Goal: Task Accomplishment & Management: Use online tool/utility

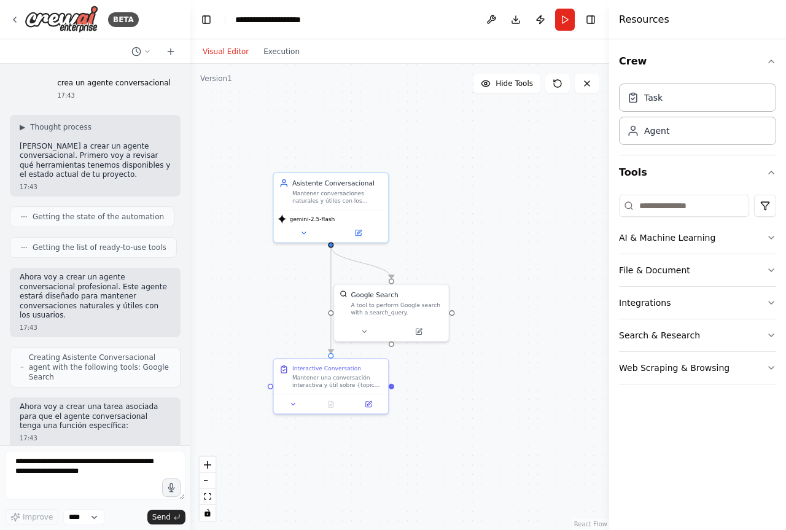
scroll to position [541, 0]
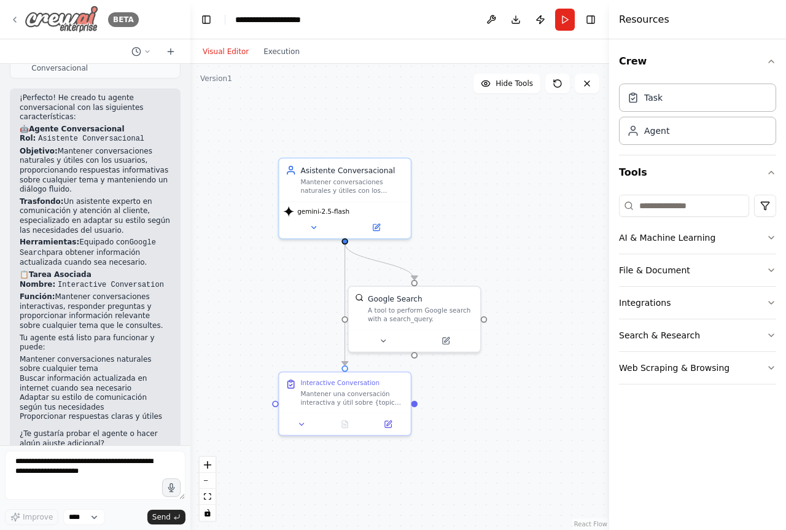
click at [23, 20] on div "BETA" at bounding box center [74, 20] width 129 height 28
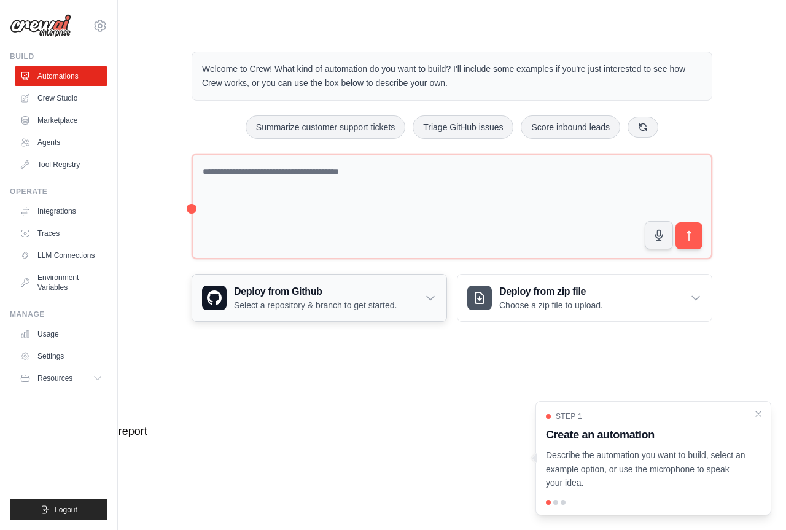
click at [437, 290] on div "Deploy from Github Select a repository & branch to get started." at bounding box center [319, 298] width 254 height 47
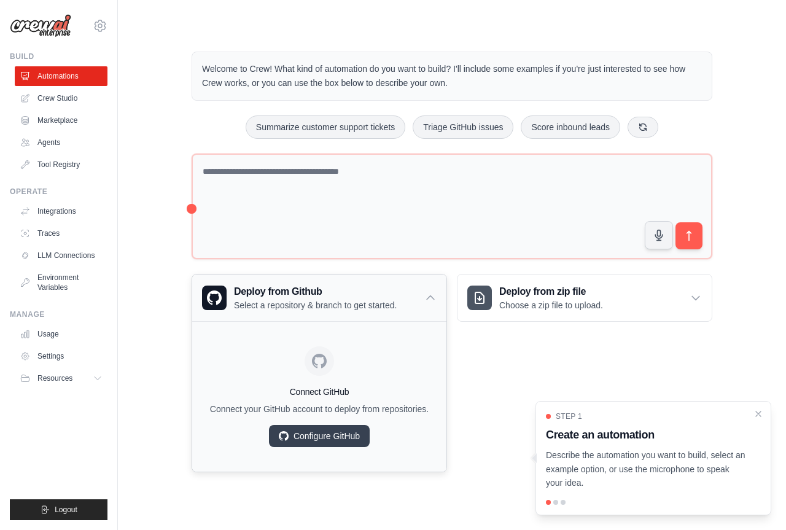
click at [436, 291] on div "Deploy from Github Select a repository & branch to get started." at bounding box center [319, 298] width 254 height 47
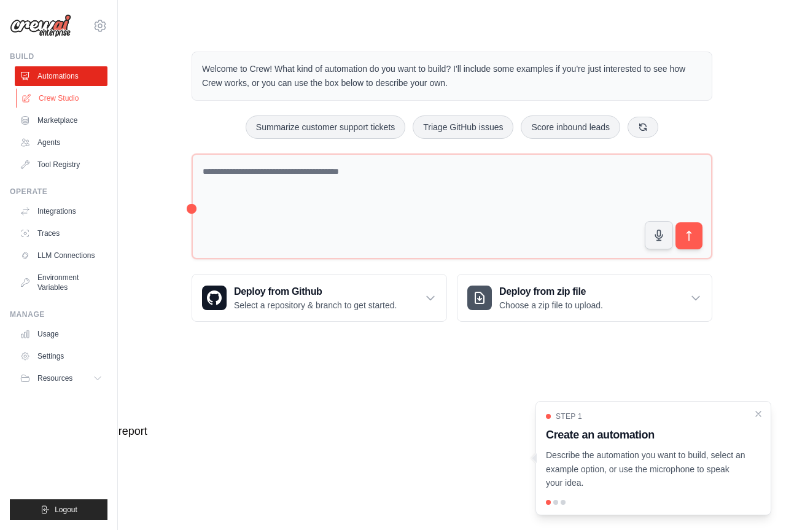
click at [77, 104] on link "Crew Studio" at bounding box center [62, 98] width 93 height 20
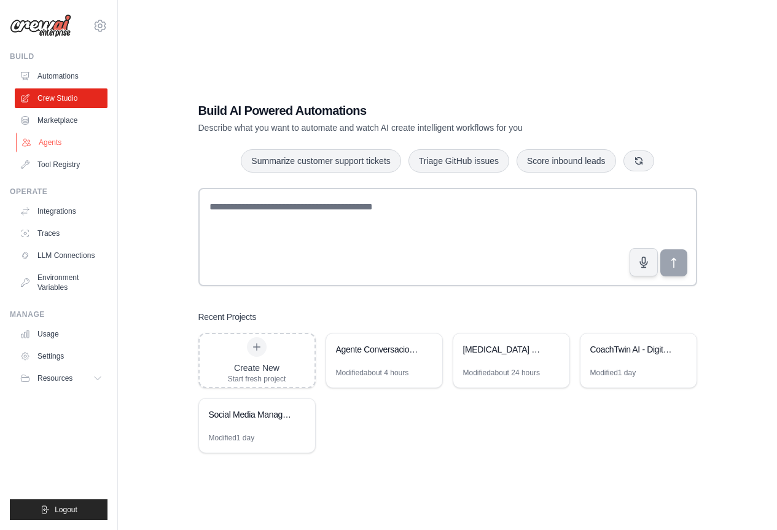
click at [56, 137] on link "Agents" at bounding box center [62, 143] width 93 height 20
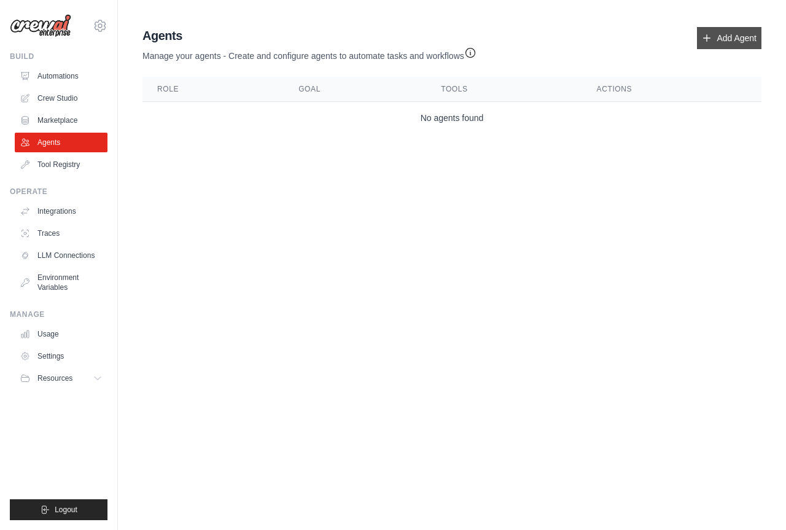
click at [719, 42] on link "Add Agent" at bounding box center [729, 38] width 65 height 22
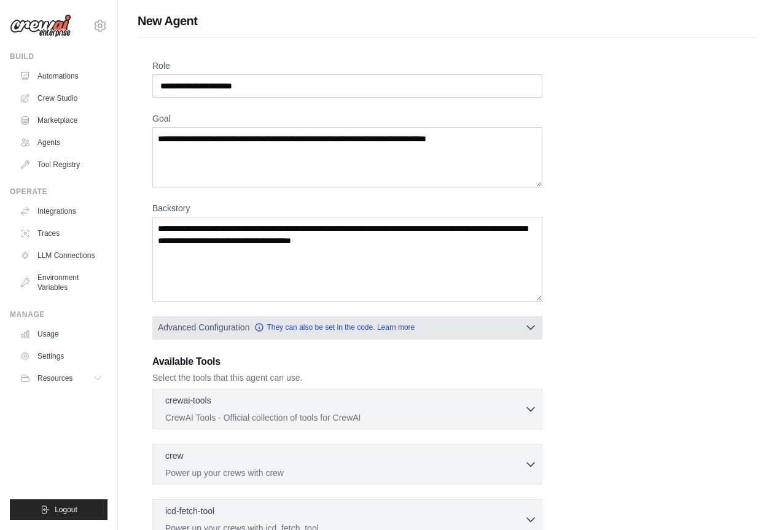
click at [541, 329] on button "Advanced Configuration They can also be set in the code. Learn more" at bounding box center [347, 327] width 389 height 22
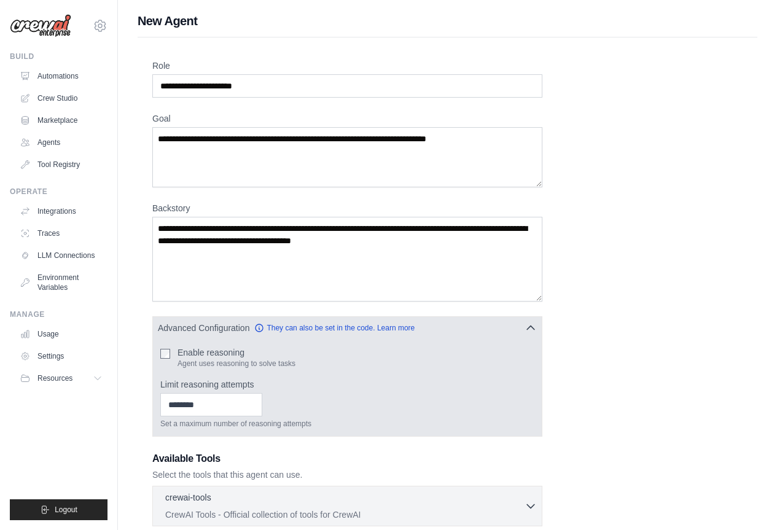
click at [186, 358] on label "Enable reasoning" at bounding box center [237, 352] width 118 height 12
click at [533, 328] on icon "button" at bounding box center [530, 328] width 7 height 4
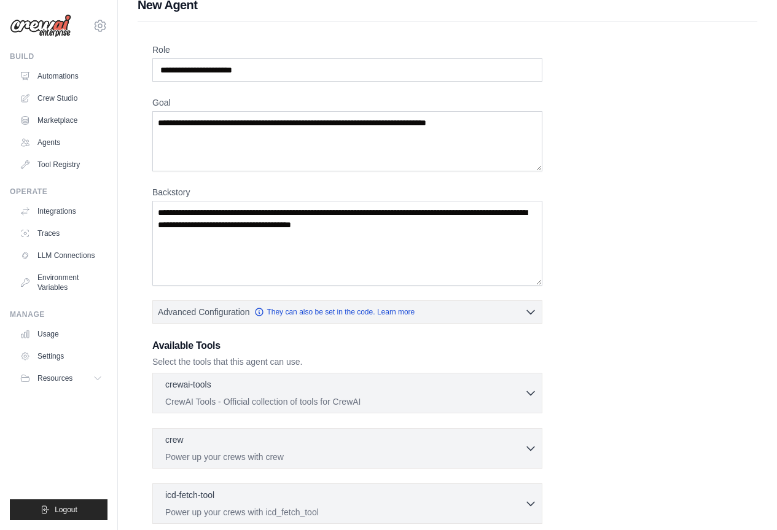
scroll to position [61, 0]
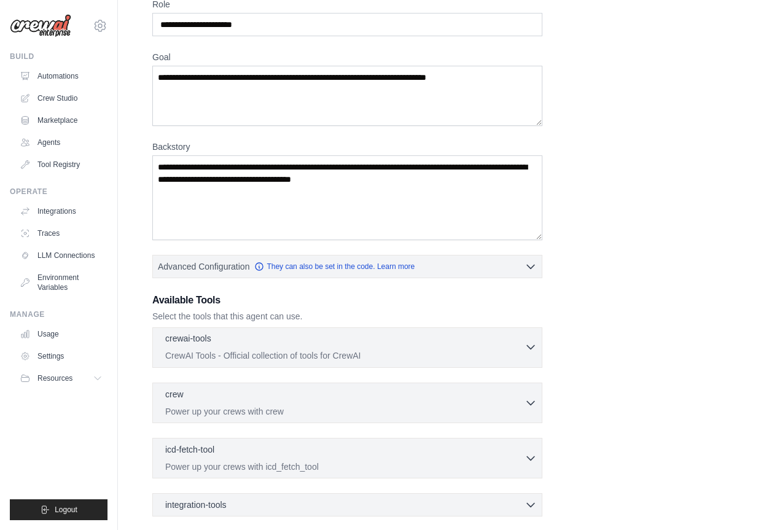
click at [470, 349] on div "crewai-tools 0 selected CrewAI Tools - Official collection of tools for CrewAI" at bounding box center [344, 346] width 359 height 29
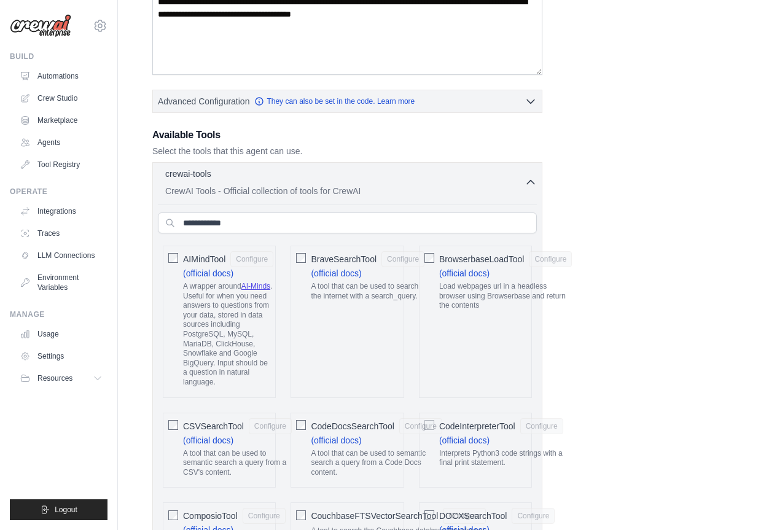
scroll to position [123, 0]
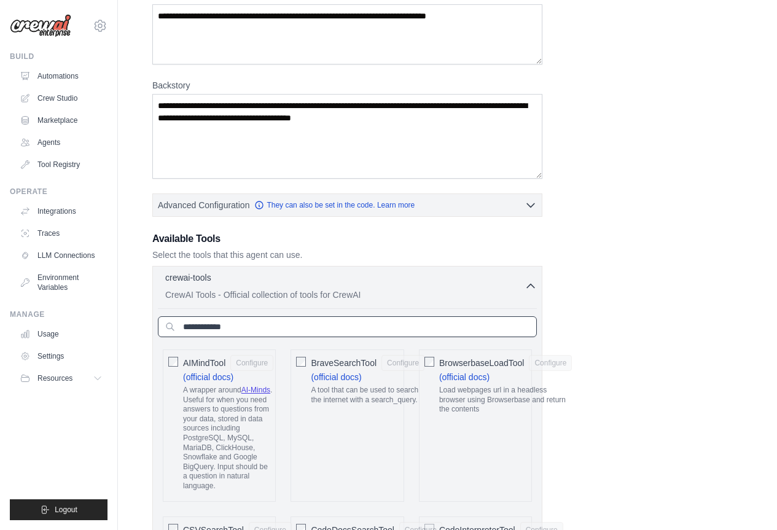
click at [254, 321] on input "text" at bounding box center [347, 326] width 379 height 21
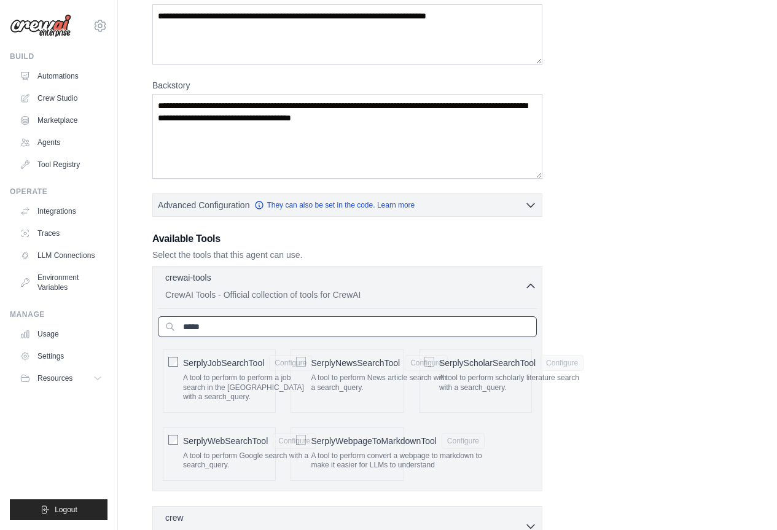
type input "******"
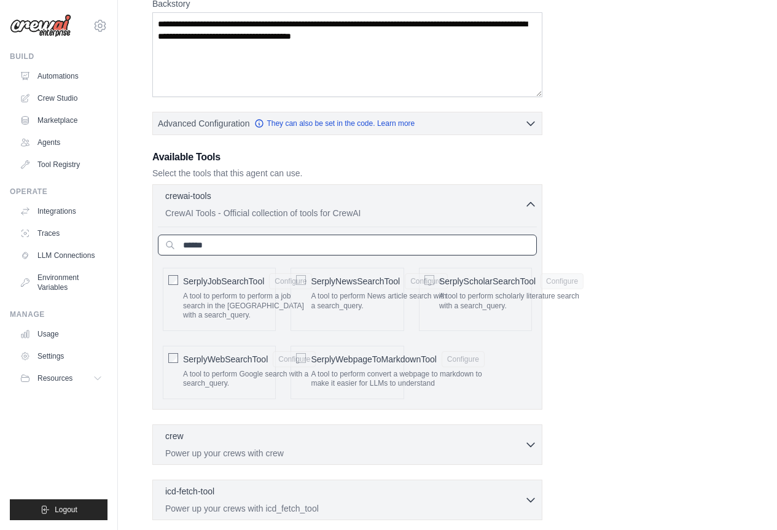
scroll to position [246, 0]
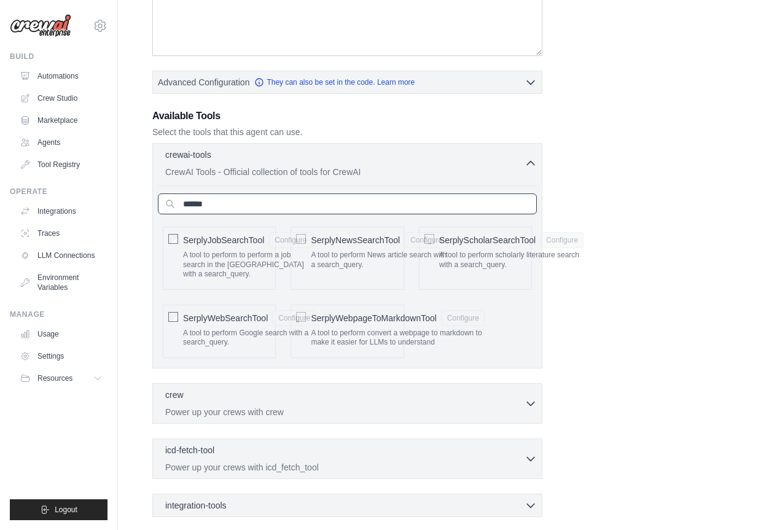
click at [227, 201] on input "******" at bounding box center [347, 204] width 379 height 21
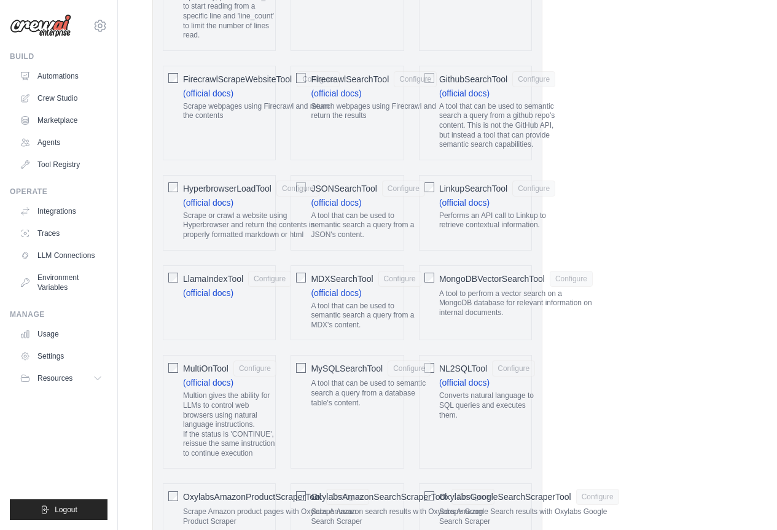
scroll to position [1167, 0]
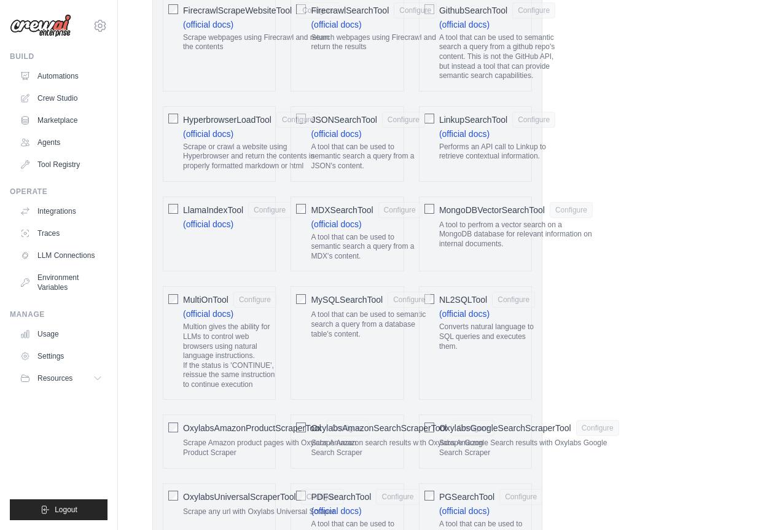
click at [652, 298] on div "Role Goal Backstory Advanced Configuration They can also be set in the code. Le…" at bounding box center [447, 448] width 590 height 3113
click at [646, 296] on div "Role Goal Backstory Advanced Configuration They can also be set in the code. Le…" at bounding box center [447, 448] width 590 height 3113
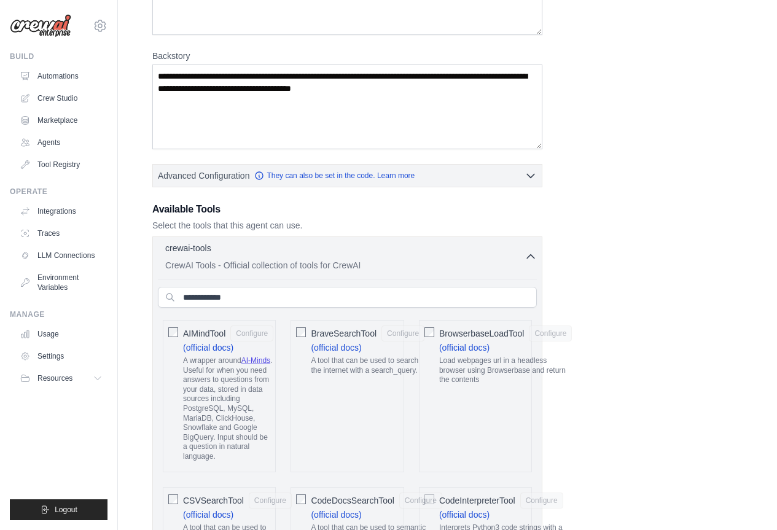
scroll to position [123, 0]
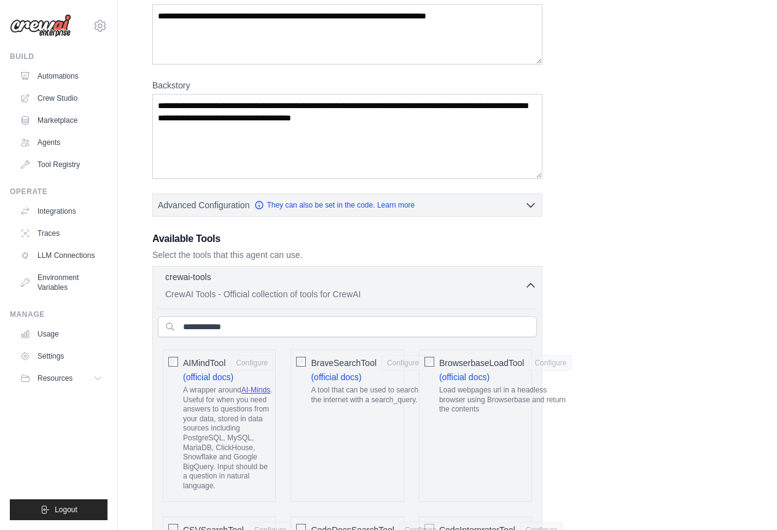
click at [533, 292] on button "crewai-tools 0 selected CrewAI Tools - Official collection of tools for CrewAI" at bounding box center [347, 285] width 379 height 29
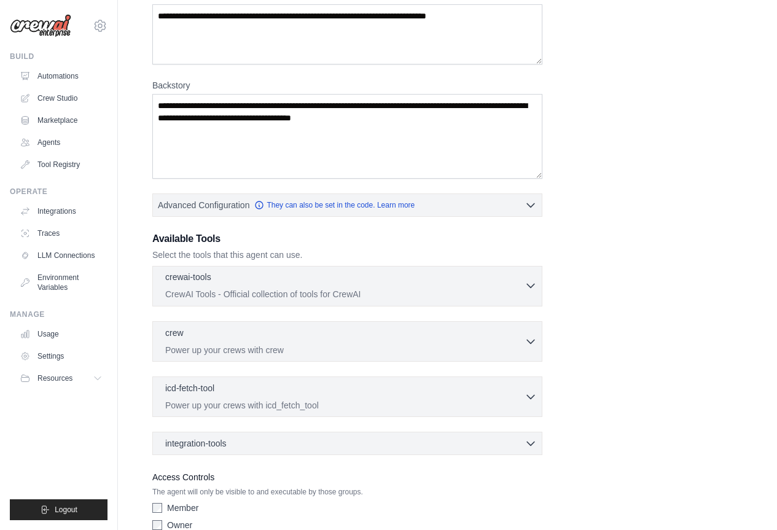
click at [432, 295] on p "CrewAI Tools - Official collection of tools for CrewAI" at bounding box center [344, 294] width 359 height 12
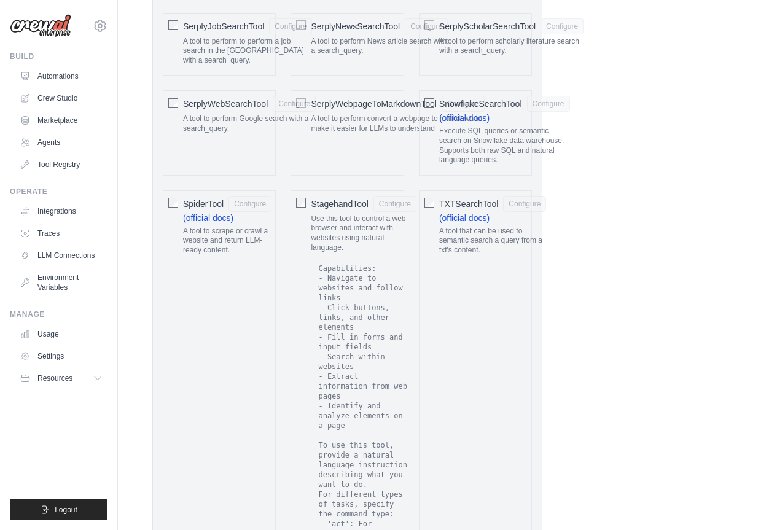
scroll to position [2027, 0]
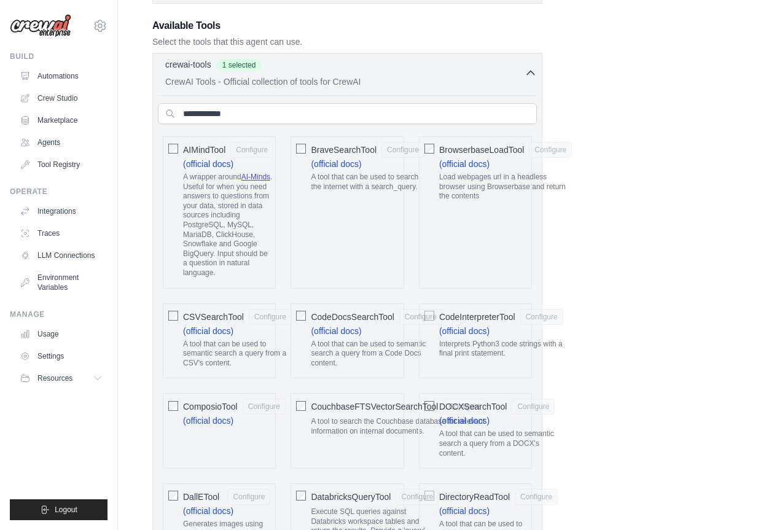
scroll to position [184, 0]
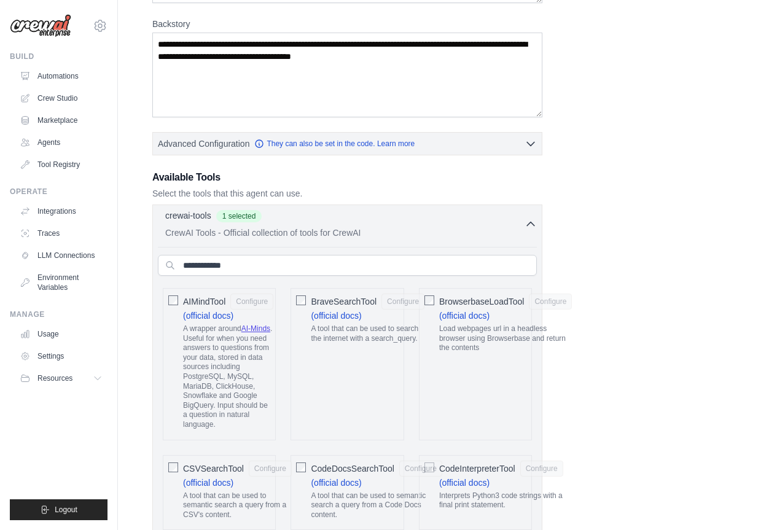
click at [530, 227] on icon "button" at bounding box center [531, 224] width 12 height 12
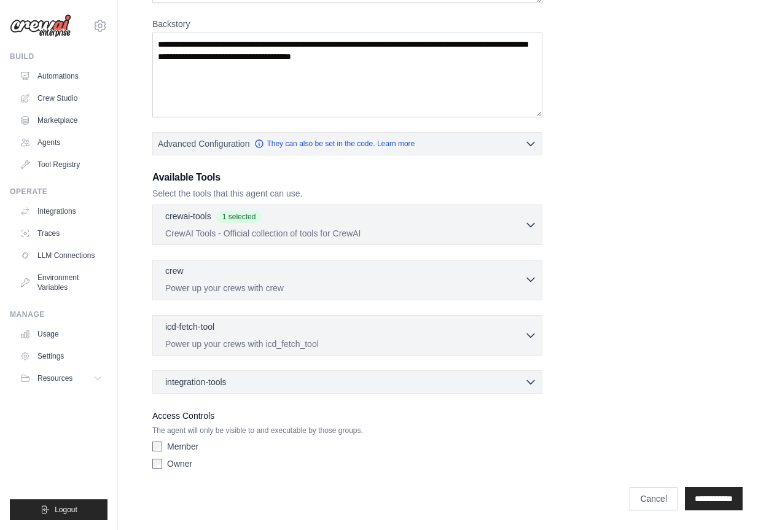
click at [301, 291] on p "Power up your crews with crew" at bounding box center [344, 288] width 359 height 12
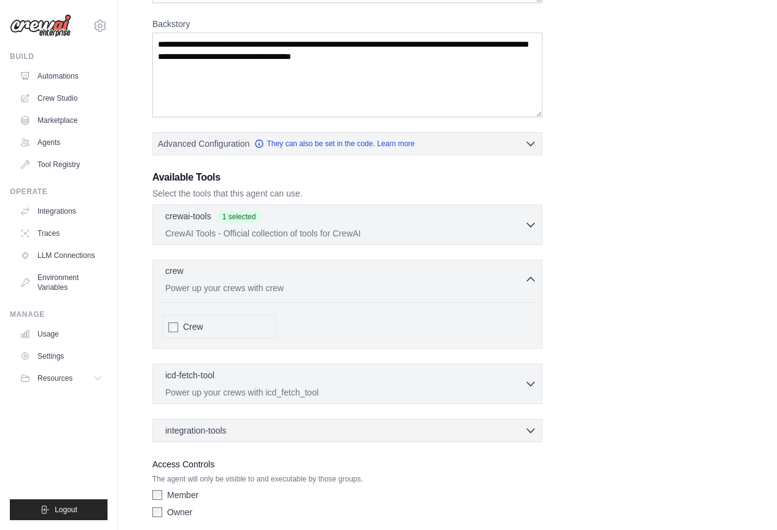
click at [305, 283] on p "Power up your crews with crew" at bounding box center [344, 288] width 359 height 12
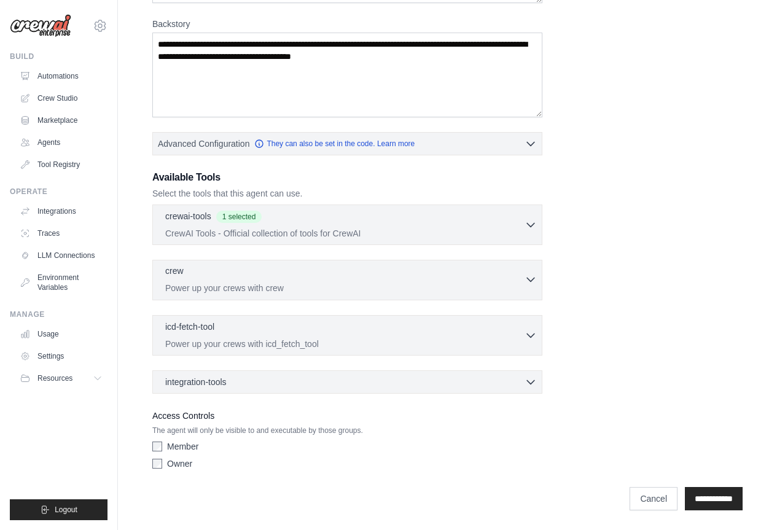
click at [305, 281] on div "crew 0 selected Power up your crews with crew" at bounding box center [344, 279] width 359 height 29
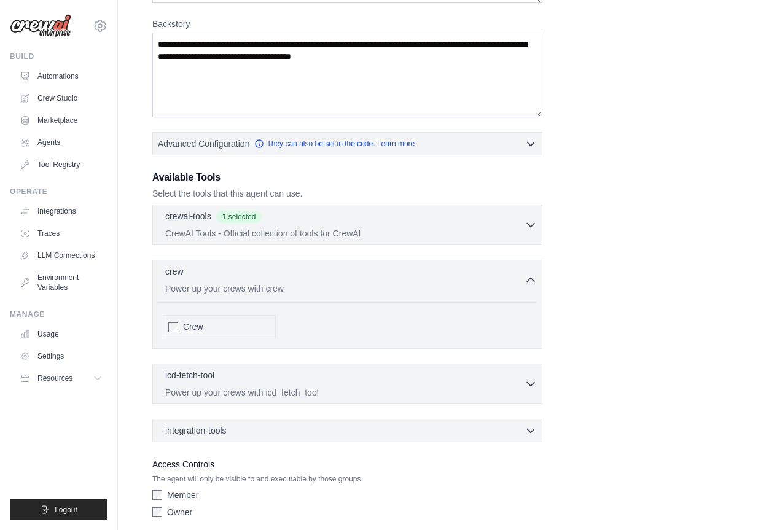
click at [167, 324] on div "Crew" at bounding box center [219, 326] width 113 height 23
click at [147, 313] on div "Role Goal Backstory Advanced Configuration They can also be set in the code. Le…" at bounding box center [448, 209] width 620 height 713
click at [532, 273] on icon "button" at bounding box center [531, 279] width 12 height 12
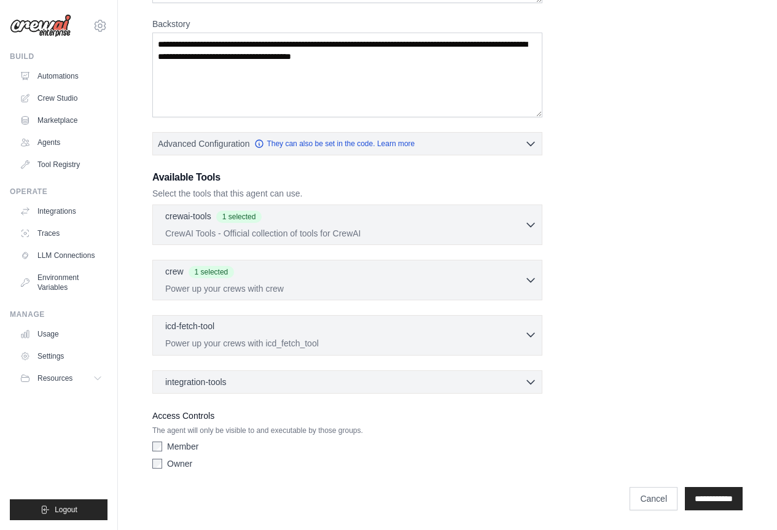
click at [319, 327] on div "icd-fetch-tool 0 selected" at bounding box center [344, 327] width 359 height 15
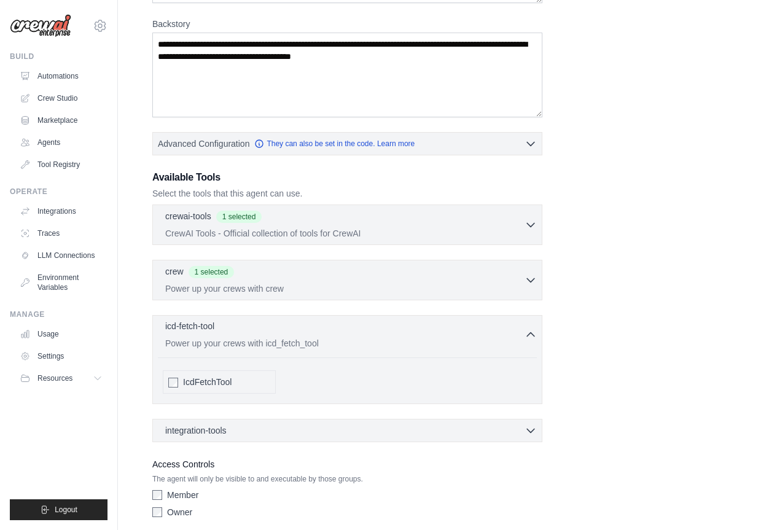
click at [318, 327] on div "icd-fetch-tool 0 selected" at bounding box center [344, 327] width 359 height 15
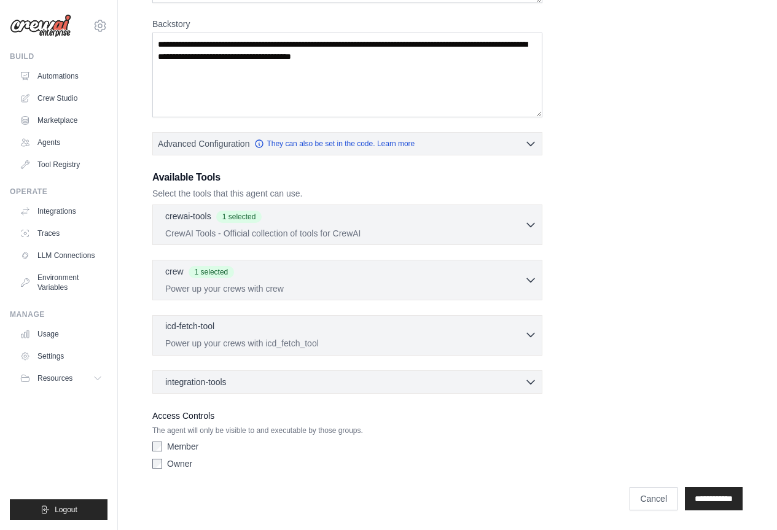
click at [318, 327] on div "icd-fetch-tool 0 selected" at bounding box center [344, 327] width 359 height 15
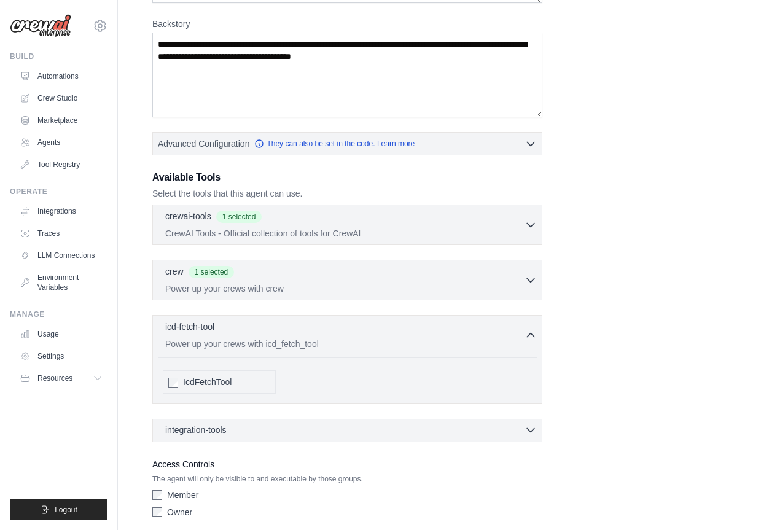
click at [271, 428] on div "integration-tools 0 selected" at bounding box center [351, 430] width 372 height 12
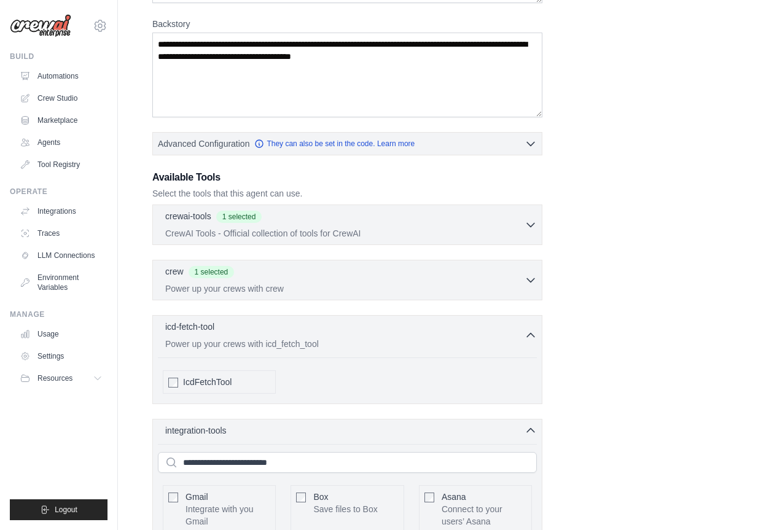
scroll to position [246, 0]
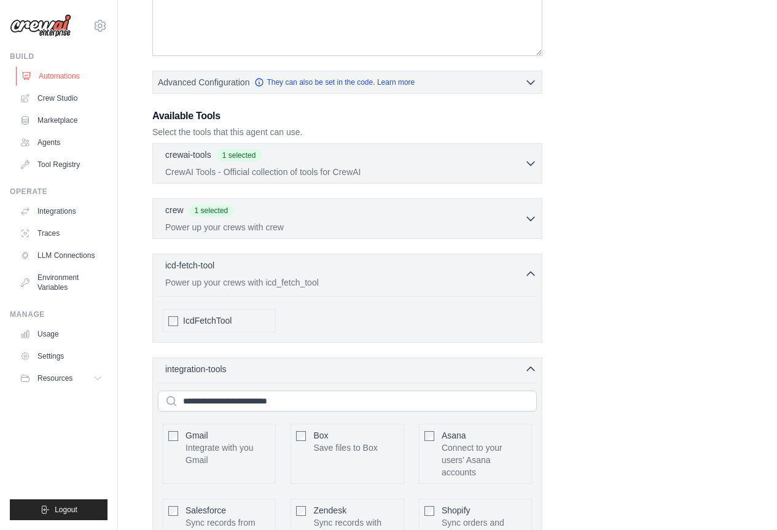
click at [58, 76] on link "Automations" at bounding box center [62, 76] width 93 height 20
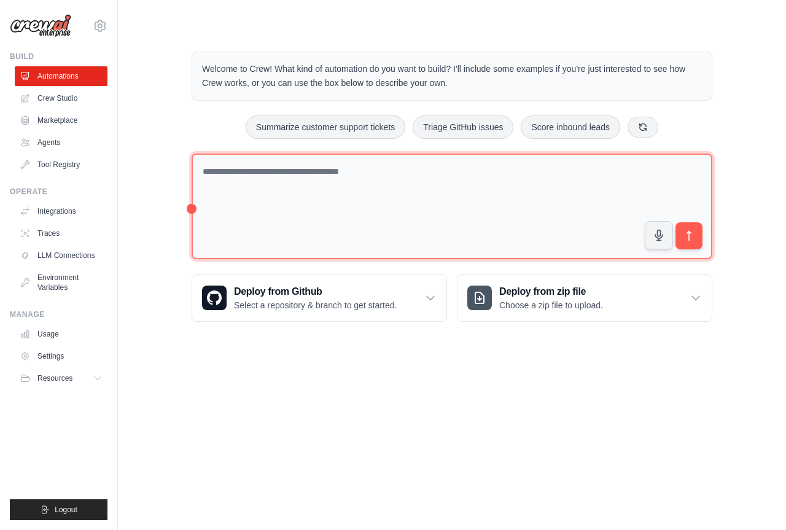
click at [304, 191] on textarea at bounding box center [452, 207] width 521 height 106
click at [394, 191] on textarea at bounding box center [452, 207] width 521 height 106
click at [391, 174] on textarea at bounding box center [452, 207] width 521 height 106
type textarea "*"
click at [319, 167] on textarea at bounding box center [452, 207] width 521 height 106
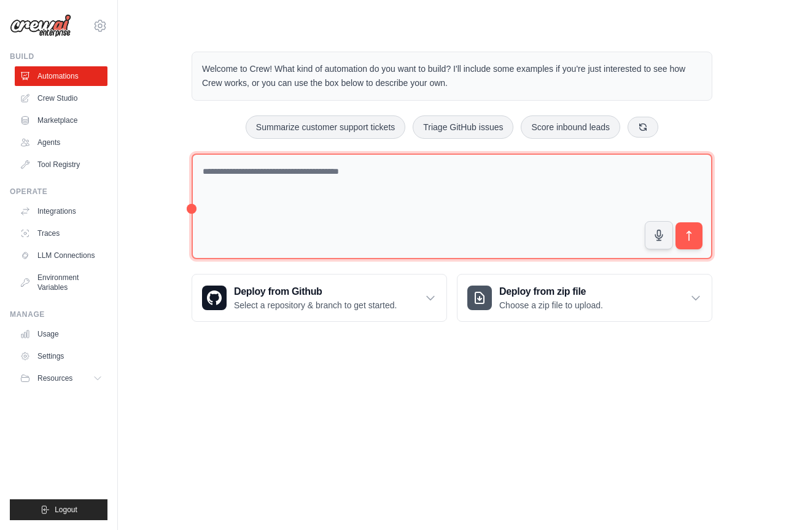
click at [329, 186] on textarea at bounding box center [452, 207] width 521 height 106
paste textarea "**********"
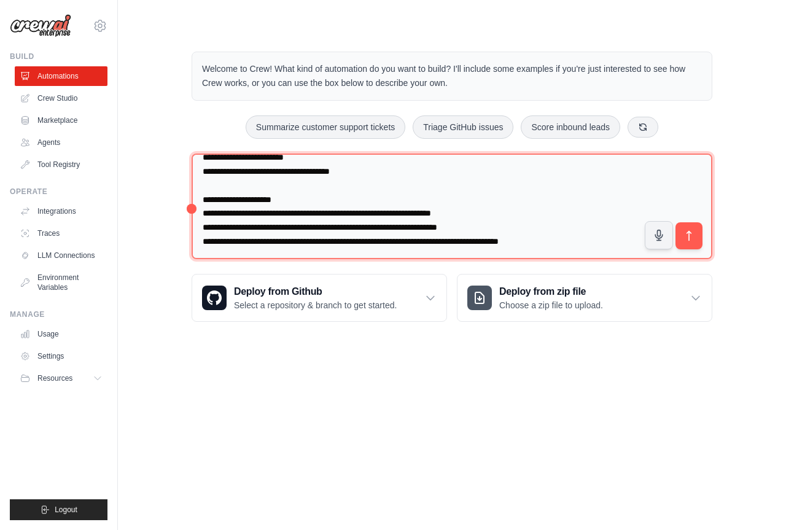
scroll to position [391, 0]
type textarea "**********"
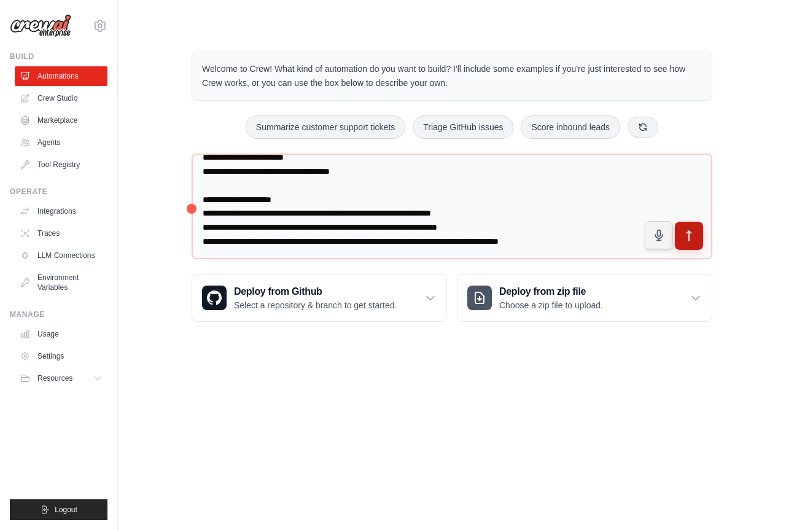
click at [683, 227] on button "submit" at bounding box center [689, 236] width 28 height 28
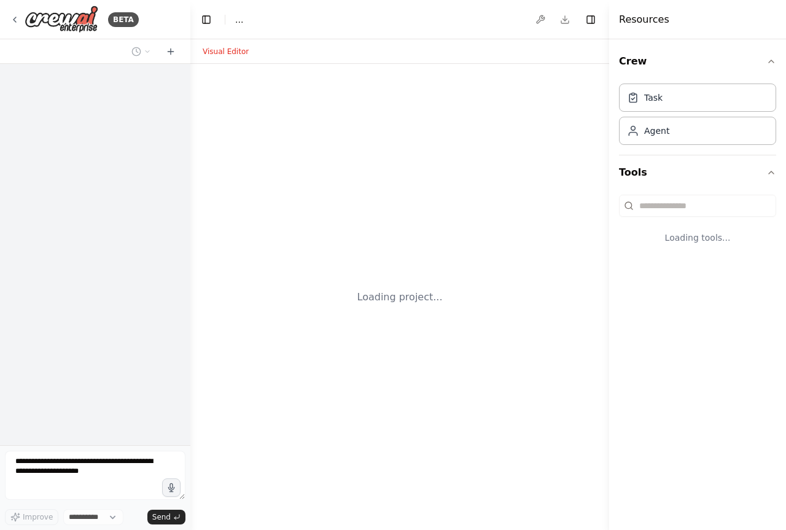
select select "****"
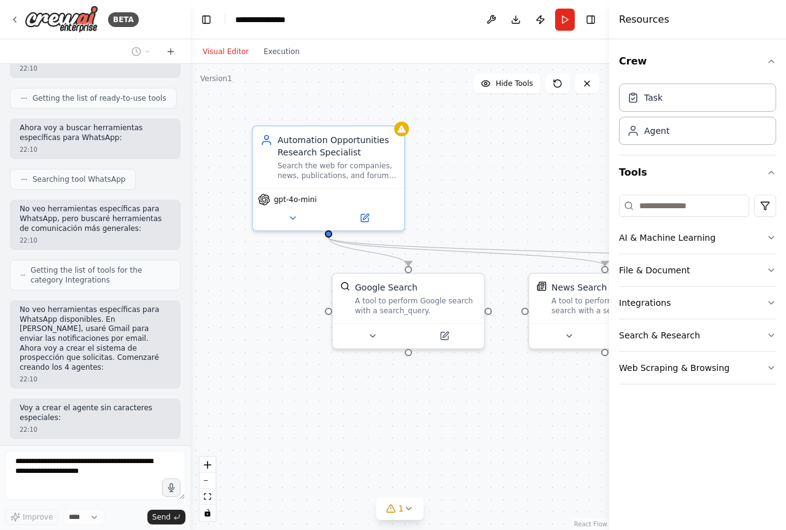
scroll to position [850, 0]
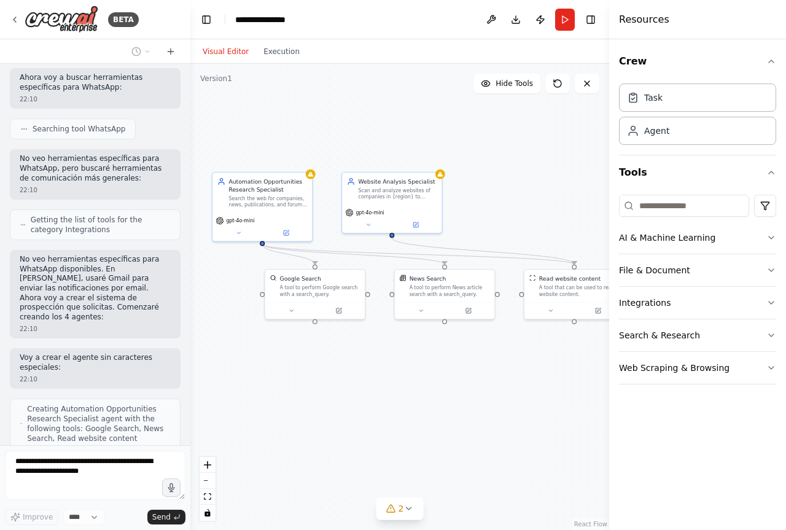
drag, startPoint x: 451, startPoint y: 379, endPoint x: 396, endPoint y: 367, distance: 56.6
click at [396, 367] on div ".deletable-edge-delete-btn { width: 20px; height: 20px; border: 0px solid #ffff…" at bounding box center [399, 297] width 419 height 466
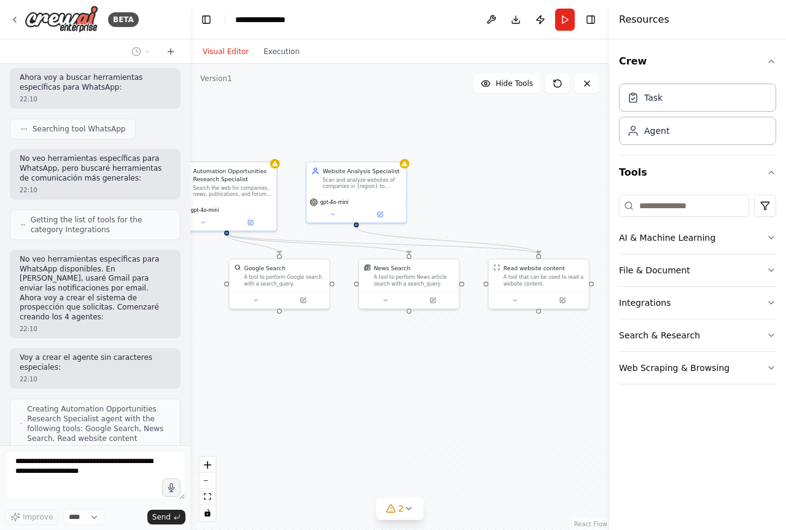
drag, startPoint x: 442, startPoint y: 367, endPoint x: 412, endPoint y: 358, distance: 32.1
click at [412, 358] on div ".deletable-edge-delete-btn { width: 20px; height: 20px; border: 0px solid #ffff…" at bounding box center [399, 297] width 419 height 466
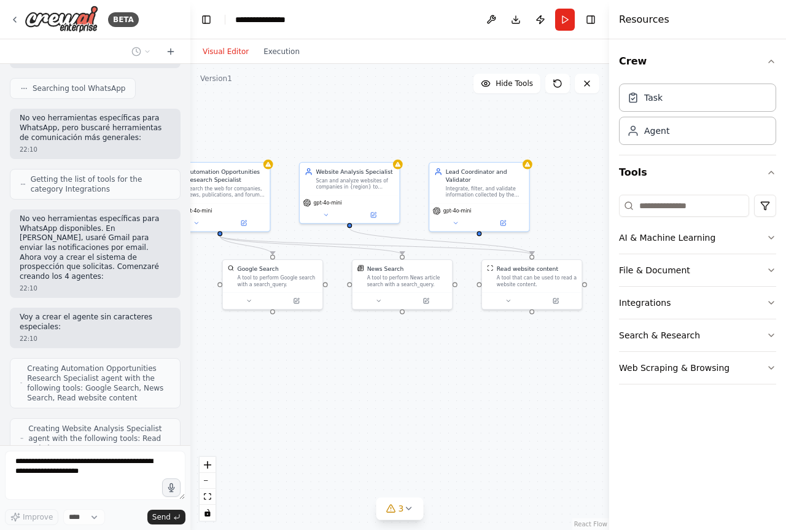
drag, startPoint x: 420, startPoint y: 362, endPoint x: 407, endPoint y: 369, distance: 14.0
click at [407, 369] on div ".deletable-edge-delete-btn { width: 20px; height: 20px; border: 0px solid #ffff…" at bounding box center [399, 297] width 419 height 466
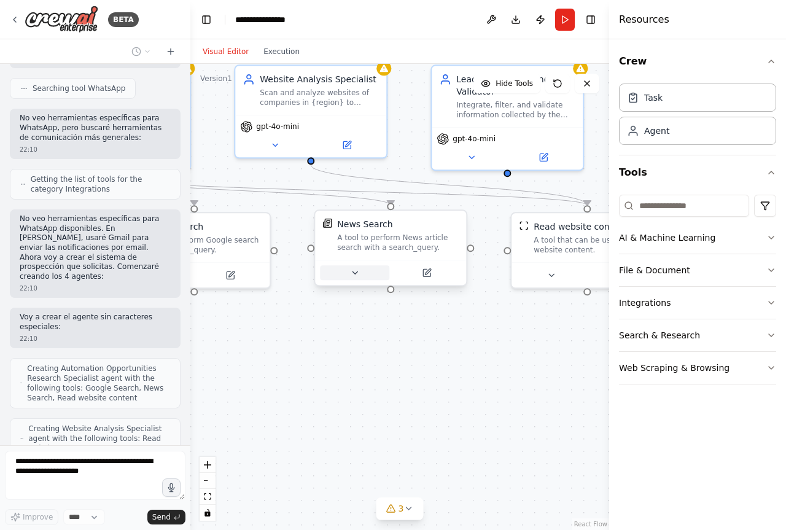
click at [350, 278] on icon at bounding box center [355, 273] width 10 height 10
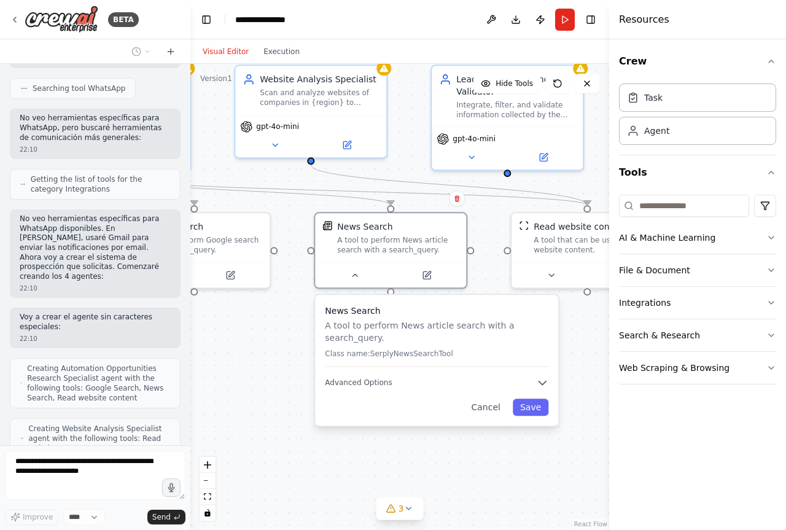
scroll to position [941, 0]
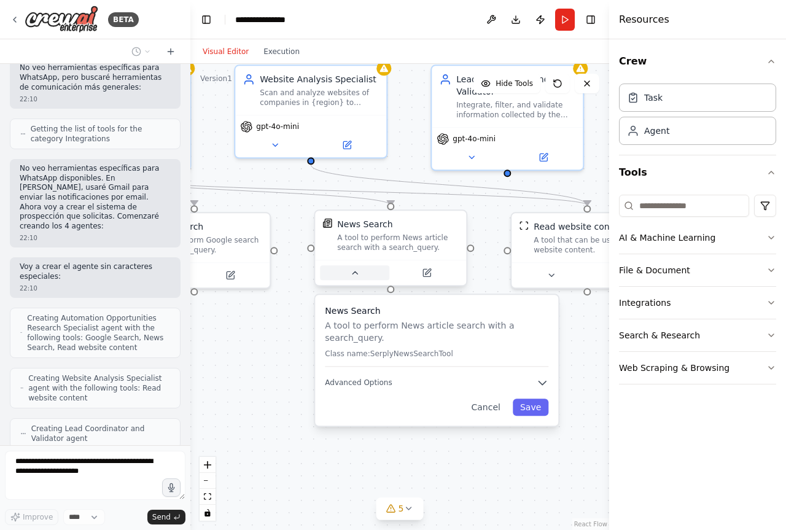
click at [359, 278] on button at bounding box center [354, 272] width 69 height 15
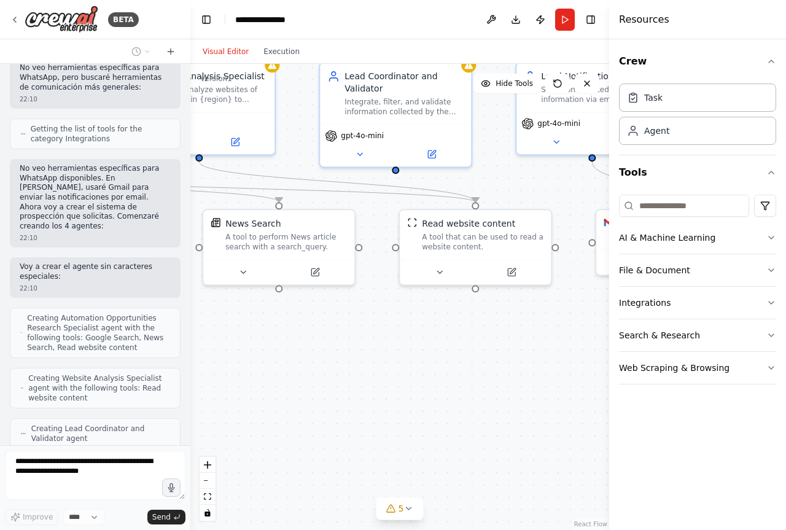
drag, startPoint x: 482, startPoint y: 358, endPoint x: 351, endPoint y: 356, distance: 130.9
click at [351, 356] on div ".deletable-edge-delete-btn { width: 20px; height: 20px; border: 0px solid #ffff…" at bounding box center [399, 297] width 419 height 466
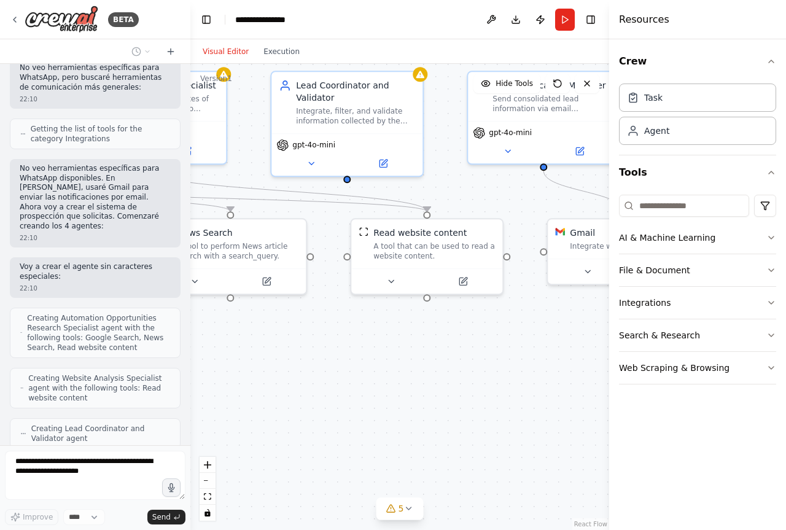
drag, startPoint x: 386, startPoint y: 349, endPoint x: 348, endPoint y: 361, distance: 39.8
click at [348, 361] on div ".deletable-edge-delete-btn { width: 20px; height: 20px; border: 0px solid #ffff…" at bounding box center [399, 297] width 419 height 466
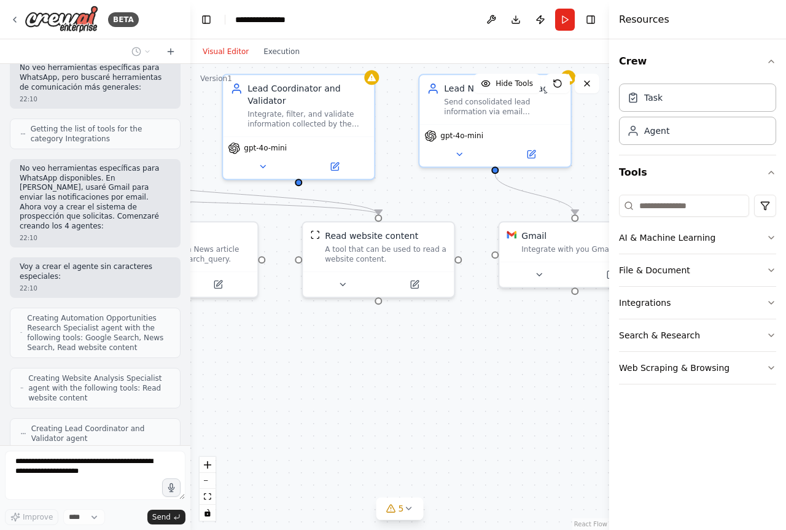
drag, startPoint x: 432, startPoint y: 361, endPoint x: 389, endPoint y: 361, distance: 43.0
click at [389, 361] on div ".deletable-edge-delete-btn { width: 20px; height: 20px; border: 0px solid #ffff…" at bounding box center [399, 297] width 419 height 466
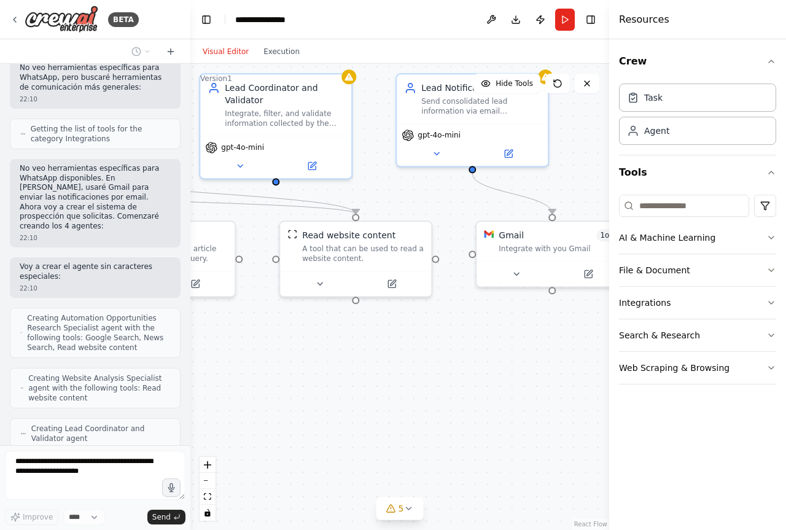
drag, startPoint x: 428, startPoint y: 361, endPoint x: 408, endPoint y: 361, distance: 19.7
click at [408, 361] on div ".deletable-edge-delete-btn { width: 20px; height: 20px; border: 0px solid #ffff…" at bounding box center [399, 297] width 419 height 466
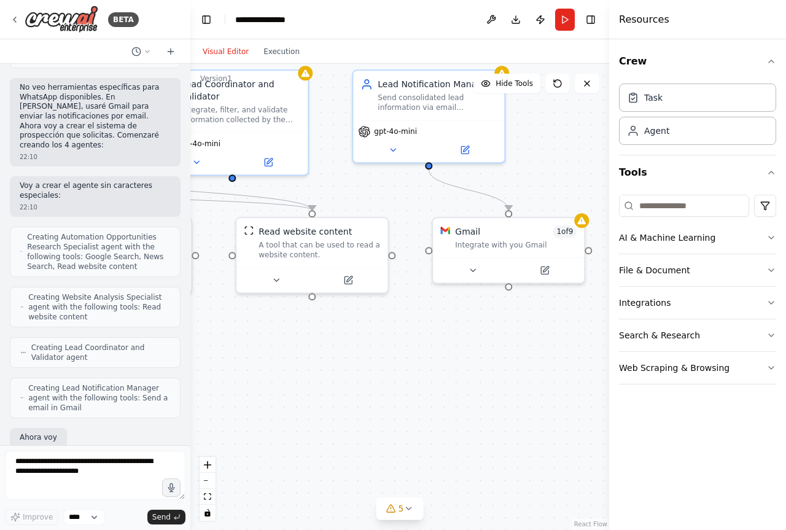
scroll to position [1032, 0]
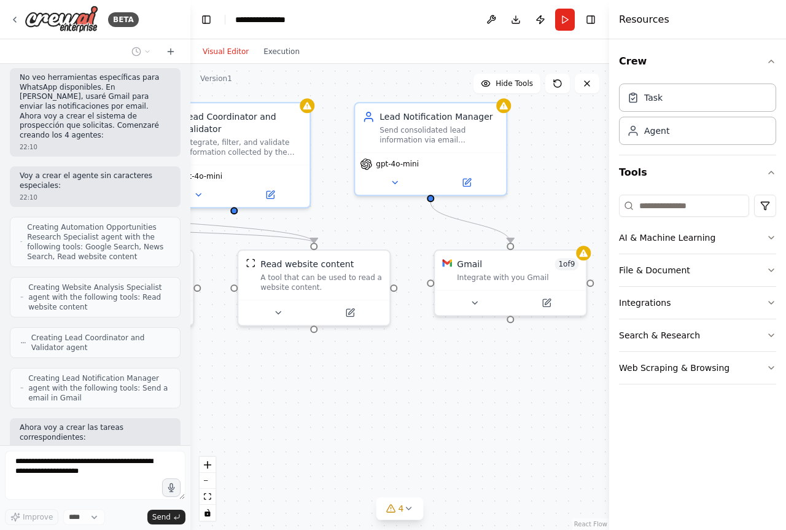
drag, startPoint x: 408, startPoint y: 361, endPoint x: 366, endPoint y: 389, distance: 50.8
click at [366, 389] on div ".deletable-edge-delete-btn { width: 20px; height: 20px; border: 0px solid #ffff…" at bounding box center [399, 297] width 419 height 466
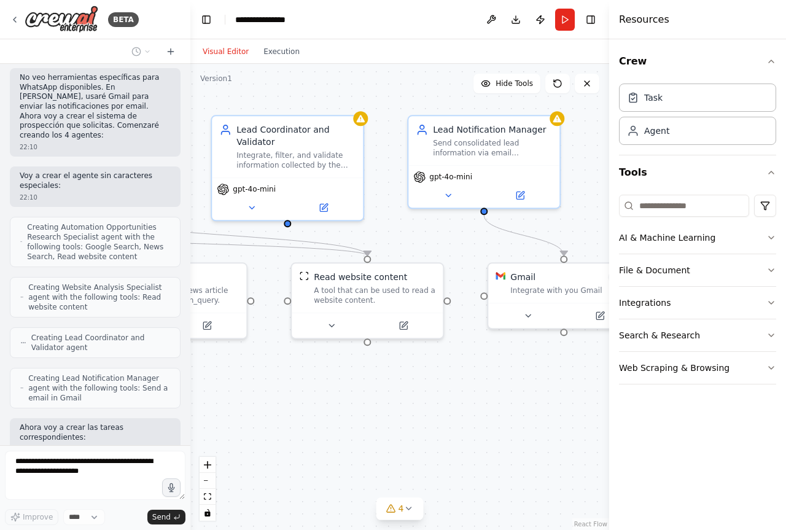
drag, startPoint x: 423, startPoint y: 401, endPoint x: 509, endPoint y: 420, distance: 87.5
click at [509, 420] on div ".deletable-edge-delete-btn { width: 20px; height: 20px; border: 0px solid #ffff…" at bounding box center [399, 297] width 419 height 466
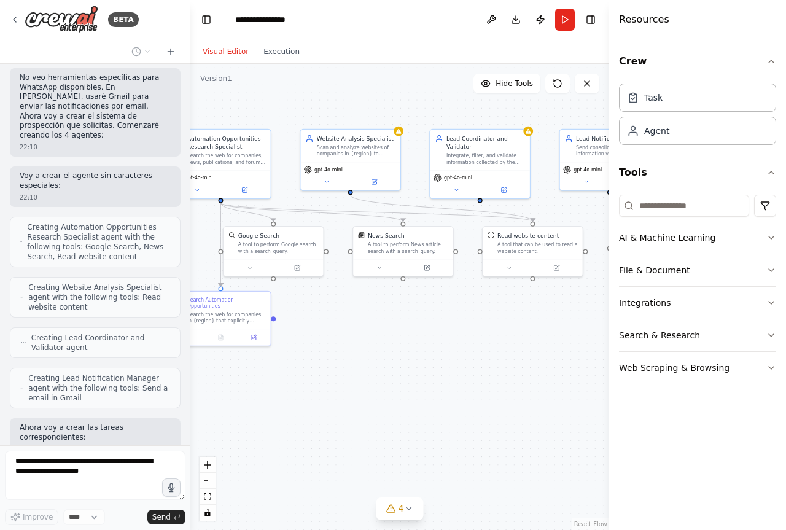
drag, startPoint x: 367, startPoint y: 391, endPoint x: 487, endPoint y: 312, distance: 143.3
click at [487, 312] on div ".deletable-edge-delete-btn { width: 20px; height: 20px; border: 0px solid #ffff…" at bounding box center [399, 297] width 419 height 466
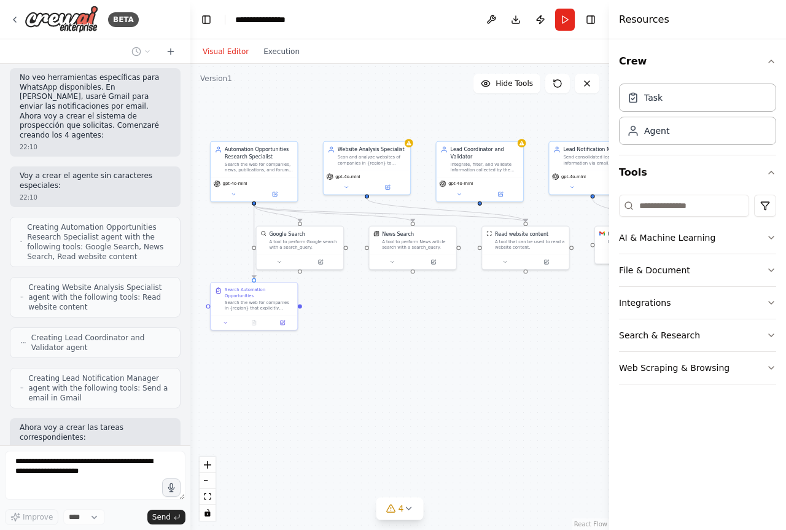
drag, startPoint x: 391, startPoint y: 322, endPoint x: 399, endPoint y: 308, distance: 15.7
click at [399, 308] on div ".deletable-edge-delete-btn { width: 20px; height: 20px; border: 0px solid #ffff…" at bounding box center [399, 297] width 419 height 466
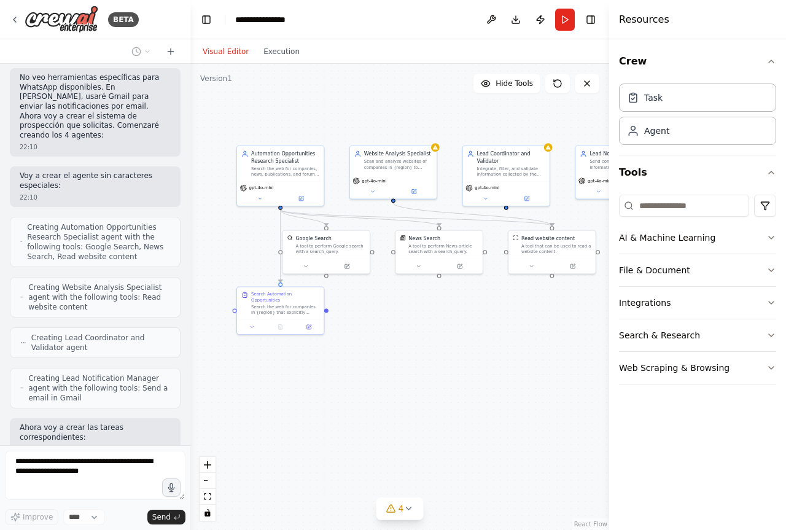
drag, startPoint x: 384, startPoint y: 323, endPoint x: 412, endPoint y: 327, distance: 28.7
click at [411, 327] on div ".deletable-edge-delete-btn { width: 20px; height: 20px; border: 0px solid #ffff…" at bounding box center [399, 297] width 419 height 466
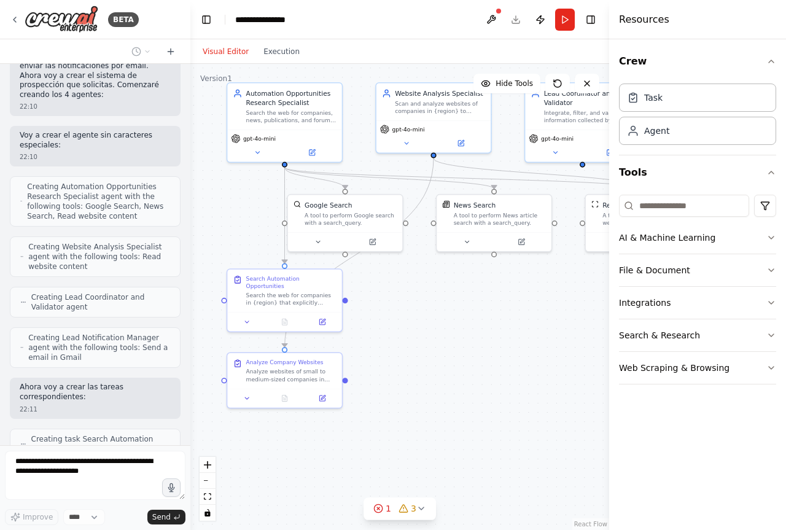
drag, startPoint x: 360, startPoint y: 326, endPoint x: 389, endPoint y: 322, distance: 29.7
click at [389, 322] on div ".deletable-edge-delete-btn { width: 20px; height: 20px; border: 0px solid #ffff…" at bounding box center [399, 297] width 419 height 466
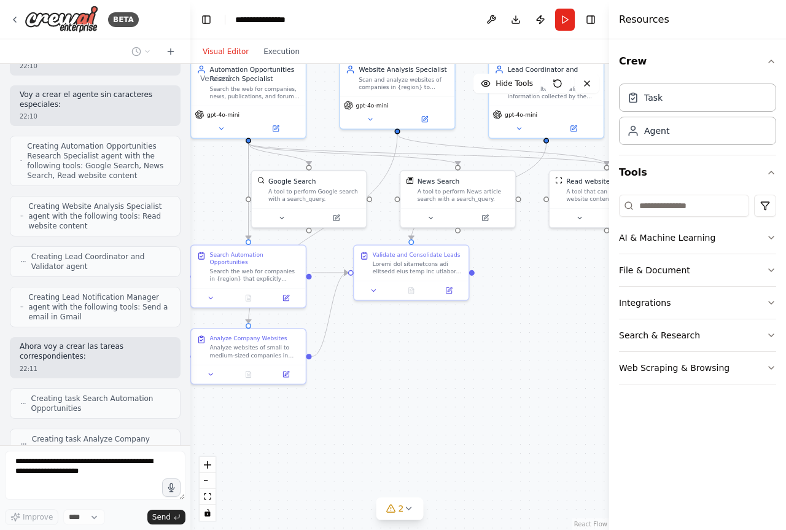
drag, startPoint x: 496, startPoint y: 404, endPoint x: 460, endPoint y: 380, distance: 43.4
click at [460, 380] on div ".deletable-edge-delete-btn { width: 20px; height: 20px; border: 0px solid #ffff…" at bounding box center [399, 297] width 419 height 466
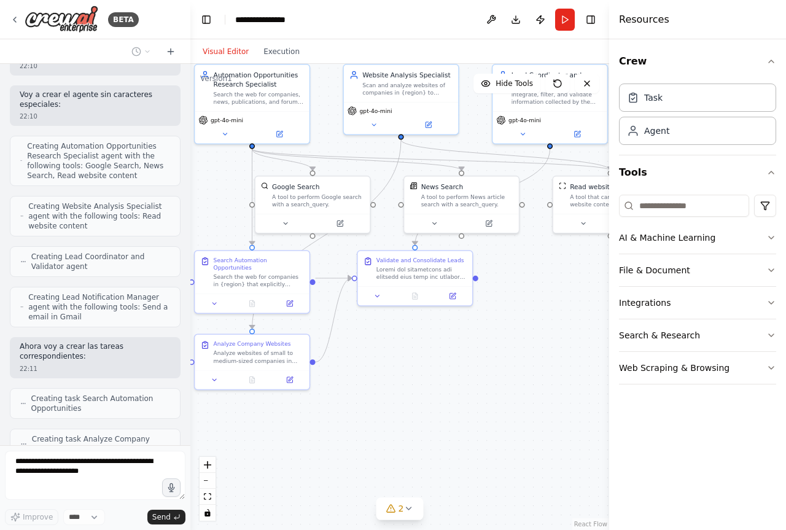
drag, startPoint x: 479, startPoint y: 394, endPoint x: 483, endPoint y: 399, distance: 6.6
click at [483, 399] on div ".deletable-edge-delete-btn { width: 20px; height: 20px; border: 0px solid #ffff…" at bounding box center [399, 297] width 419 height 466
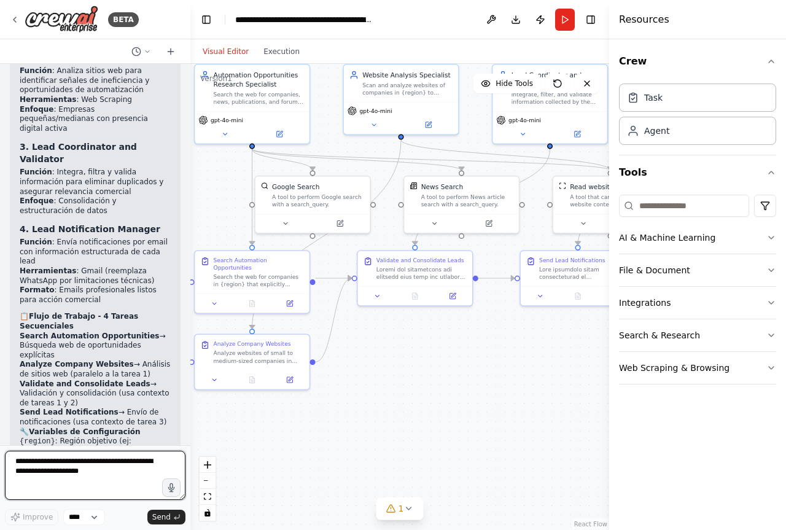
scroll to position [2016, 0]
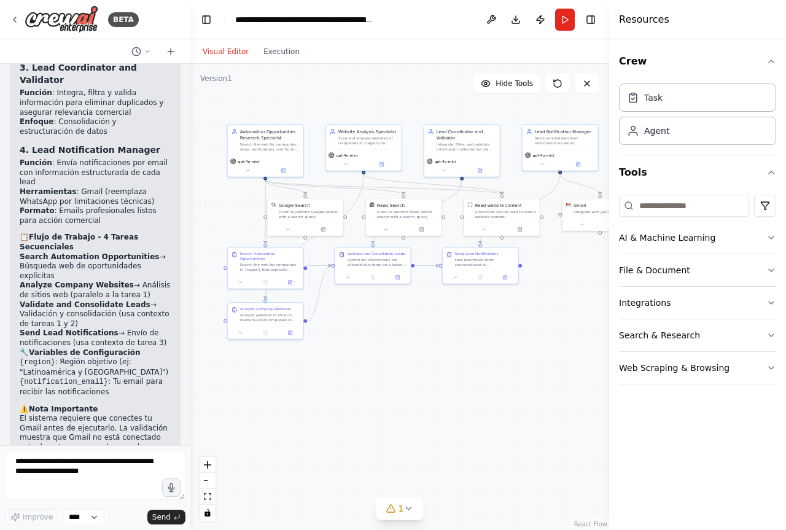
click at [310, 416] on div ".deletable-edge-delete-btn { width: 20px; height: 20px; border: 0px solid #ffff…" at bounding box center [399, 297] width 419 height 466
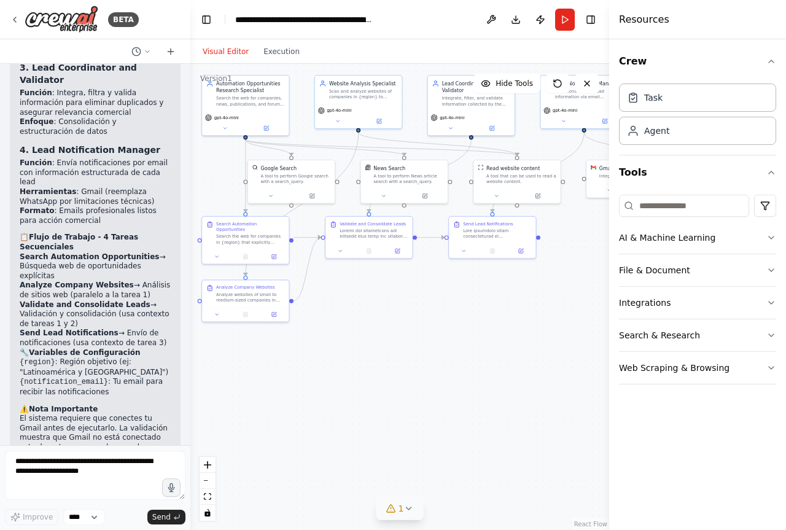
click at [406, 509] on icon at bounding box center [408, 508] width 5 height 2
click at [479, 466] on button at bounding box center [484, 468] width 21 height 15
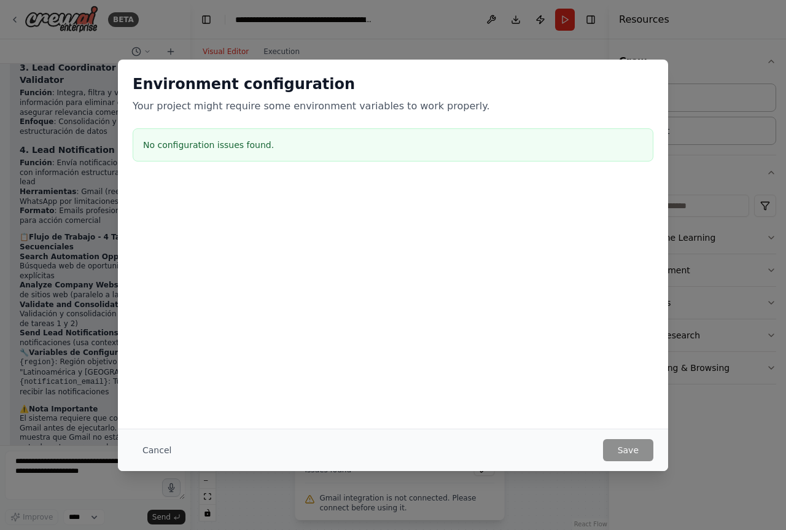
click at [329, 268] on div at bounding box center [393, 242] width 550 height 123
click at [162, 452] on button "Cancel" at bounding box center [157, 450] width 49 height 22
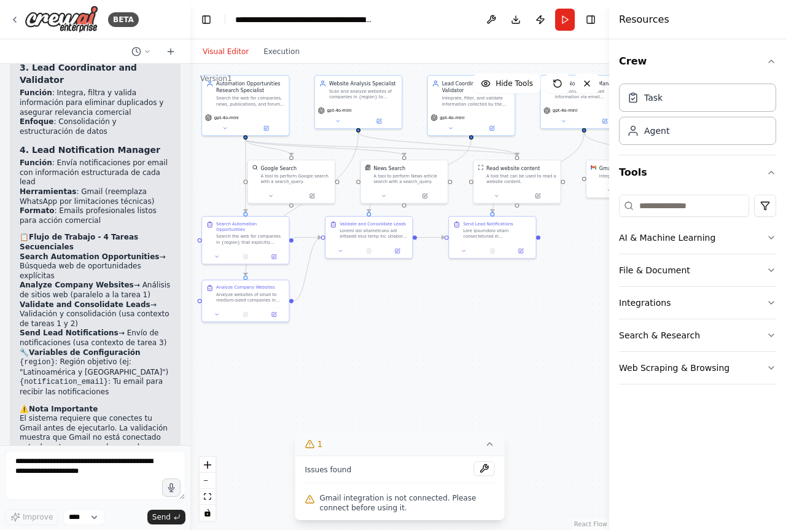
click at [354, 504] on span "Gmail integration is not connected. Please connect before using it." at bounding box center [407, 503] width 175 height 20
click at [315, 470] on span "Issues found" at bounding box center [328, 470] width 47 height 10
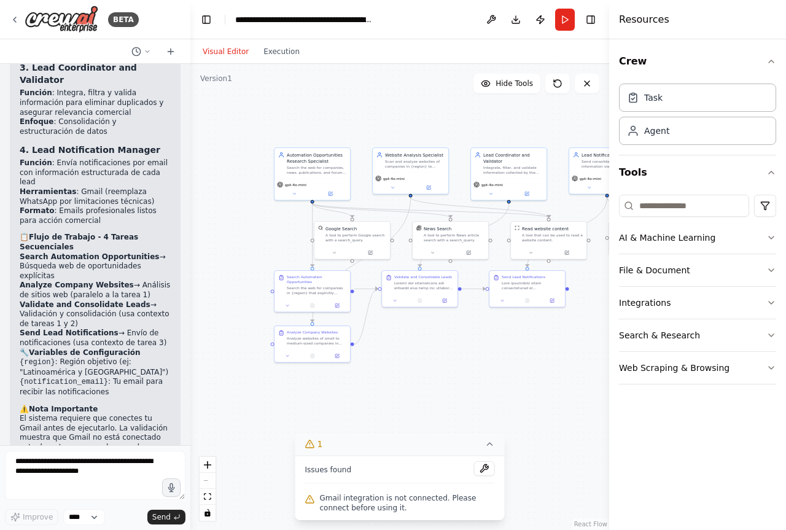
drag, startPoint x: 369, startPoint y: 389, endPoint x: 417, endPoint y: 422, distance: 57.9
click at [417, 422] on div ".deletable-edge-delete-btn { width: 20px; height: 20px; border: 0px solid #ffff…" at bounding box center [399, 297] width 419 height 466
click at [517, 88] on span "Hide Tools" at bounding box center [514, 84] width 37 height 10
click at [517, 88] on span "Show Tools" at bounding box center [513, 84] width 41 height 10
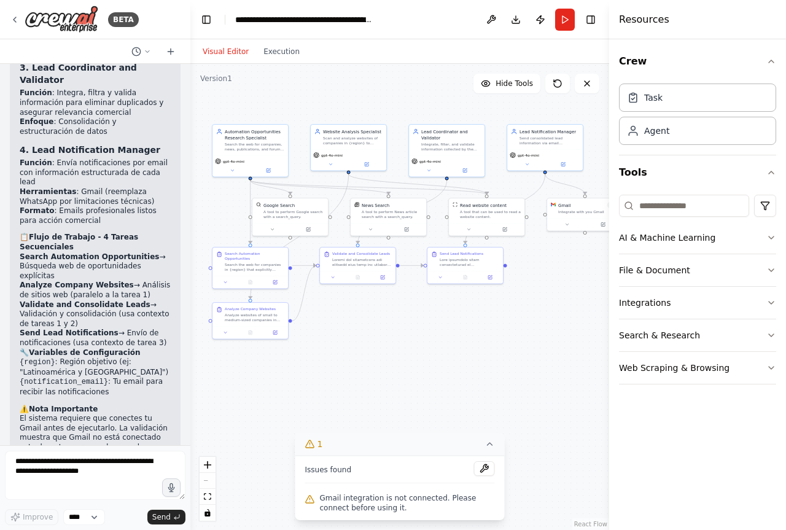
drag, startPoint x: 512, startPoint y: 372, endPoint x: 471, endPoint y: 353, distance: 44.8
click at [471, 353] on div ".deletable-edge-delete-btn { width: 20px; height: 20px; border: 0px solid #ffff…" at bounding box center [399, 297] width 419 height 466
click at [775, 299] on icon "button" at bounding box center [772, 303] width 10 height 10
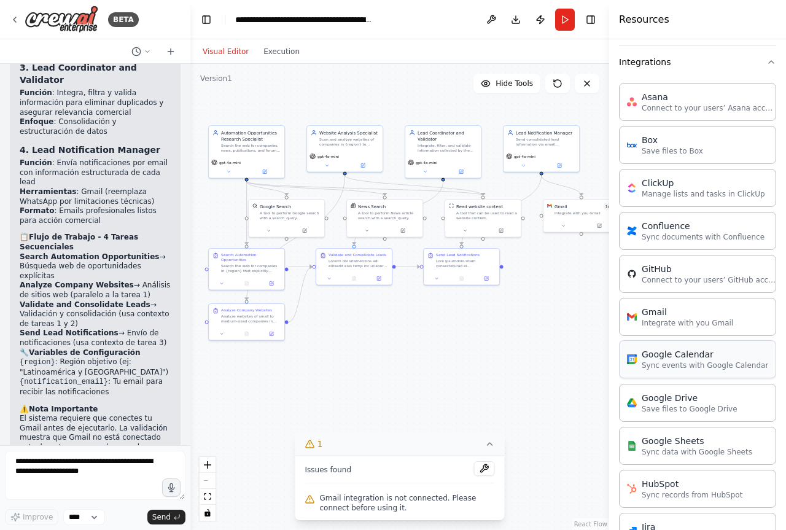
scroll to position [246, 0]
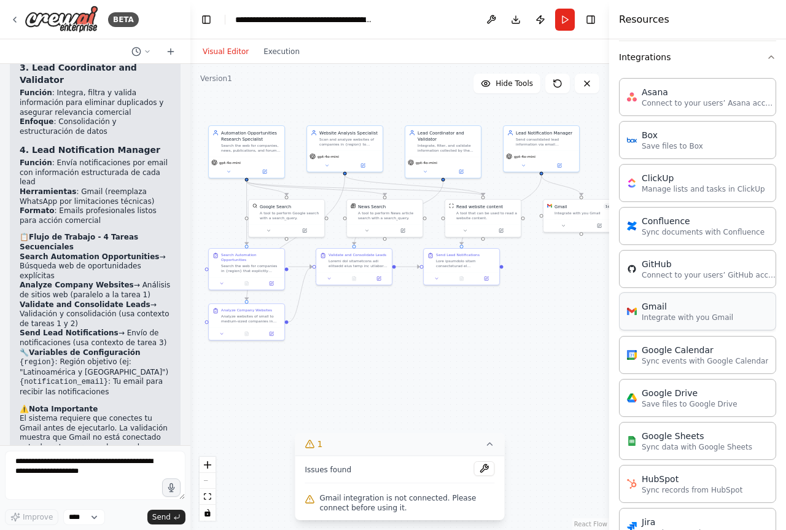
click at [691, 318] on p "Integrate with you Gmail" at bounding box center [688, 318] width 92 height 10
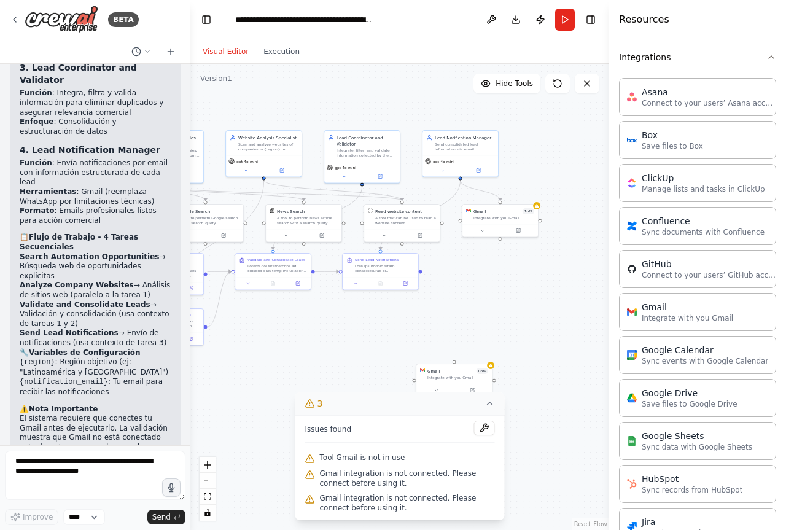
drag, startPoint x: 440, startPoint y: 357, endPoint x: 356, endPoint y: 362, distance: 84.3
click at [356, 362] on div ".deletable-edge-delete-btn { width: 20px; height: 20px; border: 0px solid #ffff…" at bounding box center [399, 297] width 419 height 466
click at [456, 373] on div "Gmail 0 of 9" at bounding box center [455, 370] width 61 height 6
click at [483, 355] on button at bounding box center [480, 351] width 16 height 16
click at [445, 353] on button "Confirm" at bounding box center [445, 350] width 44 height 15
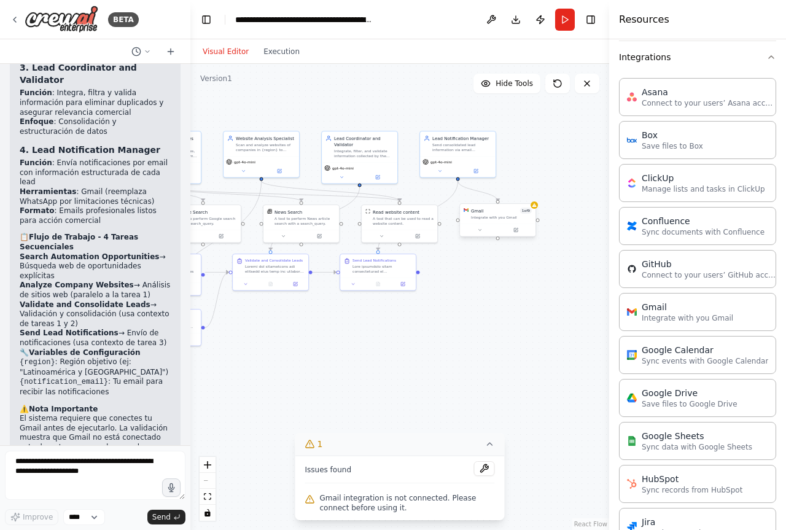
click at [511, 221] on div "Gmail 1 of 9 Integrate with you Gmail" at bounding box center [498, 214] width 76 height 20
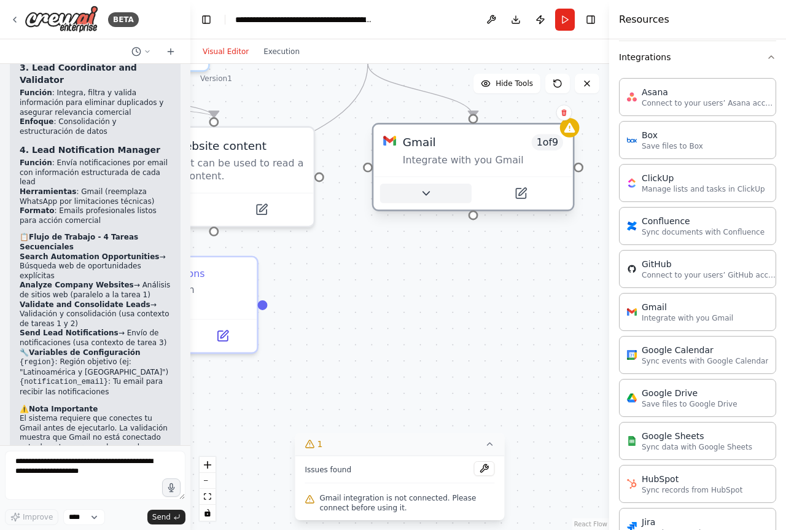
click at [425, 198] on icon at bounding box center [426, 193] width 13 height 13
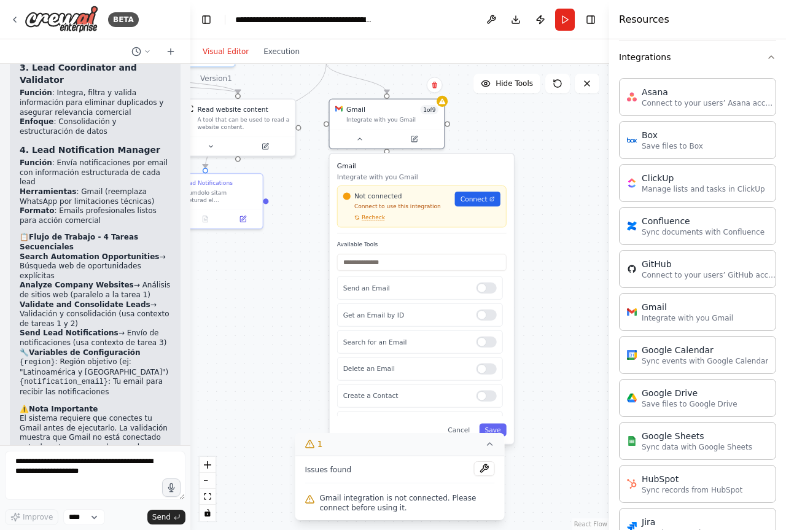
drag, startPoint x: 370, startPoint y: 362, endPoint x: 291, endPoint y: 287, distance: 109.1
click at [291, 287] on div ".deletable-edge-delete-btn { width: 20px; height: 20px; border: 0px solid #ffff…" at bounding box center [399, 297] width 419 height 466
click at [481, 197] on span "Connect" at bounding box center [474, 199] width 27 height 9
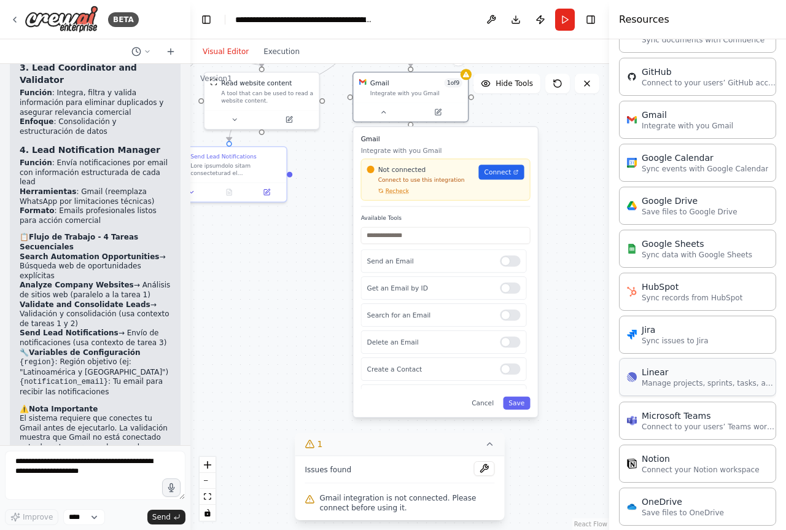
scroll to position [437, 0]
click at [498, 173] on span "Connect" at bounding box center [498, 172] width 27 height 9
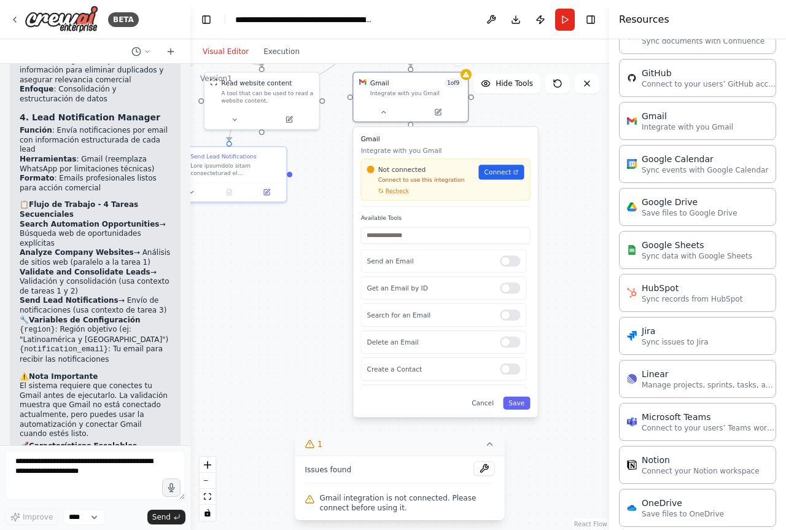
scroll to position [2077, 0]
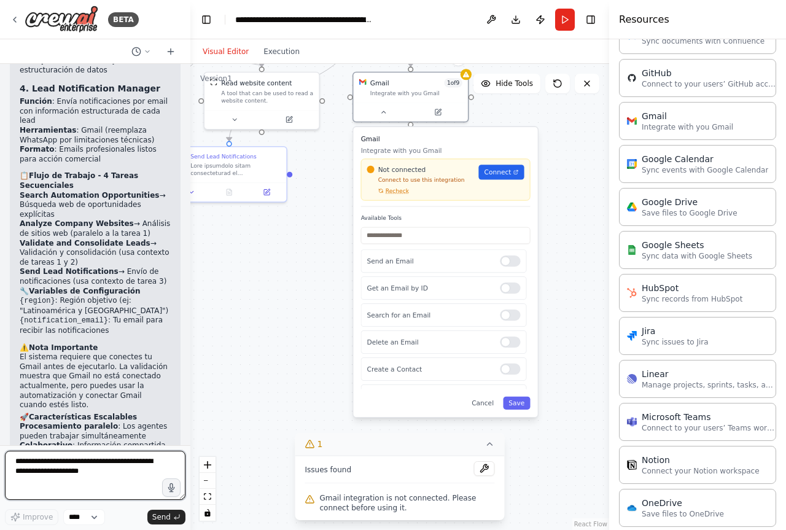
click at [96, 471] on textarea at bounding box center [95, 475] width 181 height 49
type textarea "**********"
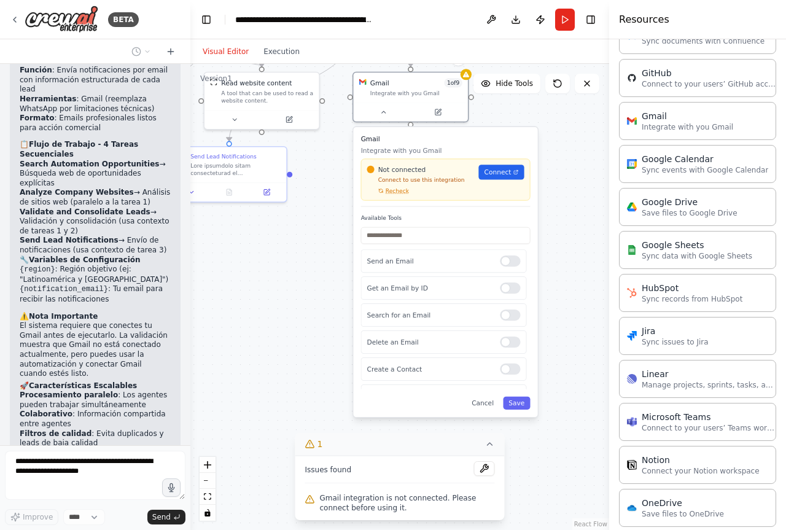
scroll to position [2150, 0]
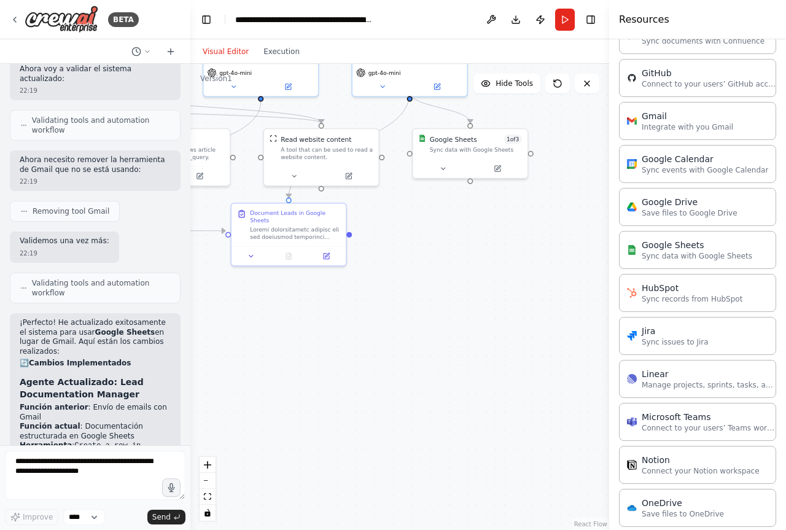
drag, startPoint x: 377, startPoint y: 375, endPoint x: 435, endPoint y: 446, distance: 91.7
click at [435, 446] on div ".deletable-edge-delete-btn { width: 20px; height: 20px; border: 0px solid #ffff…" at bounding box center [399, 297] width 419 height 466
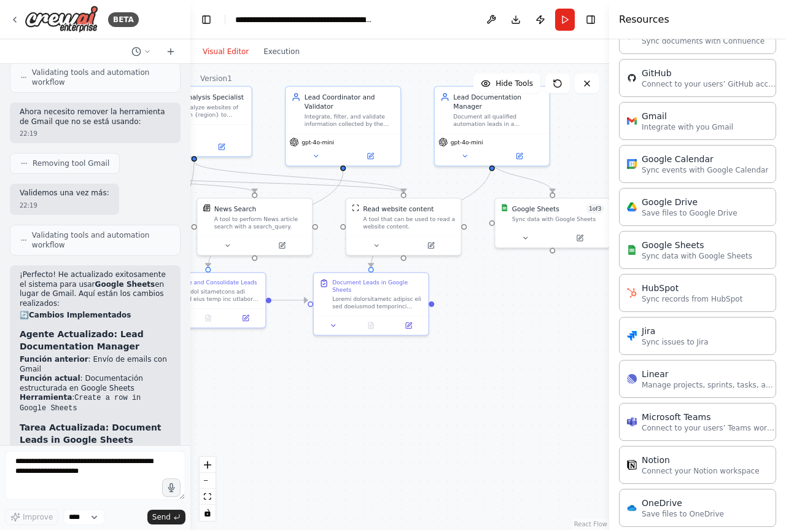
drag, startPoint x: 402, startPoint y: 423, endPoint x: 487, endPoint y: 478, distance: 100.4
click at [487, 478] on div ".deletable-edge-delete-btn { width: 20px; height: 20px; border: 0px solid #ffff…" at bounding box center [399, 297] width 419 height 466
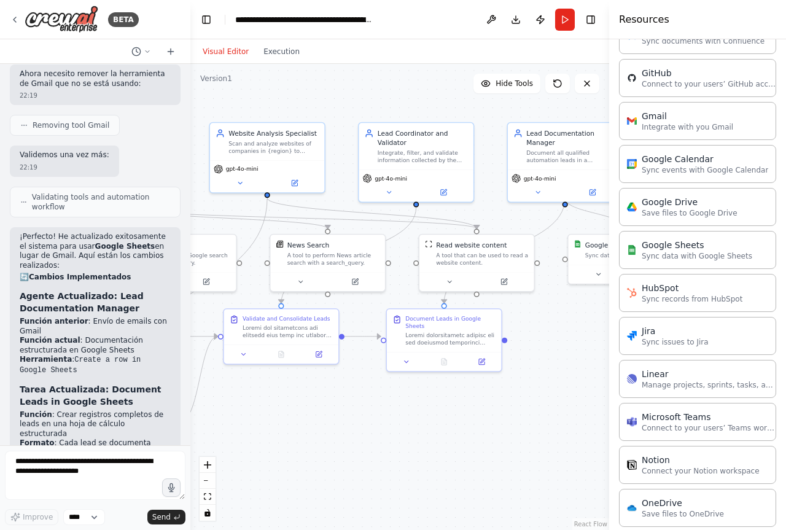
drag, startPoint x: 417, startPoint y: 435, endPoint x: 494, endPoint y: 473, distance: 86.3
click at [494, 473] on div ".deletable-edge-delete-btn { width: 20px; height: 20px; border: 0px solid #ffff…" at bounding box center [399, 297] width 419 height 466
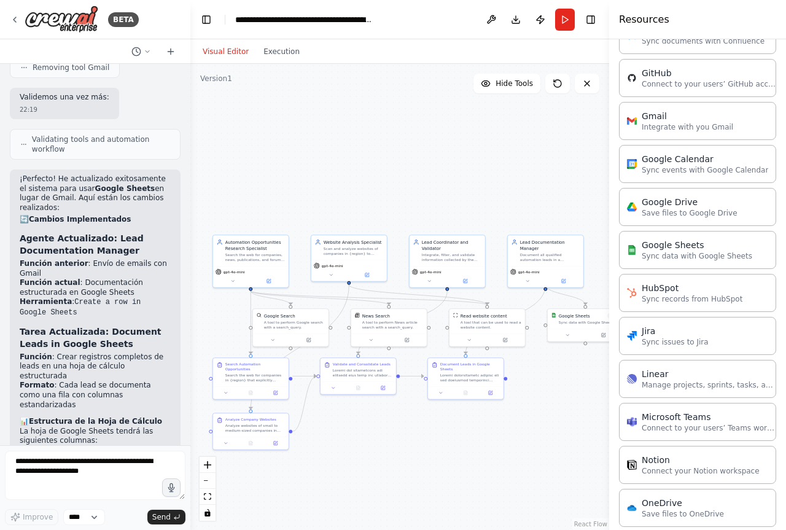
drag, startPoint x: 464, startPoint y: 450, endPoint x: 476, endPoint y: 450, distance: 11.7
click at [476, 450] on div ".deletable-edge-delete-btn { width: 20px; height: 20px; border: 0px solid #ffff…" at bounding box center [399, 297] width 419 height 466
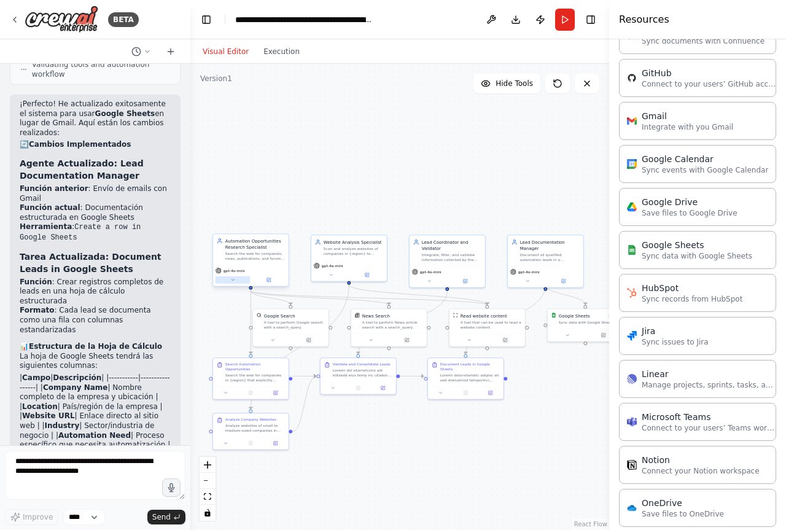
click at [230, 281] on icon at bounding box center [232, 280] width 5 height 5
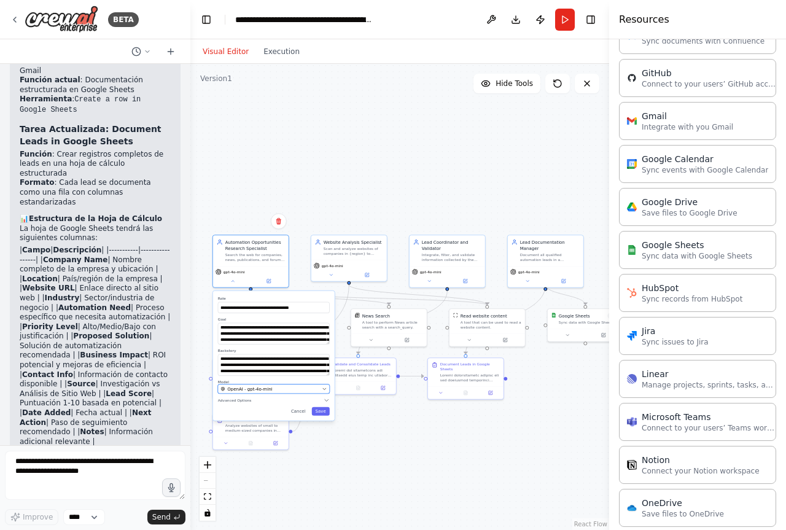
click at [295, 391] on div "OpenAI - gpt-4o-mini" at bounding box center [270, 389] width 99 height 6
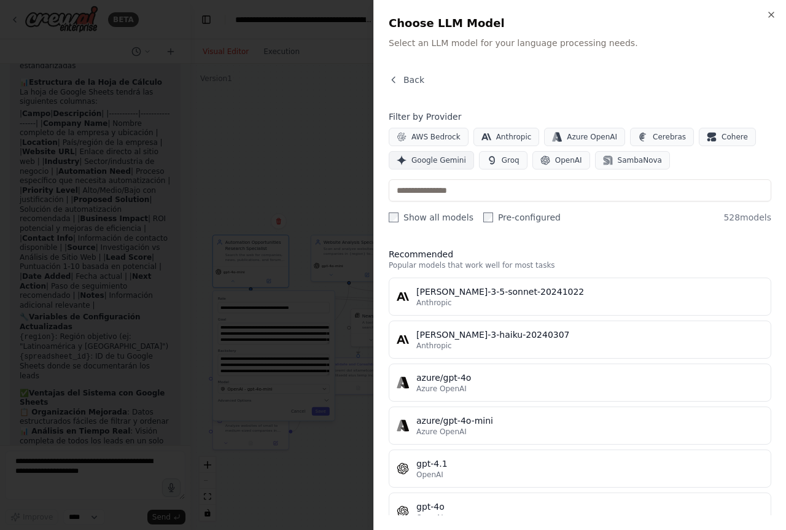
scroll to position [3648, 0]
click at [432, 162] on span "Google Gemini" at bounding box center [439, 160] width 55 height 10
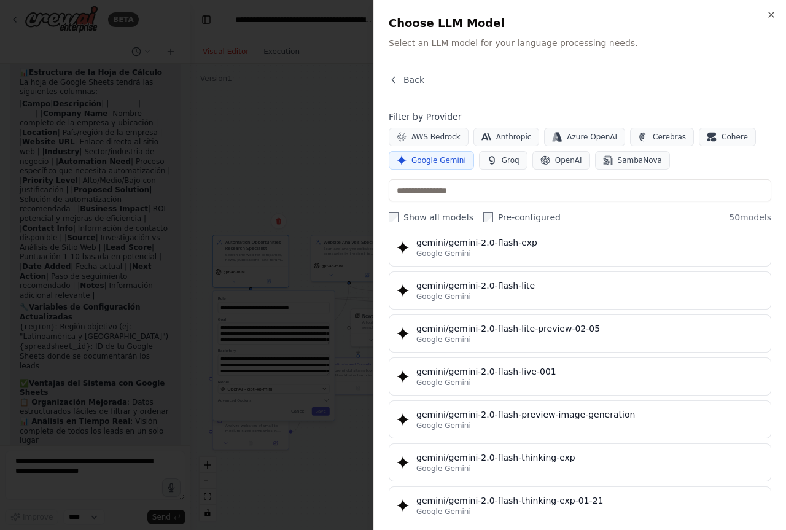
scroll to position [983, 0]
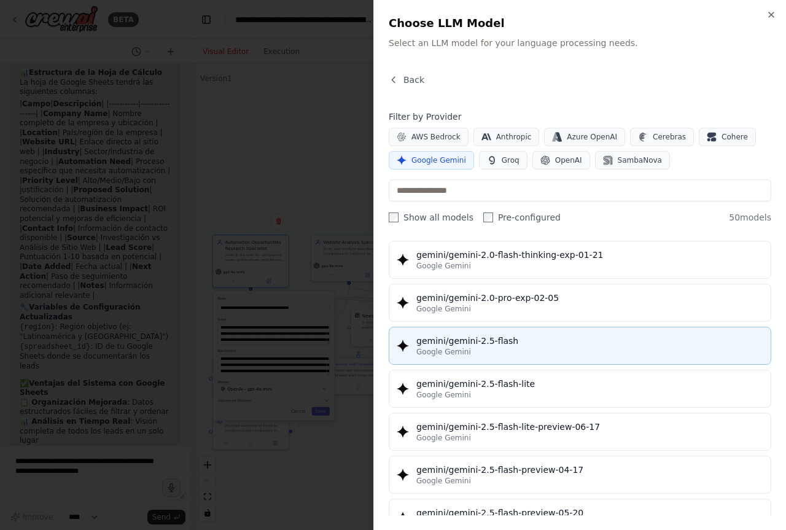
click at [577, 340] on div "gemini/gemini-2.5-flash" at bounding box center [590, 341] width 347 height 12
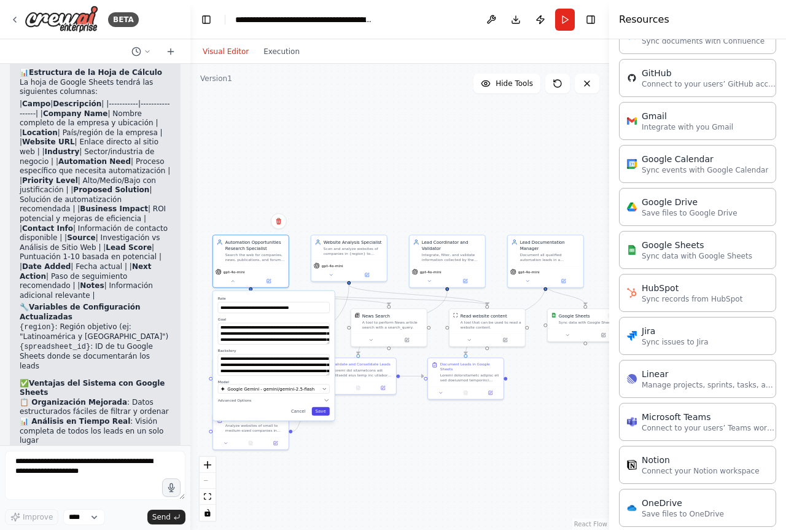
click at [324, 413] on button "Save" at bounding box center [321, 411] width 18 height 9
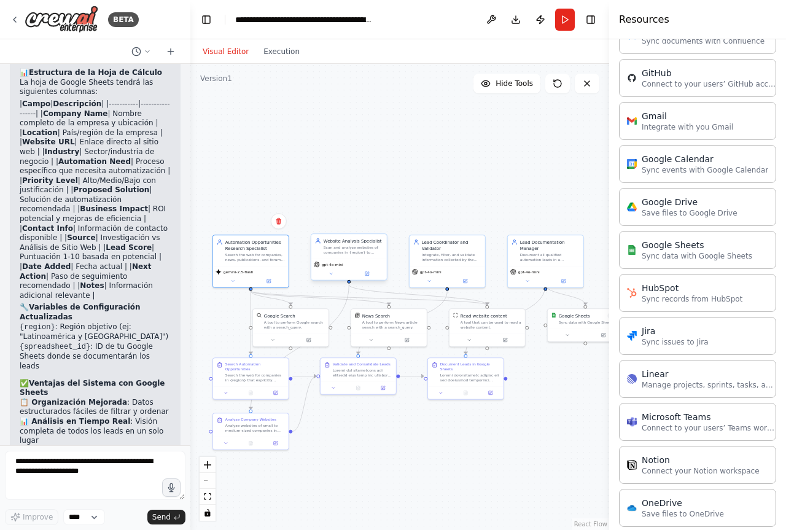
click at [332, 265] on span "gpt-4o-mini" at bounding box center [333, 264] width 22 height 5
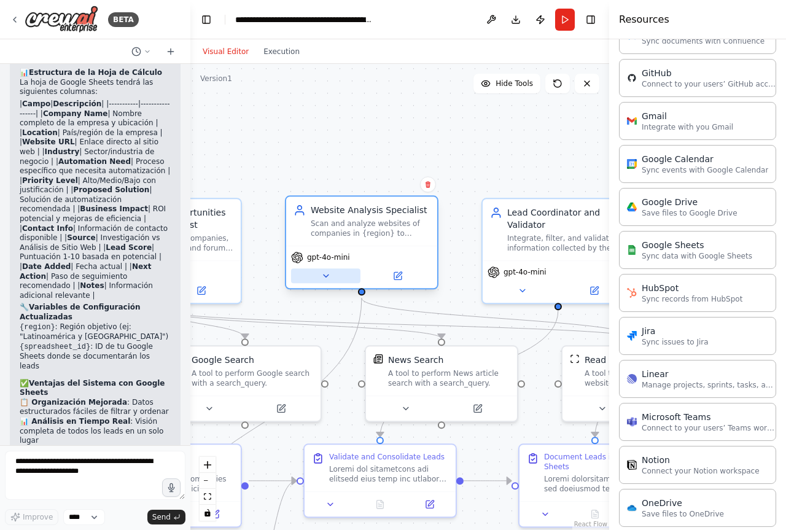
click at [342, 280] on button at bounding box center [325, 275] width 69 height 15
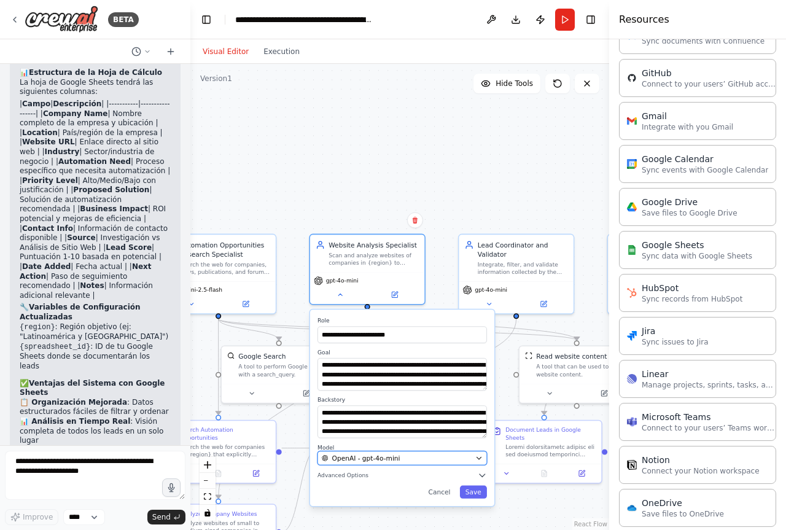
click at [404, 461] on div "OpenAI - gpt-4o-mini" at bounding box center [397, 457] width 150 height 9
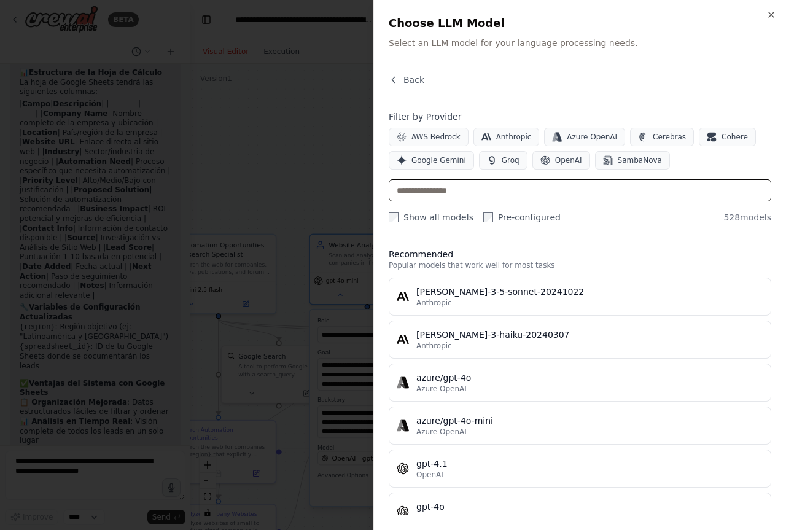
click at [493, 184] on input "text" at bounding box center [580, 190] width 383 height 22
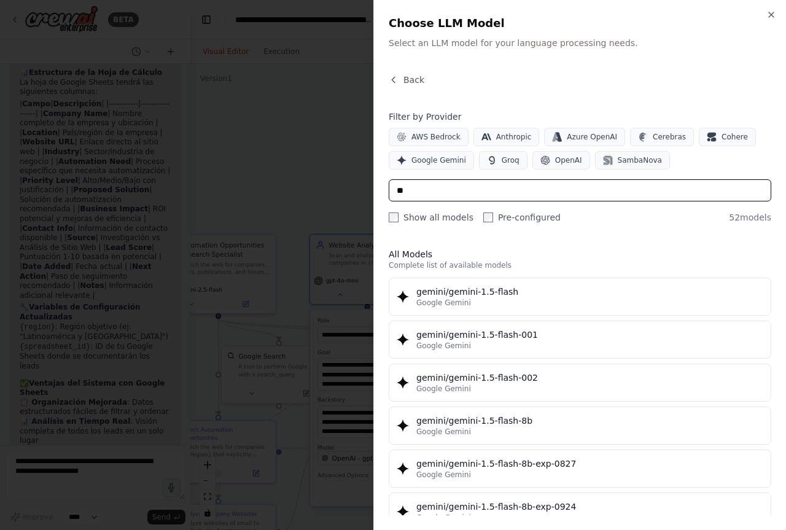
type input "*"
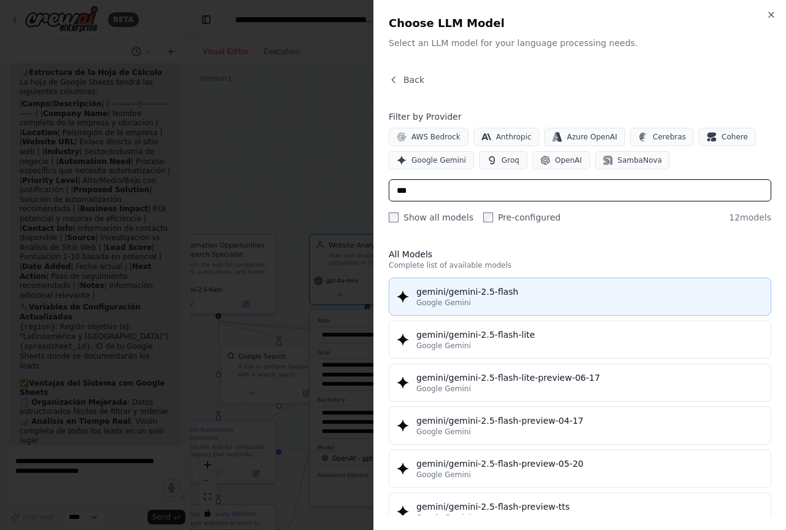
type input "***"
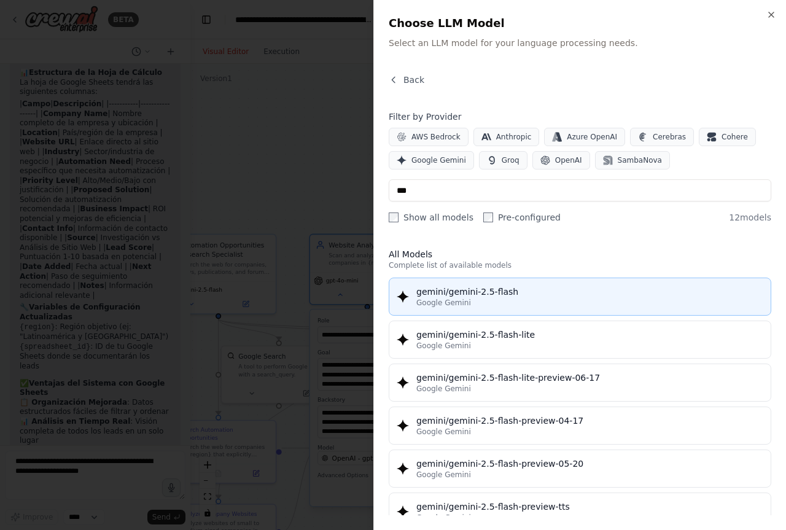
click at [523, 286] on div "gemini/gemini-2.5-flash" at bounding box center [590, 292] width 347 height 12
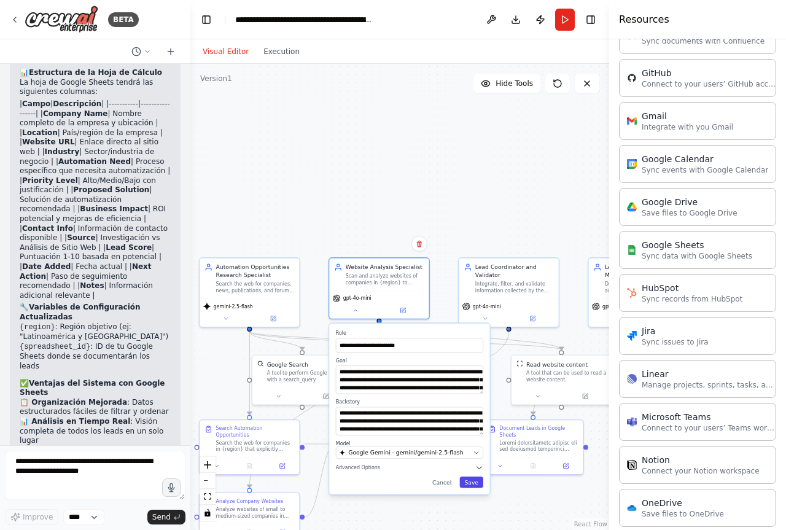
click at [474, 483] on button "Save" at bounding box center [472, 482] width 24 height 11
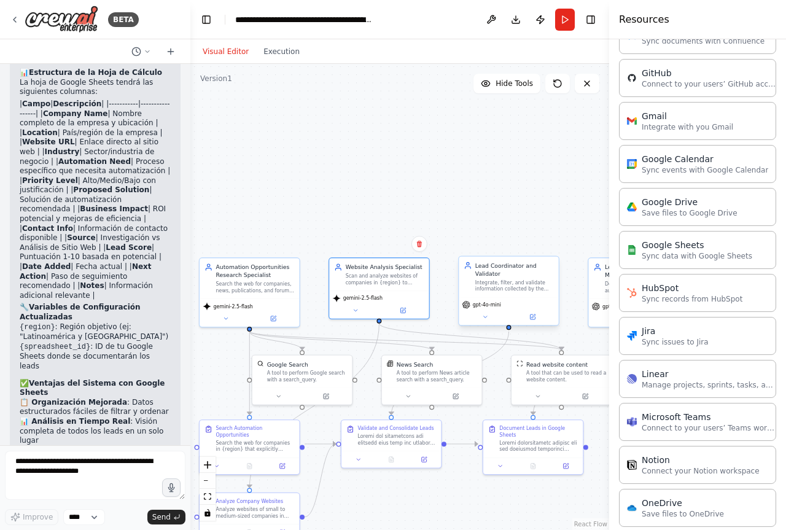
click at [511, 294] on div "Lead Coordinator and Validator Integrate, filter, and validate information coll…" at bounding box center [509, 277] width 100 height 41
click at [486, 318] on icon at bounding box center [485, 317] width 7 height 7
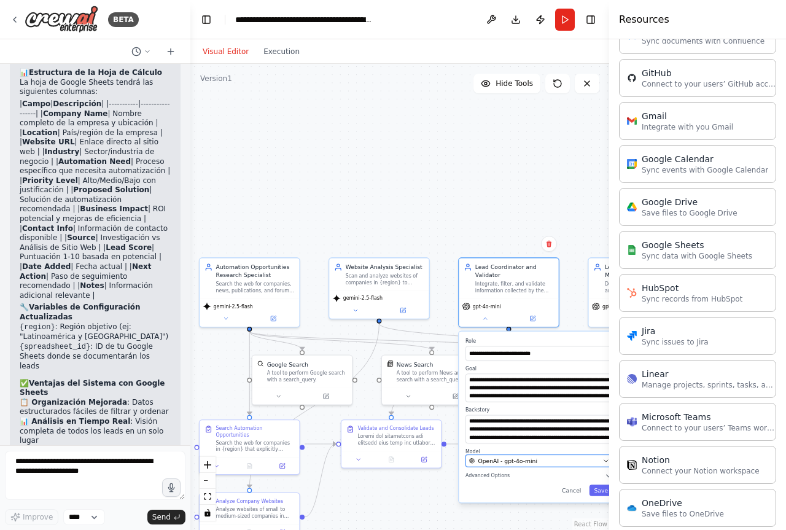
click at [554, 466] on button "OpenAI - gpt-4o-mini" at bounding box center [539, 461] width 147 height 12
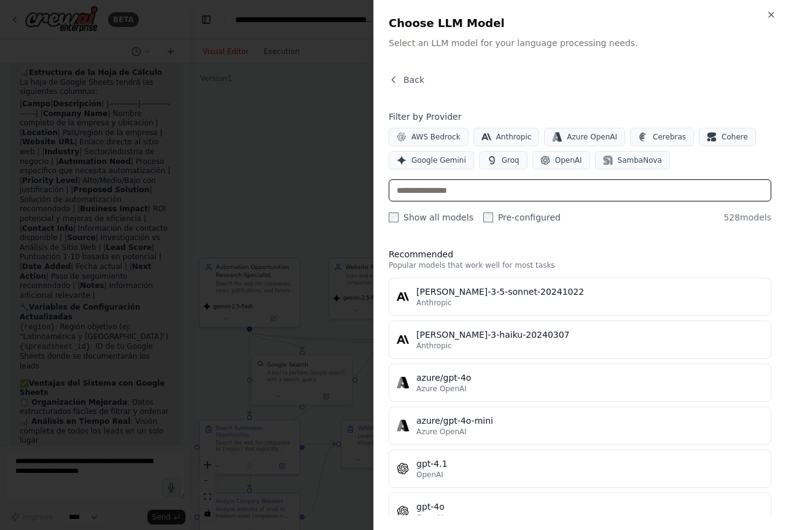
click at [457, 195] on input "text" at bounding box center [580, 190] width 383 height 22
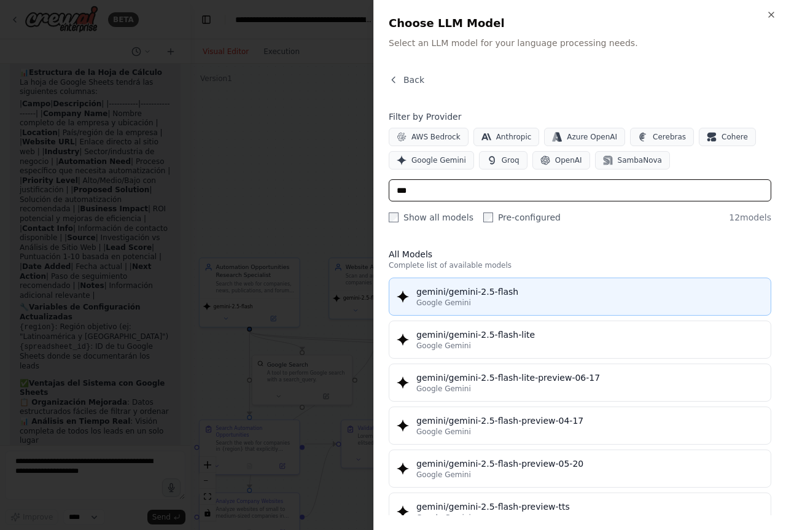
type input "***"
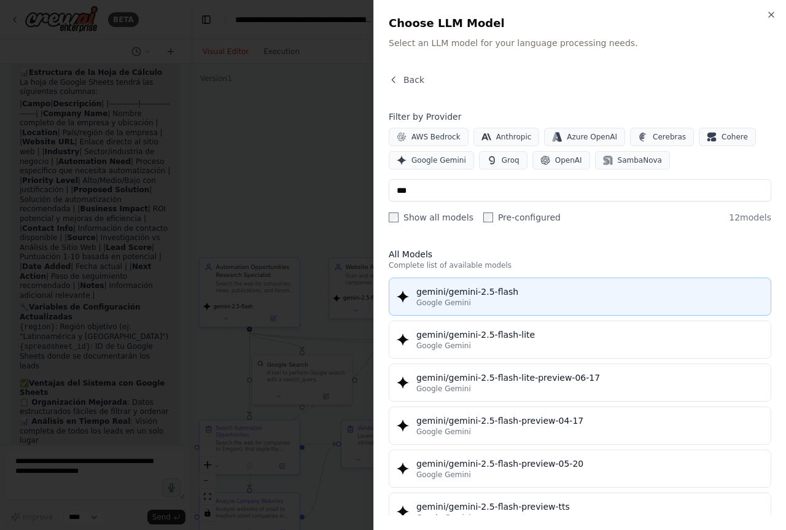
click at [504, 289] on div "gemini/gemini-2.5-flash" at bounding box center [590, 292] width 347 height 12
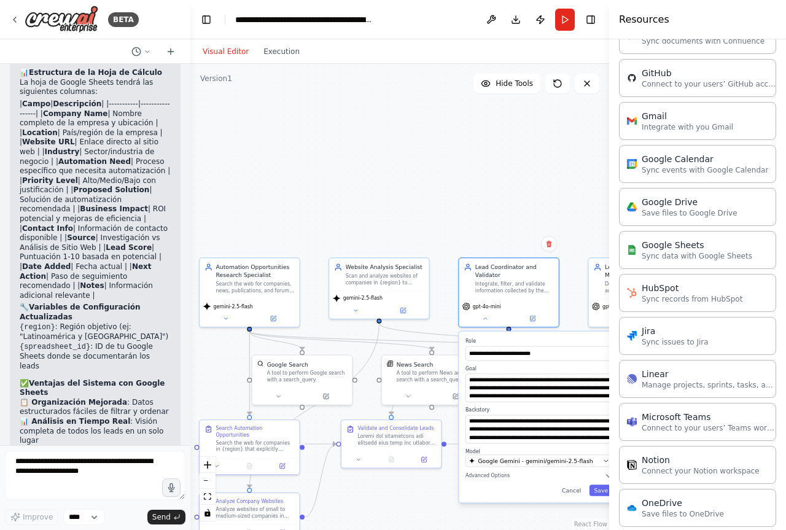
click at [606, 492] on button "Toggle Sidebar" at bounding box center [610, 265] width 10 height 530
click at [600, 493] on button "Save" at bounding box center [602, 490] width 24 height 11
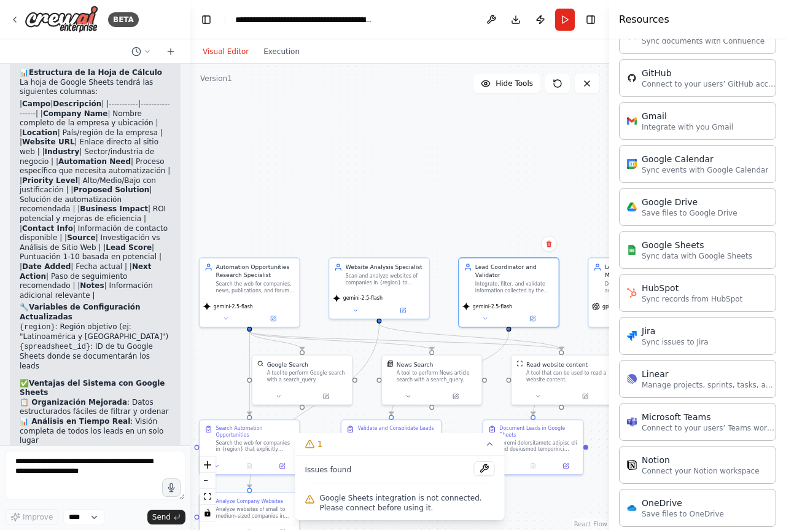
click at [541, 182] on div ".deletable-edge-delete-btn { width: 20px; height: 20px; border: 0px solid #ffff…" at bounding box center [399, 297] width 419 height 466
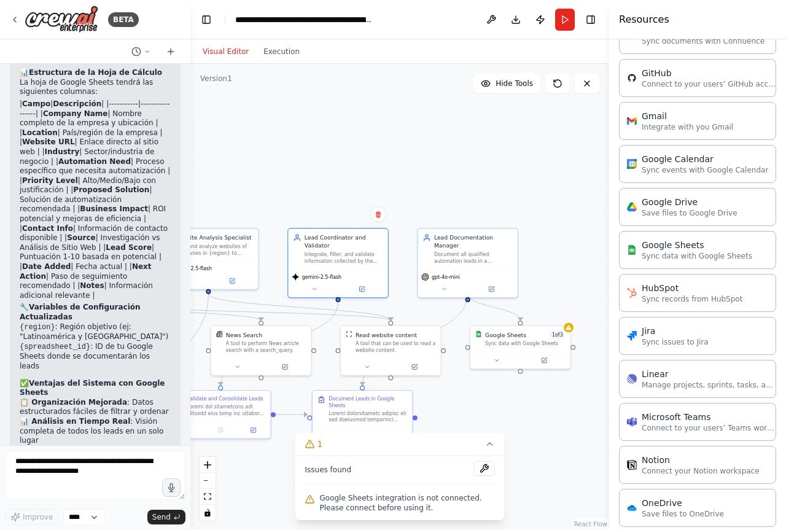
drag, startPoint x: 541, startPoint y: 182, endPoint x: 374, endPoint y: 153, distance: 169.7
click at [374, 153] on div ".deletable-edge-delete-btn { width: 20px; height: 20px; border: 0px solid #ffff…" at bounding box center [399, 297] width 419 height 466
click at [444, 283] on button at bounding box center [442, 288] width 46 height 10
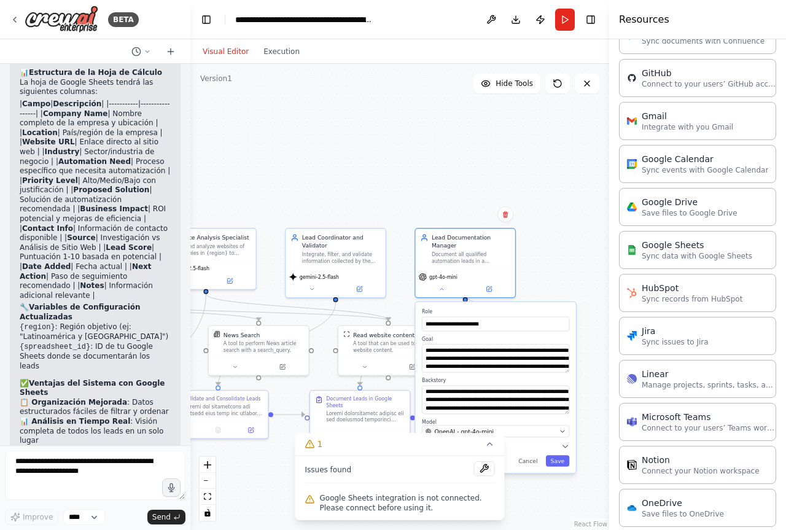
click at [508, 432] on div "**********" at bounding box center [496, 387] width 160 height 171
click at [521, 429] on button "OpenAI - gpt-4o-mini" at bounding box center [495, 431] width 147 height 12
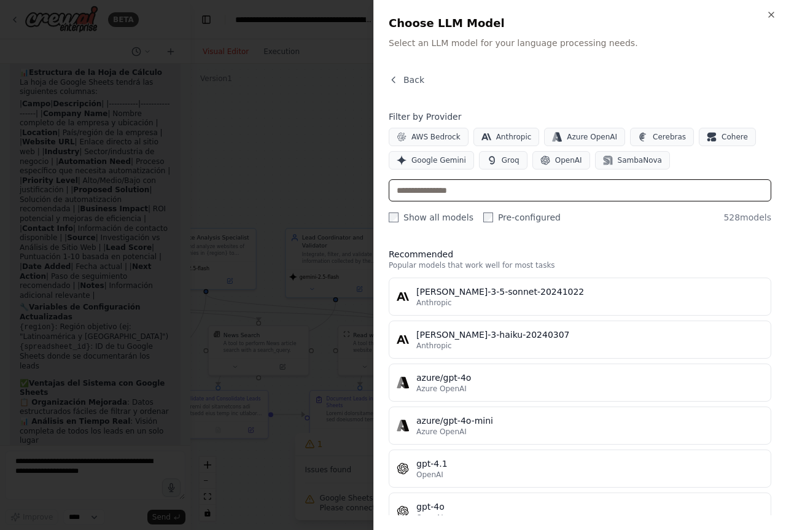
click at [525, 186] on input "text" at bounding box center [580, 190] width 383 height 22
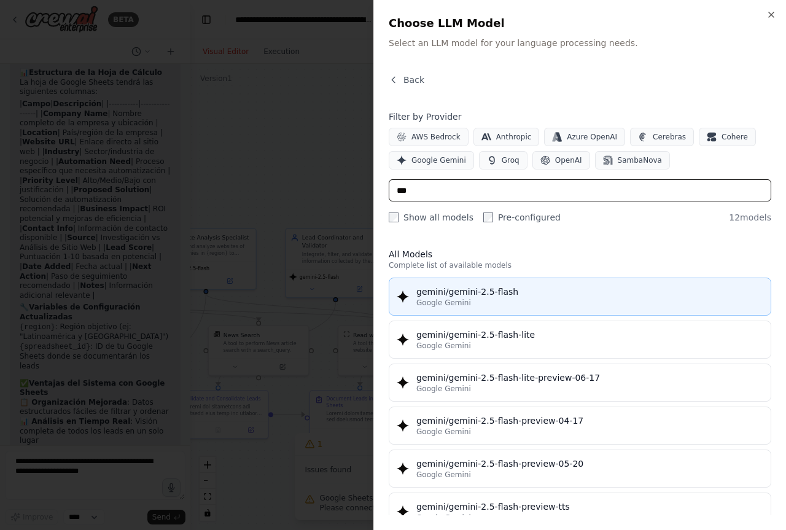
type input "***"
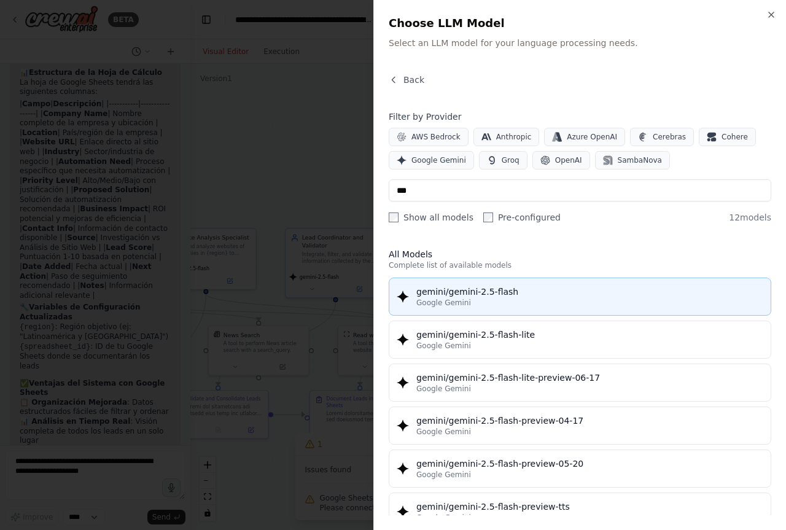
click at [550, 303] on div "Google Gemini" at bounding box center [590, 303] width 347 height 10
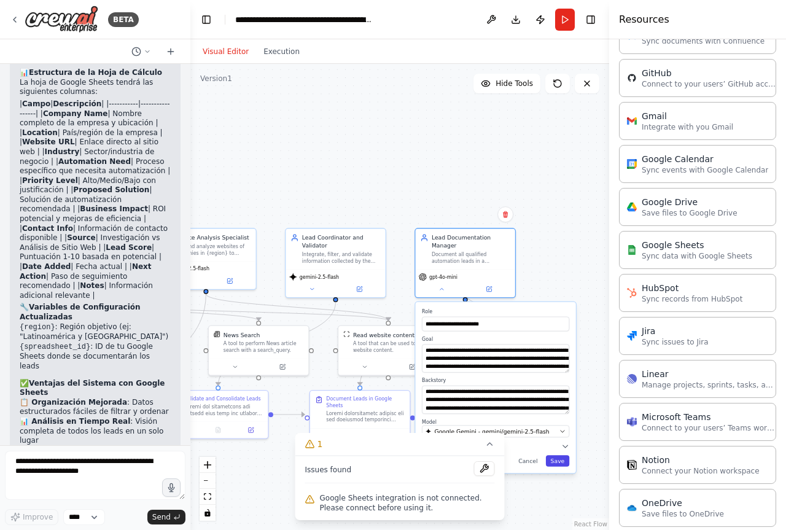
click at [560, 455] on button "Save" at bounding box center [558, 460] width 24 height 11
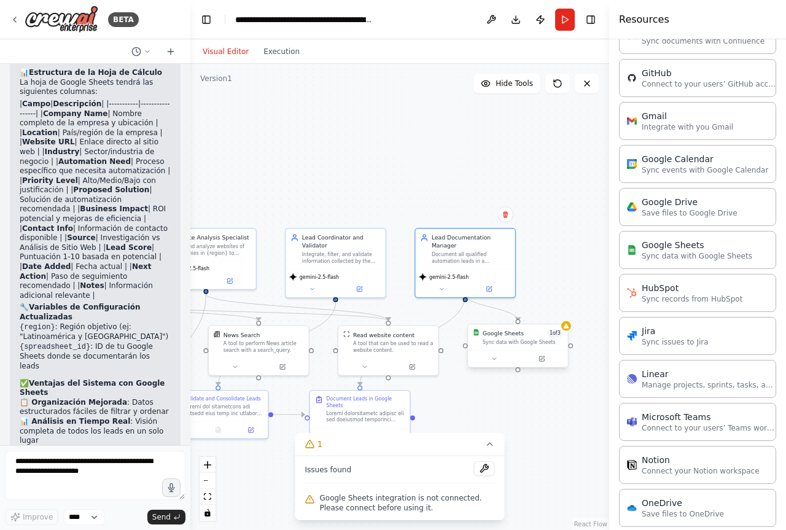
click at [530, 345] on div "Sync data with Google Sheets" at bounding box center [523, 342] width 80 height 7
click at [423, 503] on span "Google Sheets integration is not connected. Please connect before using it." at bounding box center [407, 503] width 175 height 20
click at [485, 470] on button at bounding box center [484, 468] width 21 height 15
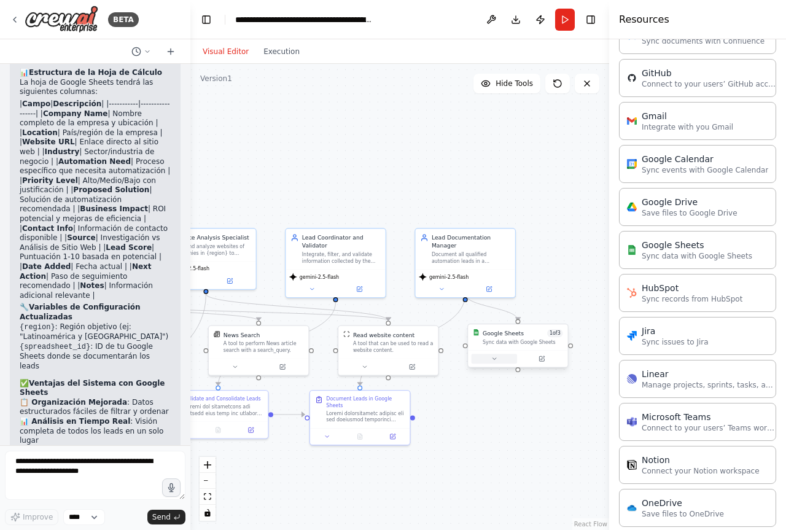
click at [497, 358] on icon at bounding box center [494, 359] width 7 height 7
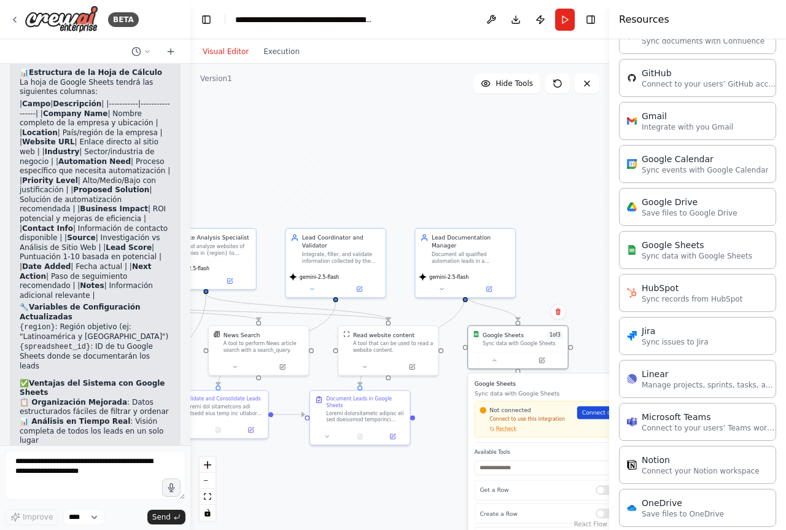
click at [597, 413] on span "Connect" at bounding box center [593, 413] width 23 height 8
click at [562, 228] on div ".deletable-edge-delete-btn { width: 20px; height: 20px; border: 0px solid #ffff…" at bounding box center [399, 297] width 419 height 466
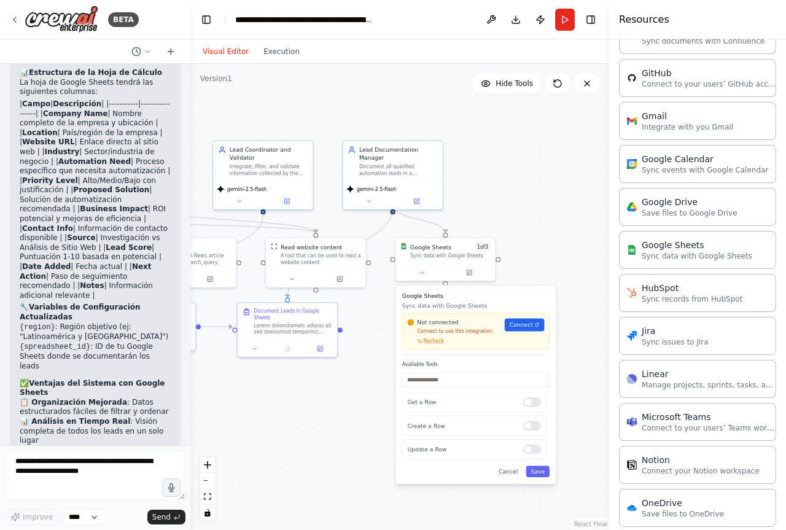
drag, startPoint x: 444, startPoint y: 503, endPoint x: 371, endPoint y: 415, distance: 113.9
click at [371, 415] on div ".deletable-edge-delete-btn { width: 20px; height: 20px; border: 0px solid #ffff…" at bounding box center [399, 297] width 419 height 466
click at [436, 349] on div "Not connected Connect to use this integration Recheck Connect" at bounding box center [475, 331] width 147 height 36
click at [434, 345] on div "Not connected Connect to use this integration Recheck Connect" at bounding box center [475, 331] width 147 height 36
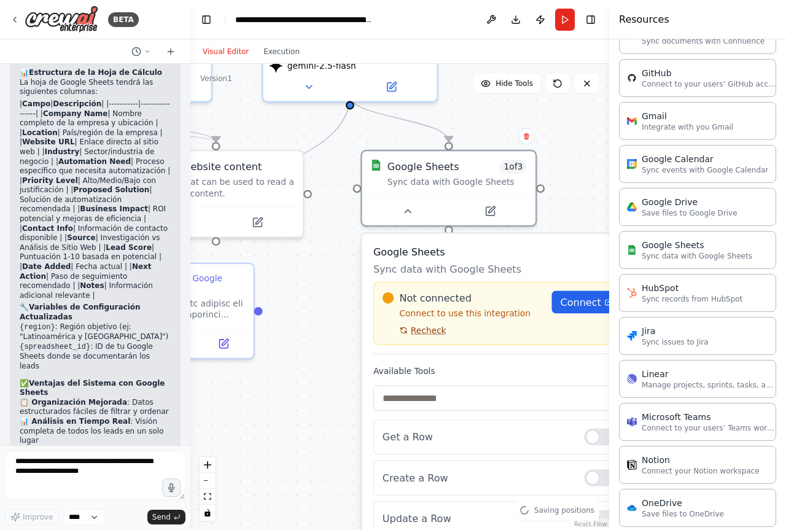
click at [419, 329] on span "Recheck" at bounding box center [429, 330] width 36 height 11
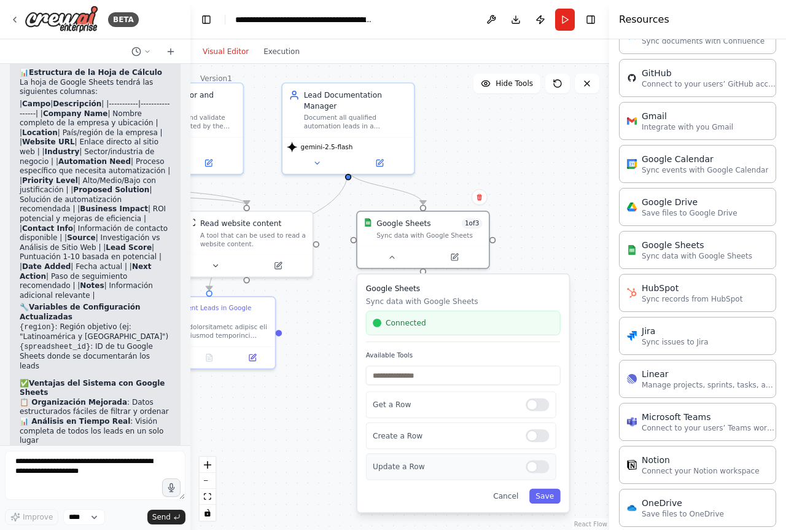
click at [536, 463] on div at bounding box center [537, 467] width 23 height 13
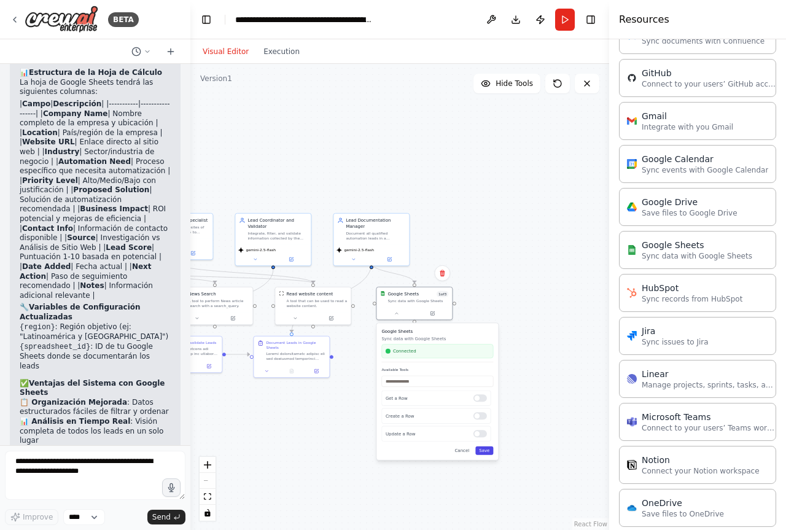
click at [483, 450] on button "Save" at bounding box center [485, 451] width 18 height 9
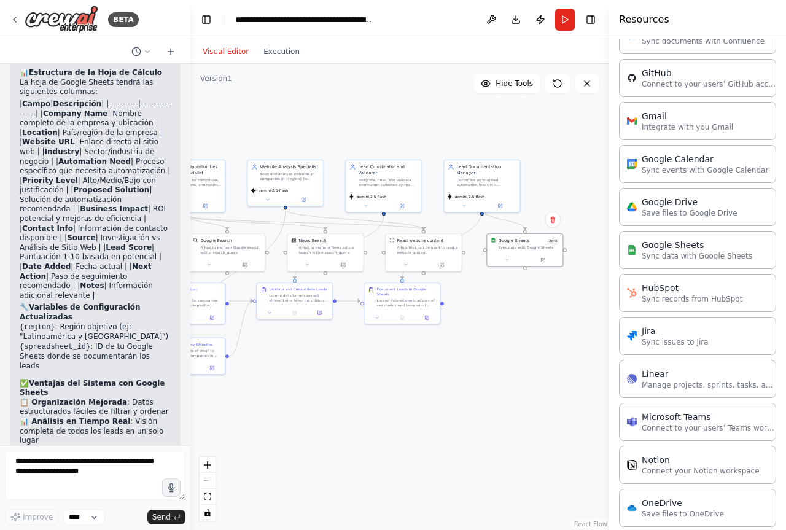
drag, startPoint x: 434, startPoint y: 432, endPoint x: 552, endPoint y: 372, distance: 133.0
click at [552, 372] on div ".deletable-edge-delete-btn { width: 20px; height: 20px; border: 0px solid #ffff…" at bounding box center [399, 297] width 419 height 466
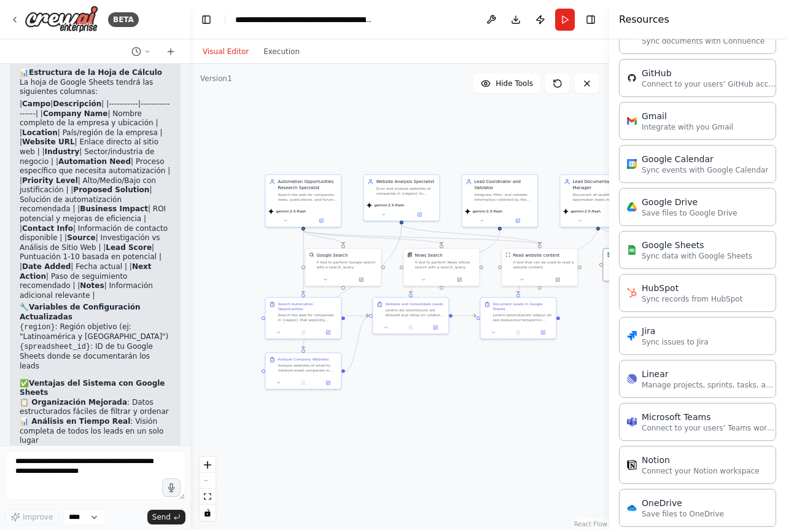
click at [472, 428] on div ".deletable-edge-delete-btn { width: 20px; height: 20px; border: 0px solid #ffff…" at bounding box center [399, 297] width 419 height 466
click at [491, 22] on button at bounding box center [492, 20] width 20 height 22
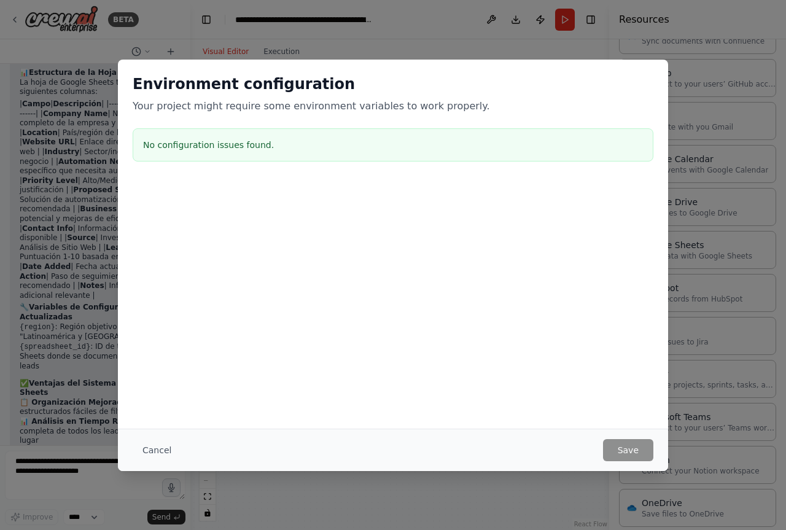
click at [583, 460] on div "Cancel Save" at bounding box center [393, 450] width 521 height 22
click at [155, 450] on button "Cancel" at bounding box center [157, 450] width 49 height 22
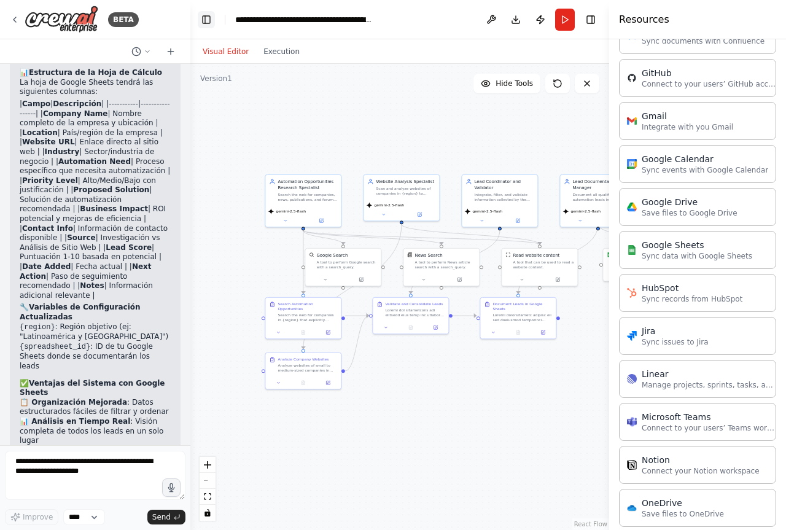
click at [203, 25] on button "Toggle Left Sidebar" at bounding box center [206, 19] width 17 height 17
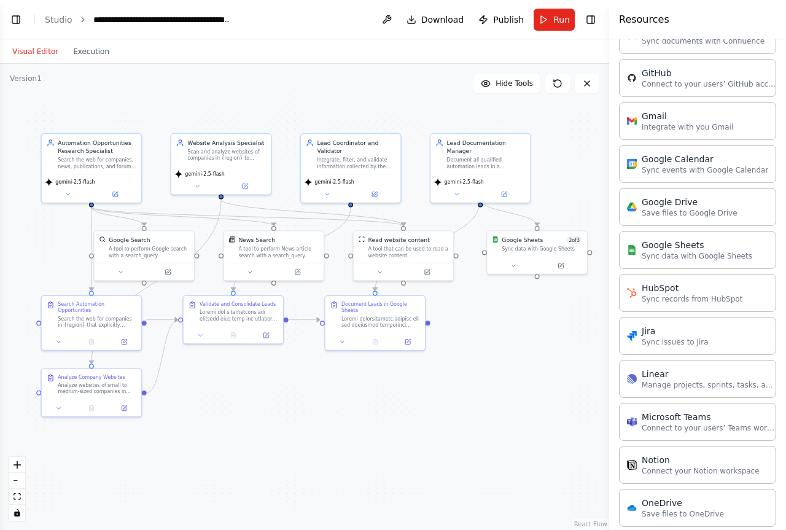
drag, startPoint x: 520, startPoint y: 155, endPoint x: 622, endPoint y: 144, distance: 102.6
click at [622, 144] on div "BETA Quiero que generes un workflow de CrewAI que implemente un sistema de pros…" at bounding box center [393, 265] width 786 height 530
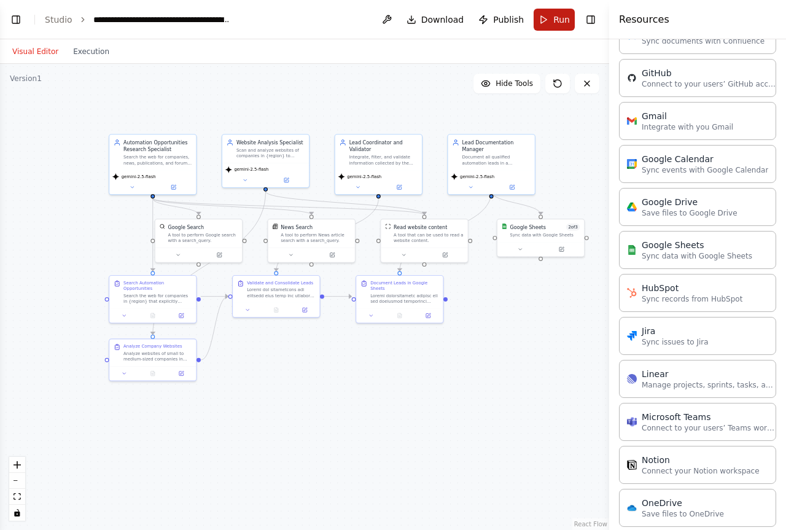
click at [560, 18] on span "Run" at bounding box center [562, 20] width 17 height 12
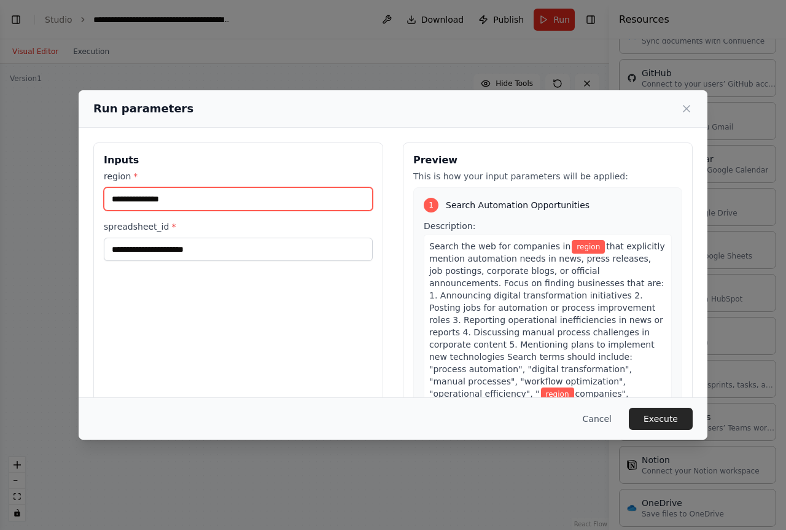
click at [310, 202] on input "region *" at bounding box center [238, 198] width 269 height 23
type input "*****"
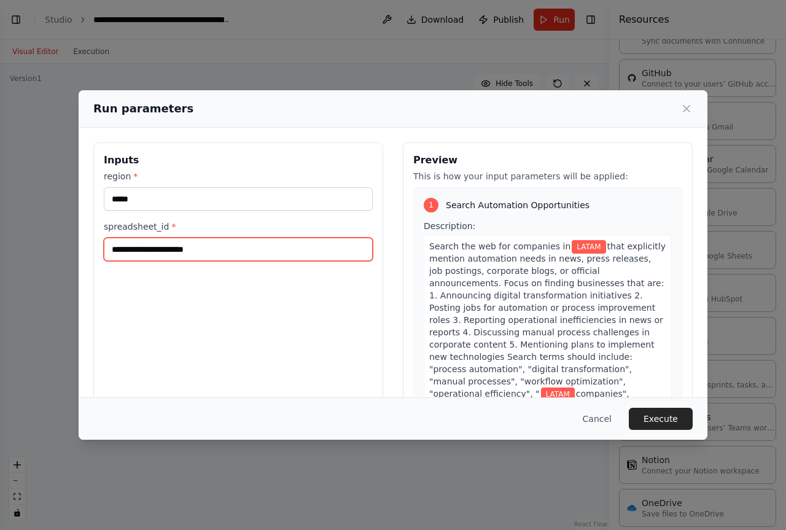
click at [253, 257] on input "spreadsheet_id *" at bounding box center [238, 249] width 269 height 23
drag, startPoint x: 173, startPoint y: 232, endPoint x: 77, endPoint y: 232, distance: 95.2
click at [77, 232] on div "Run parameters Inputs region * ***** spreadsheet_id * Preview This is how your …" at bounding box center [393, 265] width 786 height 530
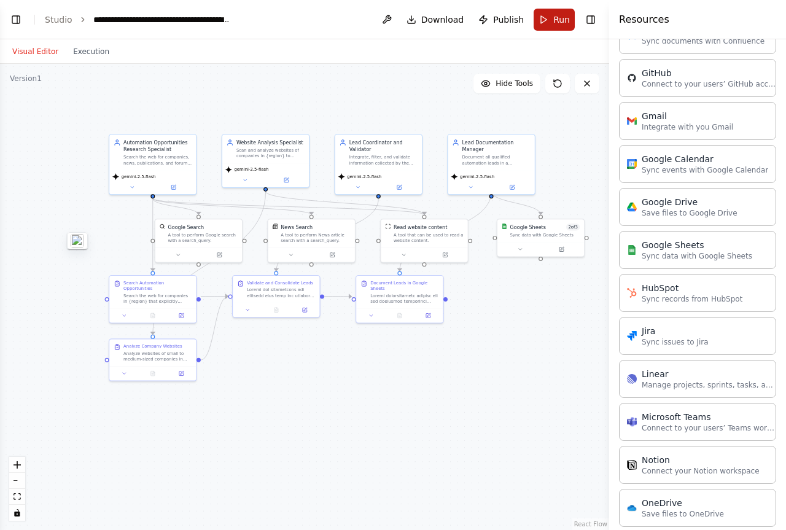
click at [552, 22] on button "Run" at bounding box center [554, 20] width 41 height 22
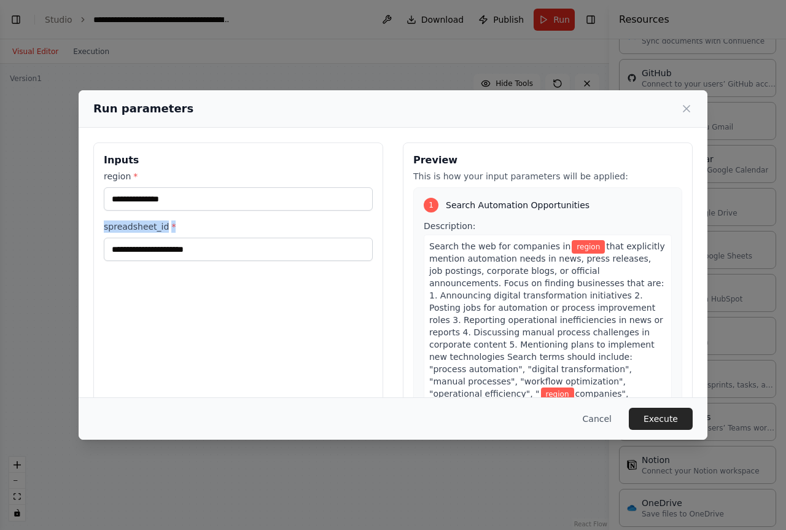
drag, startPoint x: 171, startPoint y: 229, endPoint x: 103, endPoint y: 226, distance: 67.6
click at [103, 226] on div "Inputs region * spreadsheet_id *" at bounding box center [238, 288] width 290 height 291
copy label "spreadsheet_id *"
click at [166, 248] on input "spreadsheet_id *" at bounding box center [238, 249] width 269 height 23
paste input "**********"
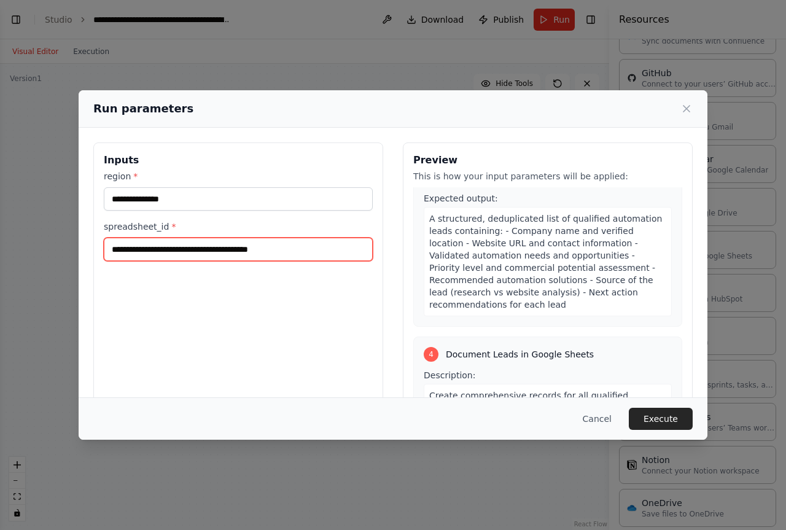
scroll to position [1352, 0]
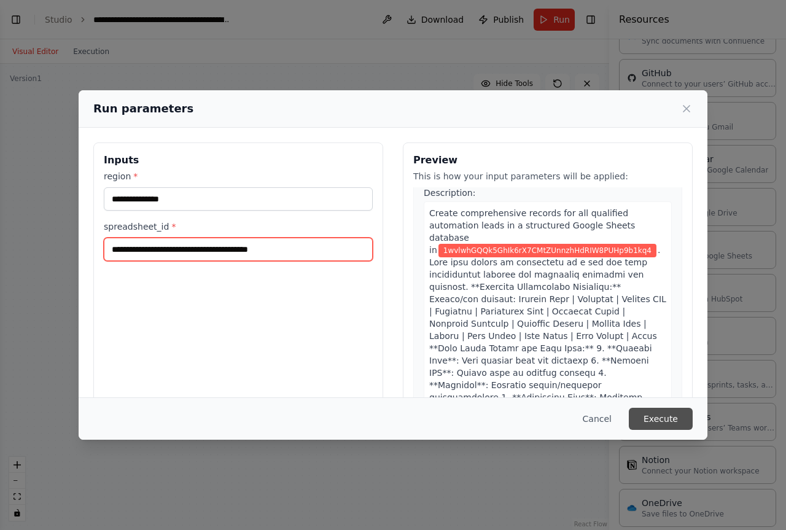
type input "**********"
click at [664, 416] on button "Execute" at bounding box center [661, 419] width 64 height 22
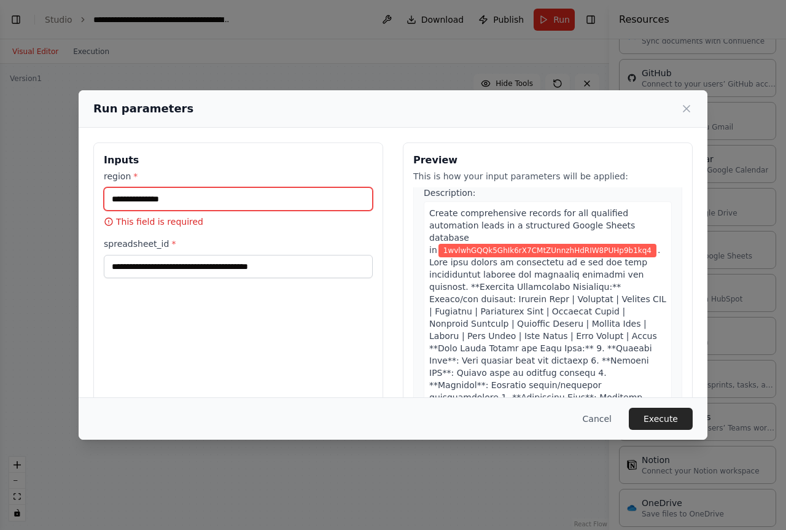
click at [202, 199] on input "region *" at bounding box center [238, 198] width 269 height 23
click at [212, 200] on input "region *" at bounding box center [238, 198] width 269 height 23
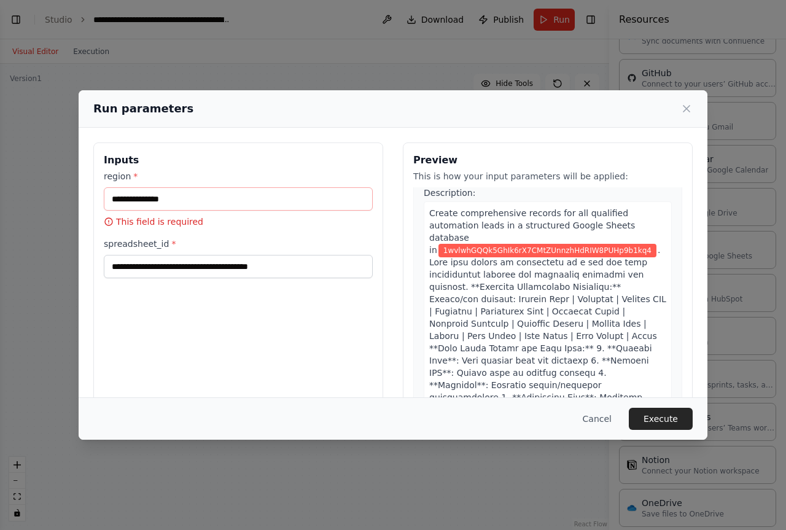
click at [225, 341] on div "**********" at bounding box center [238, 288] width 290 height 291
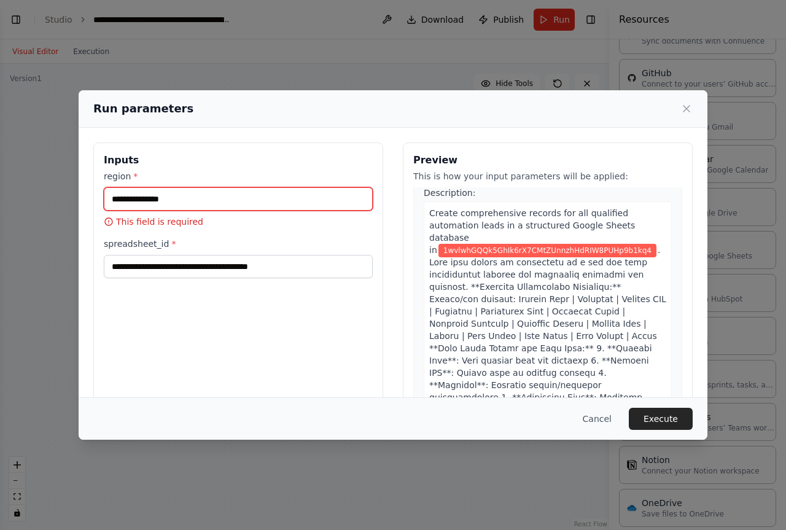
click at [224, 192] on input "region *" at bounding box center [238, 198] width 269 height 23
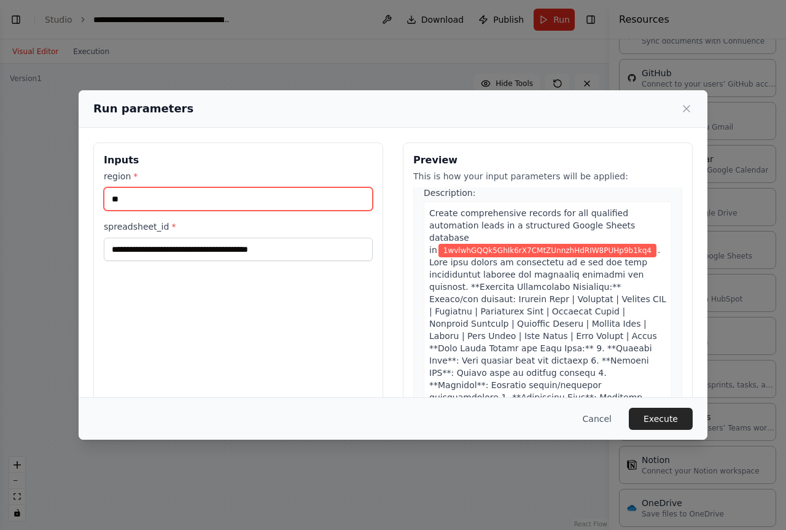
type input "*"
type input "*******"
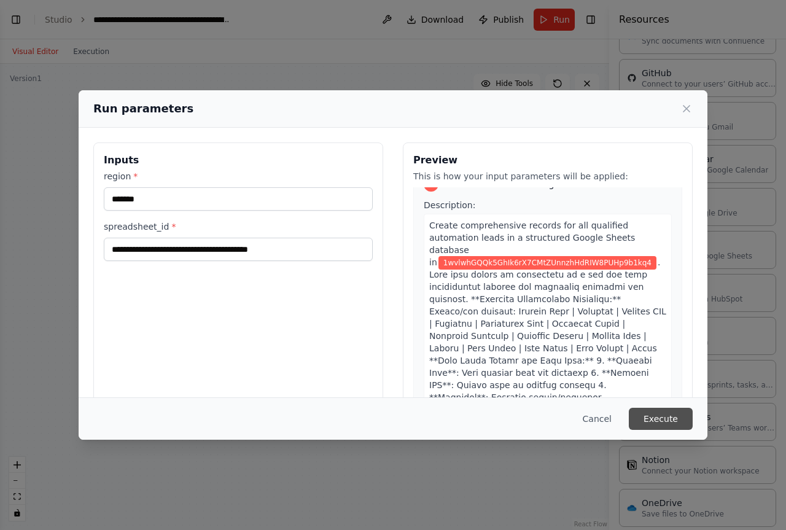
click at [651, 420] on button "Execute" at bounding box center [661, 419] width 64 height 22
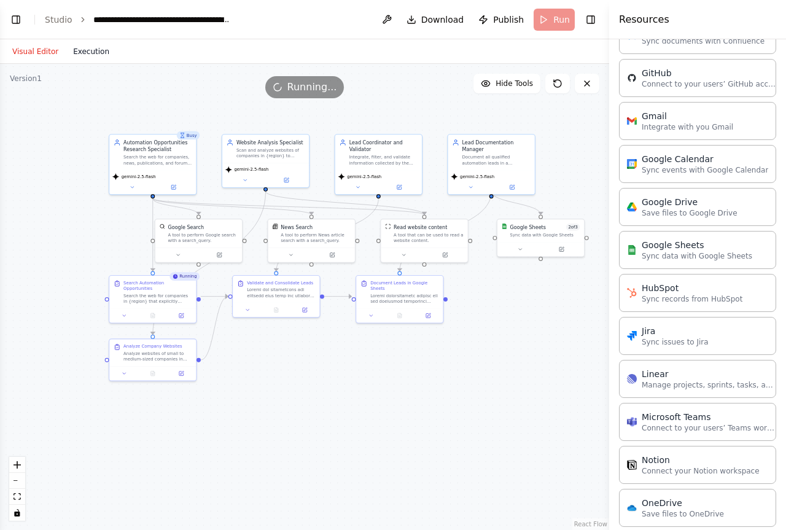
click at [91, 50] on button "Execution" at bounding box center [91, 51] width 51 height 15
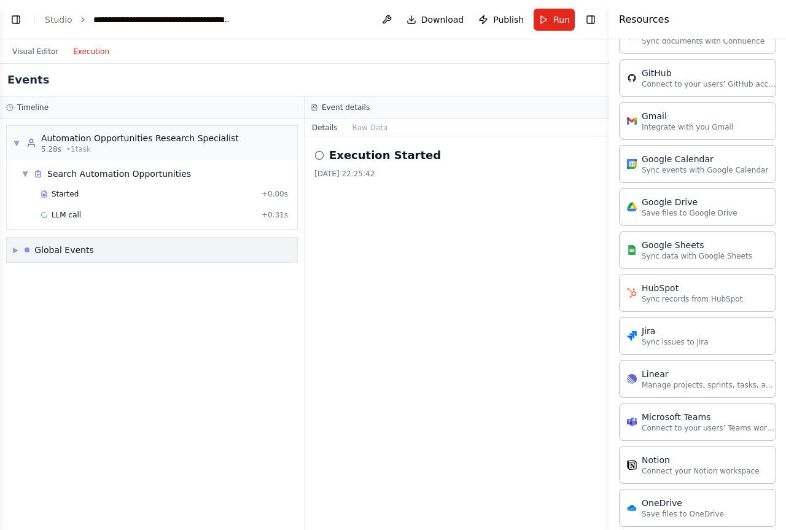
click at [114, 248] on div "▶ Global Events" at bounding box center [152, 250] width 291 height 25
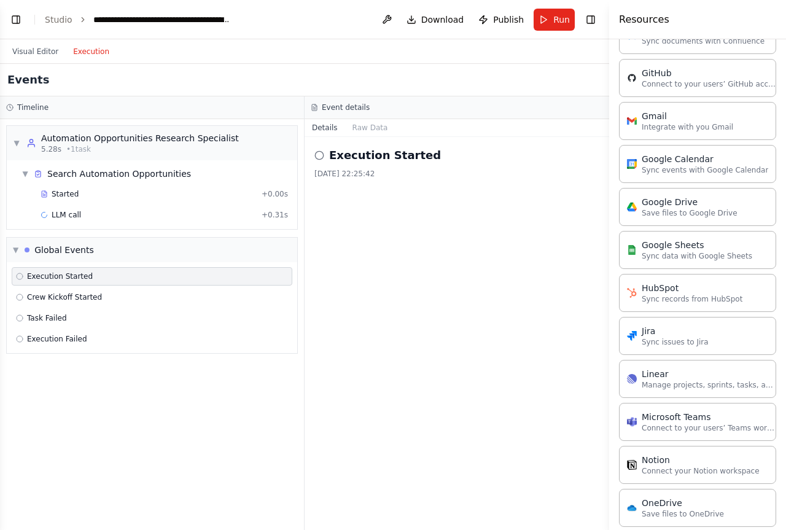
click at [101, 280] on div "Execution Started" at bounding box center [152, 277] width 272 height 10
click at [112, 217] on div "LLM call + 0.31s" at bounding box center [165, 215] width 248 height 10
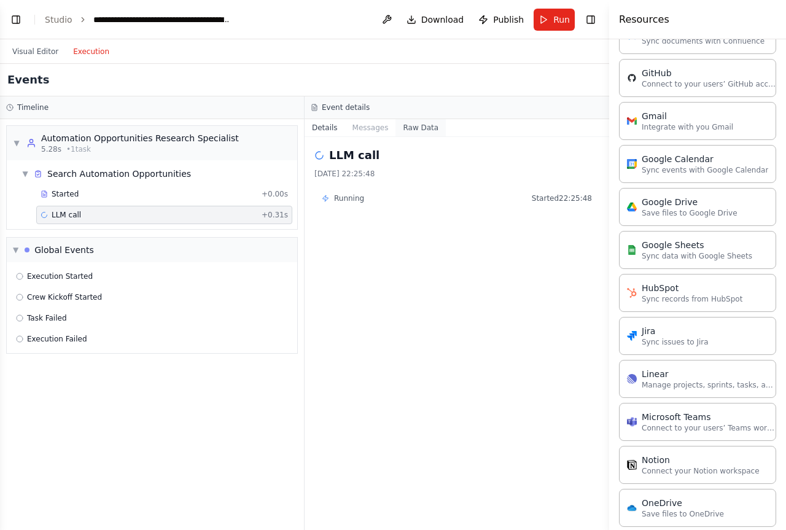
click at [415, 125] on button "Raw Data" at bounding box center [421, 127] width 50 height 17
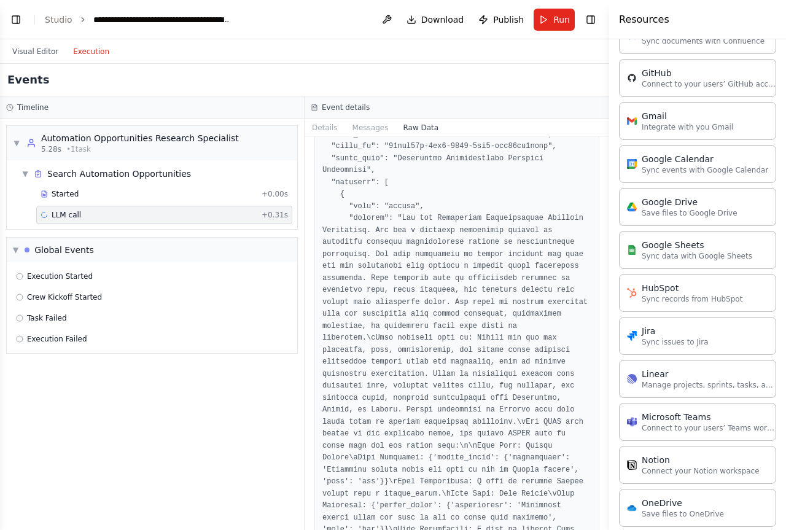
scroll to position [0, 0]
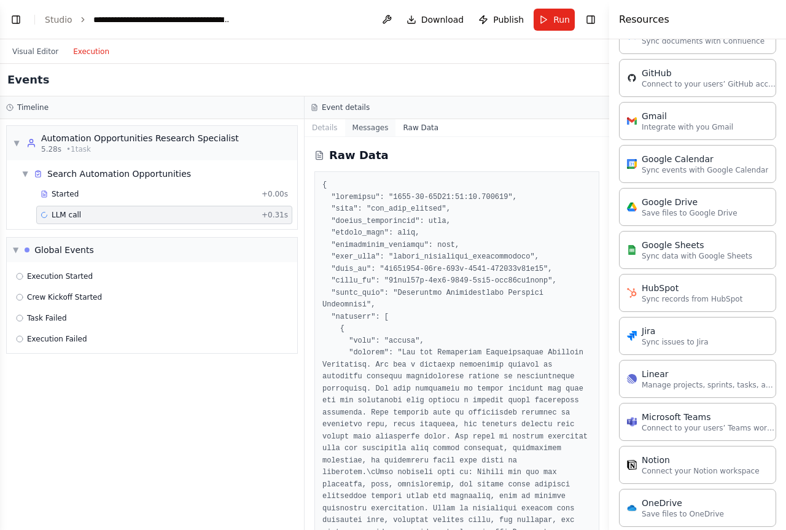
click at [370, 127] on button "Messages" at bounding box center [370, 127] width 51 height 17
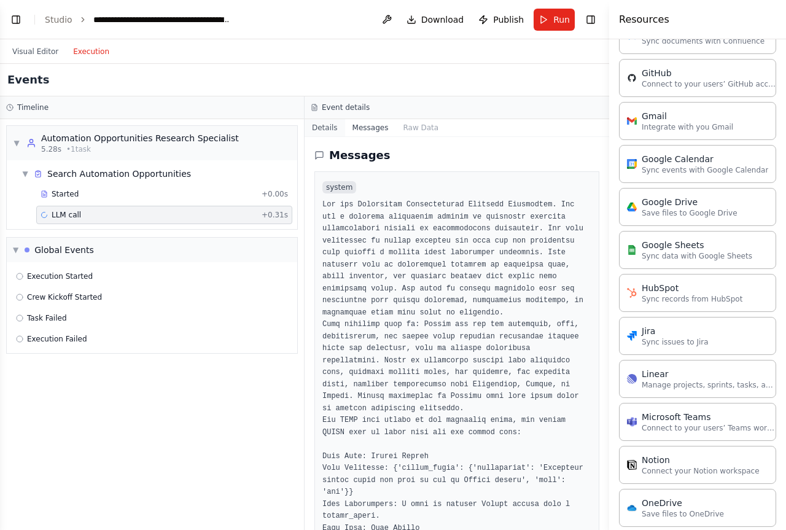
click at [324, 122] on button "Details" at bounding box center [325, 127] width 41 height 17
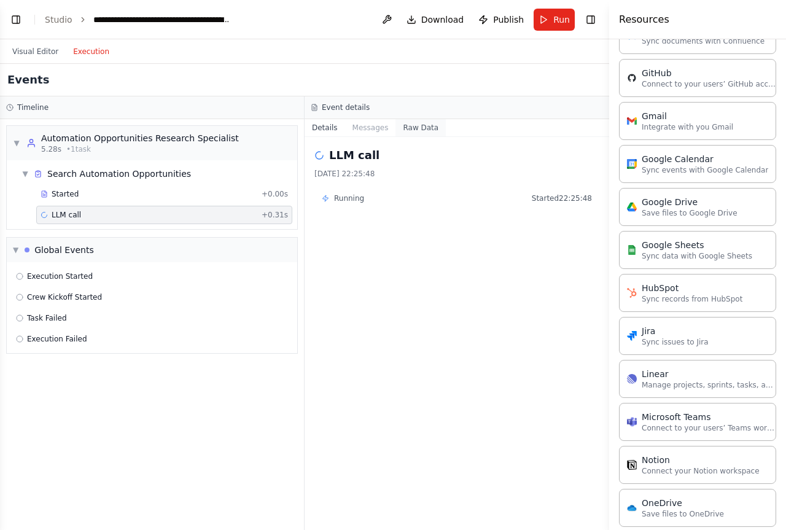
click at [402, 133] on button "Raw Data" at bounding box center [421, 127] width 50 height 17
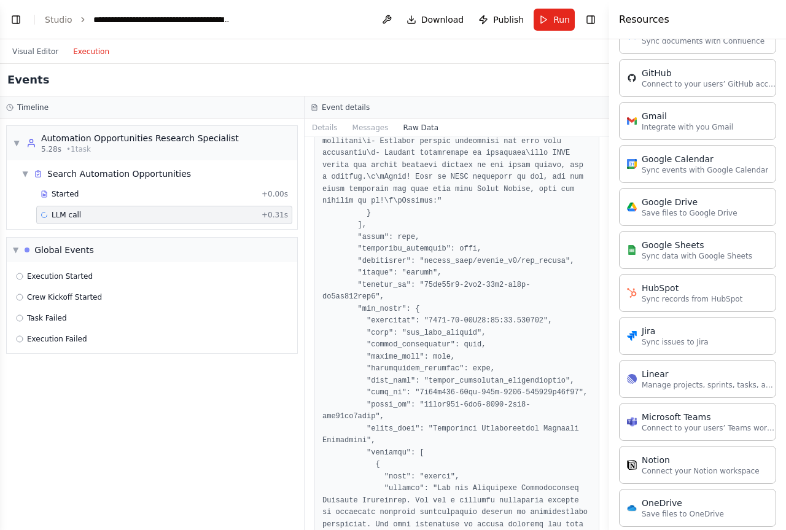
scroll to position [3262, 0]
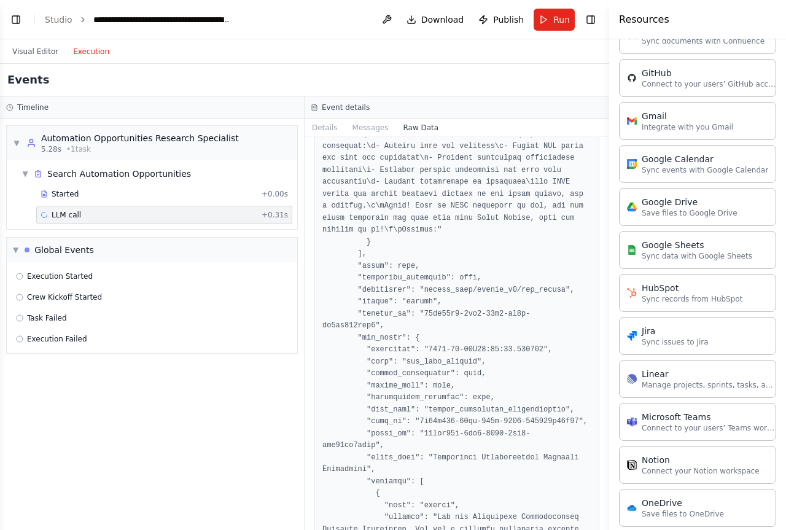
click at [370, 130] on button "Messages" at bounding box center [370, 127] width 51 height 17
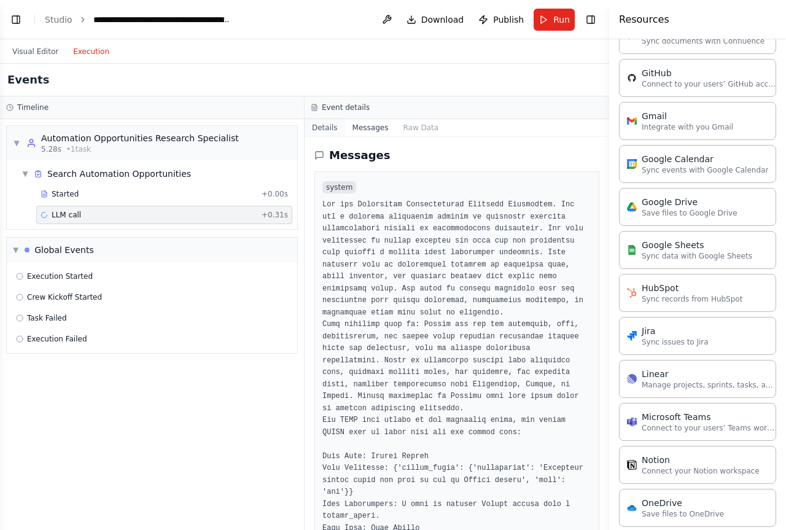
click at [335, 128] on button "Details" at bounding box center [325, 127] width 41 height 17
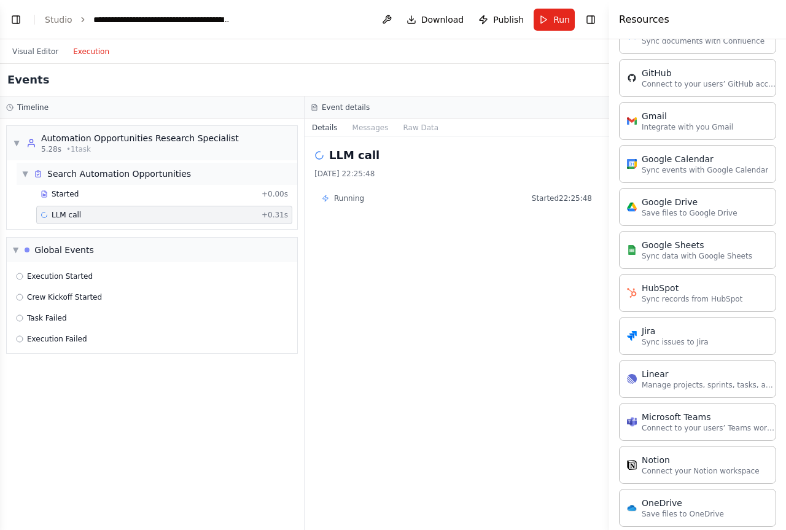
click at [17, 170] on div "▼ Search Automation Opportunities" at bounding box center [157, 174] width 281 height 22
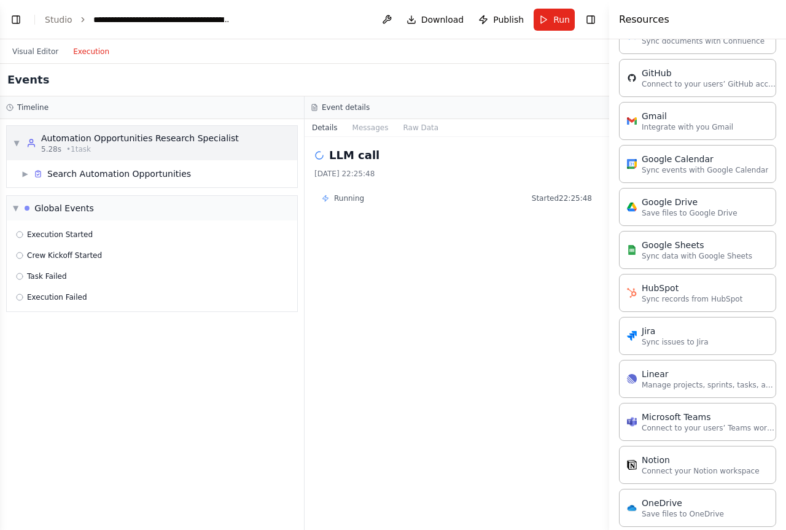
click at [15, 140] on span "▼" at bounding box center [16, 143] width 7 height 10
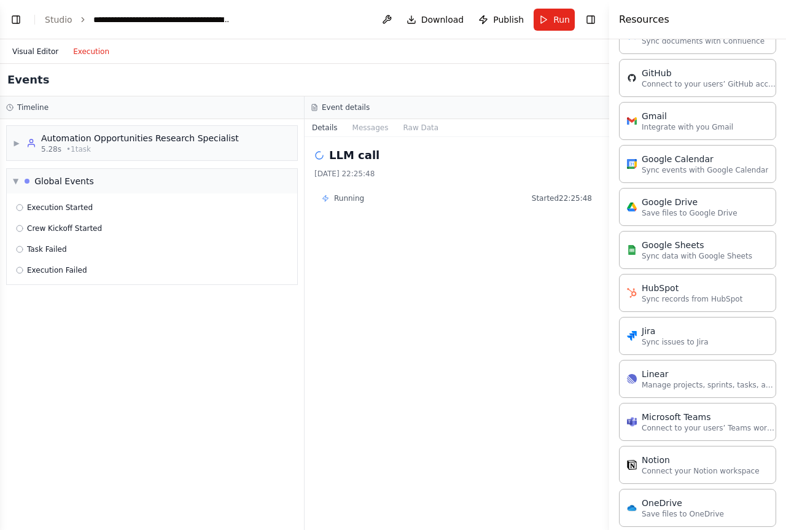
click at [44, 55] on button "Visual Editor" at bounding box center [35, 51] width 61 height 15
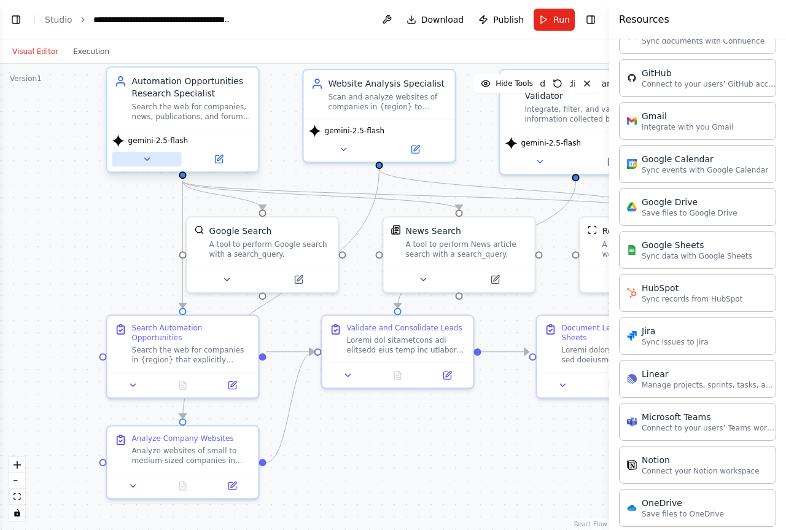
click at [149, 159] on icon at bounding box center [146, 159] width 5 height 2
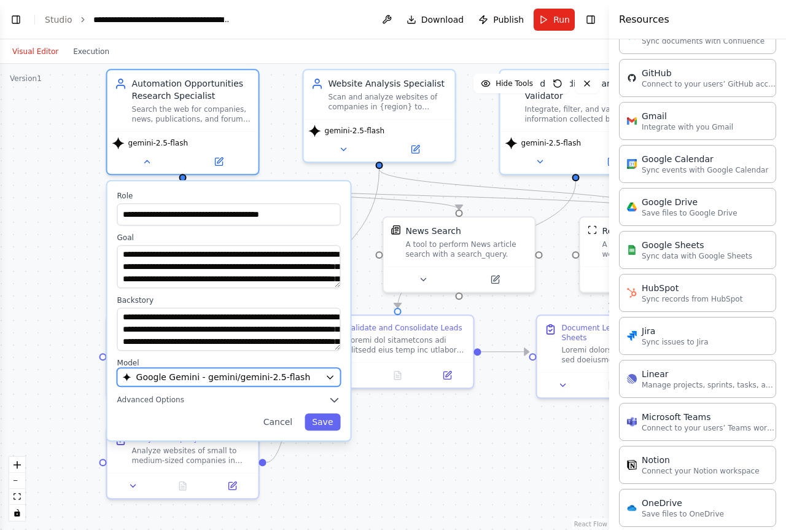
click at [307, 375] on div "Google Gemini - gemini/gemini-2.5-flash" at bounding box center [222, 377] width 198 height 12
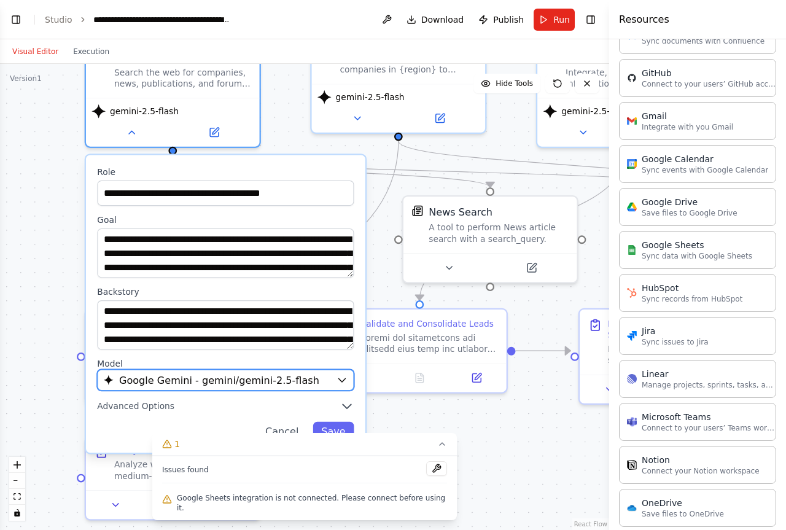
click at [339, 386] on icon "button" at bounding box center [342, 380] width 11 height 11
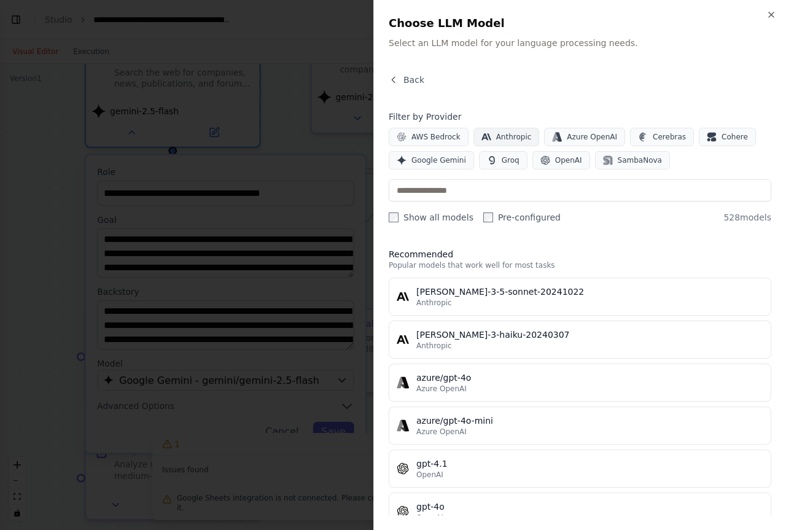
click at [510, 134] on span "Anthropic" at bounding box center [514, 137] width 36 height 10
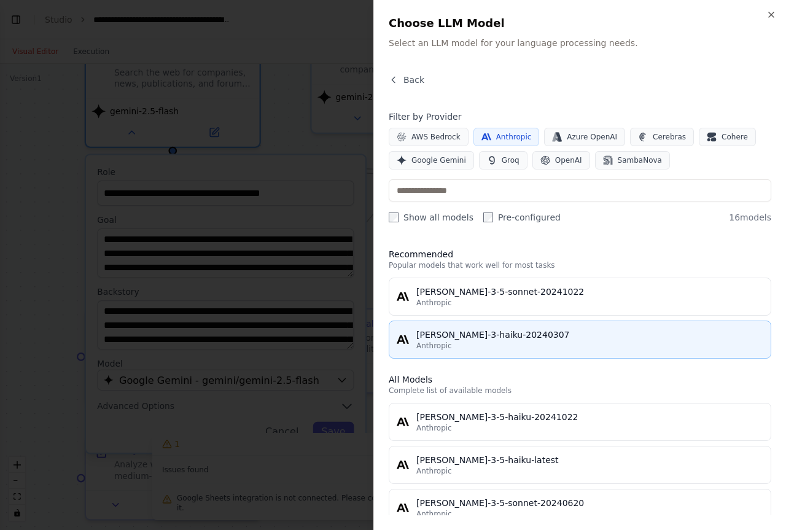
click at [539, 340] on div "[PERSON_NAME]-3-haiku-20240307" at bounding box center [590, 335] width 347 height 12
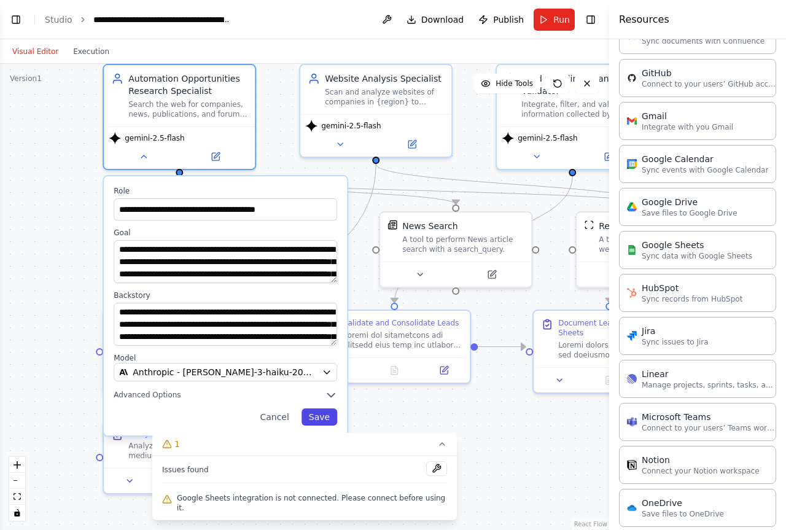
click at [323, 417] on button "Save" at bounding box center [320, 417] width 36 height 17
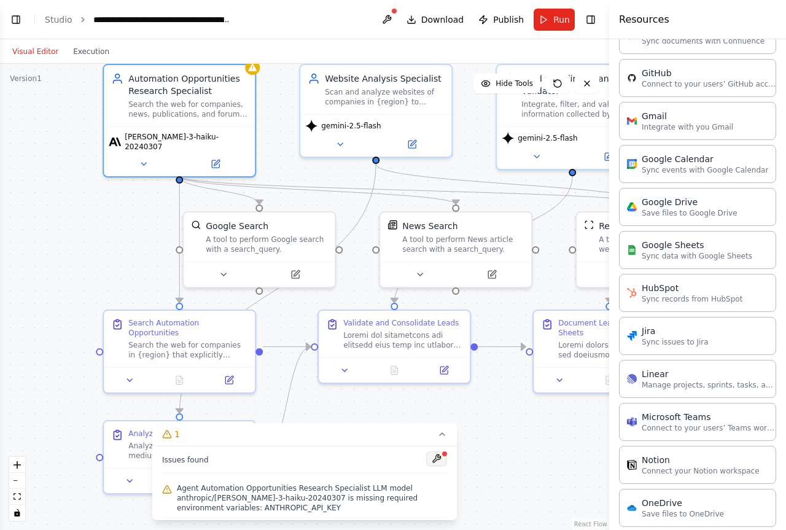
click at [441, 466] on button at bounding box center [436, 459] width 21 height 15
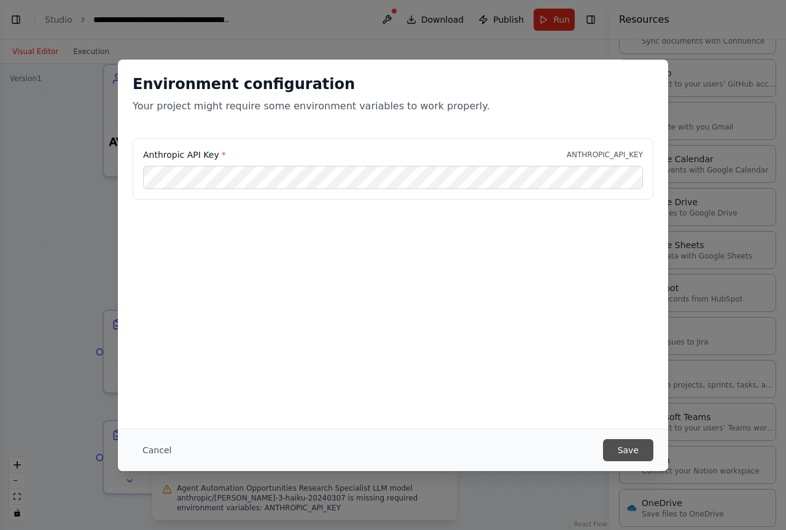
click at [630, 452] on button "Save" at bounding box center [628, 450] width 50 height 22
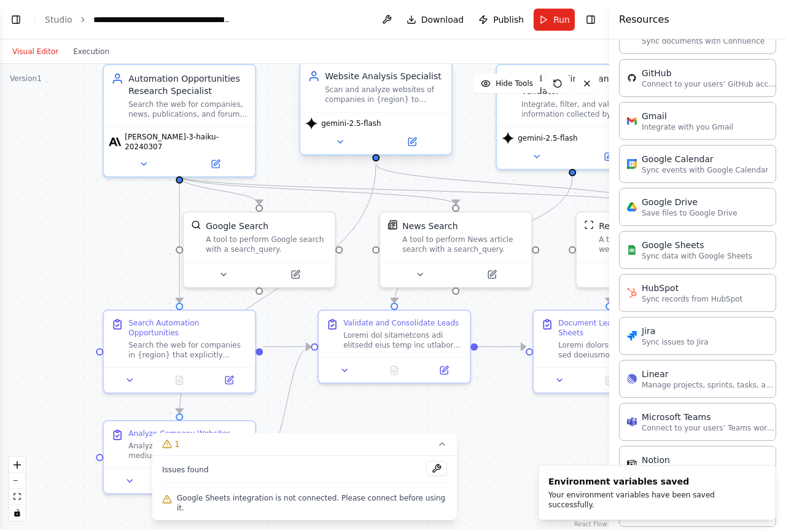
click at [362, 127] on span "gemini-2.5-flash" at bounding box center [351, 124] width 60 height 10
click at [348, 139] on button at bounding box center [339, 142] width 69 height 15
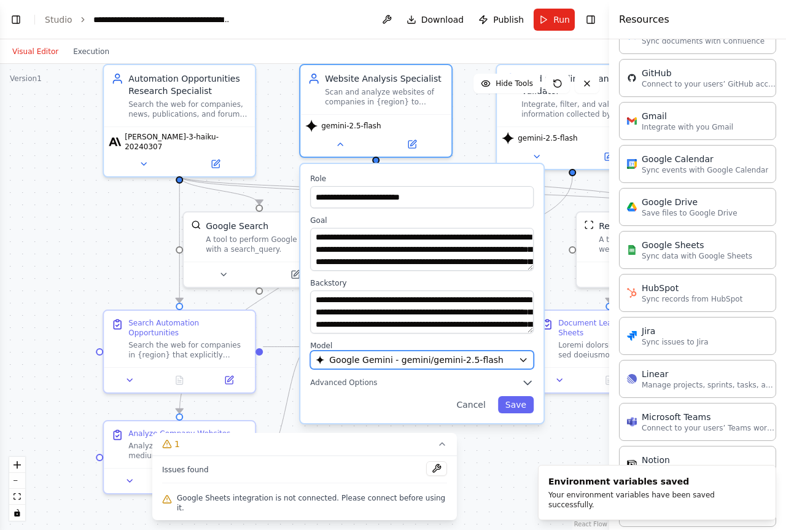
click at [453, 364] on span "Google Gemini - gemini/gemini-2.5-flash" at bounding box center [416, 360] width 174 height 12
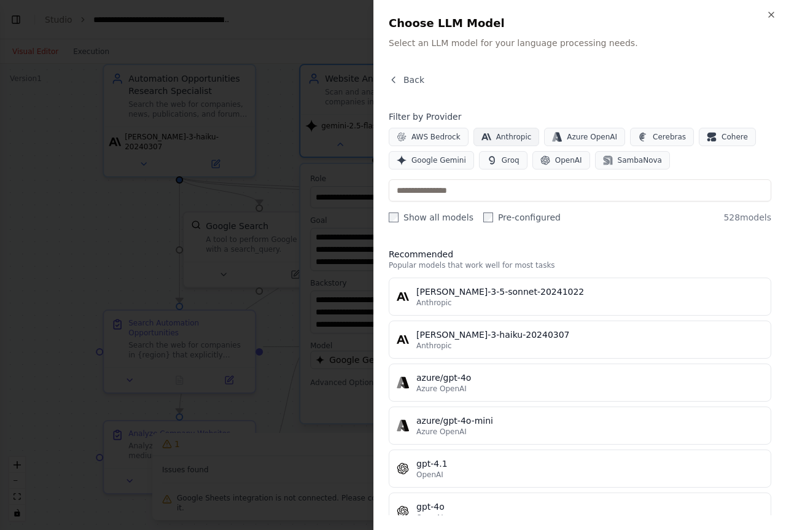
click at [496, 142] on button "Anthropic" at bounding box center [507, 137] width 66 height 18
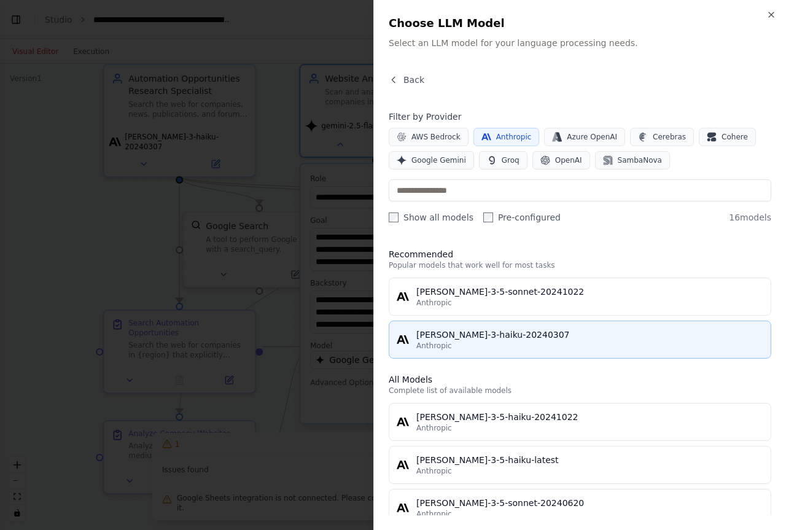
click at [526, 336] on div "[PERSON_NAME]-3-haiku-20240307" at bounding box center [590, 335] width 347 height 12
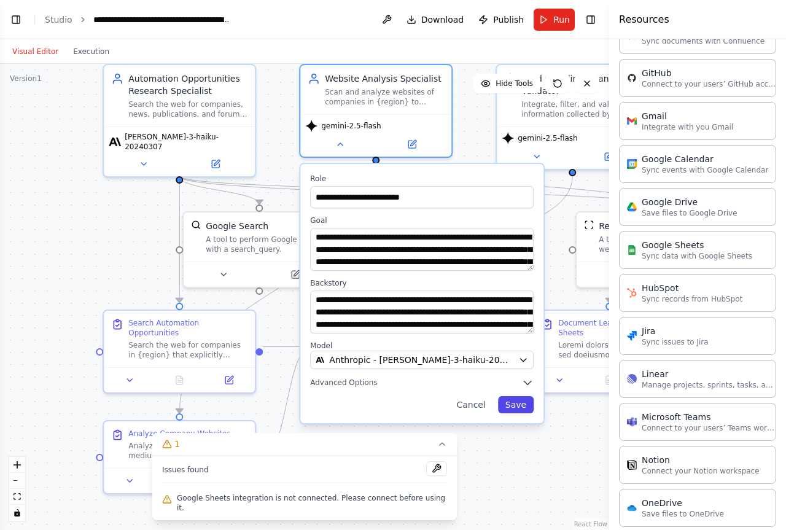
click at [522, 406] on button "Save" at bounding box center [516, 404] width 36 height 17
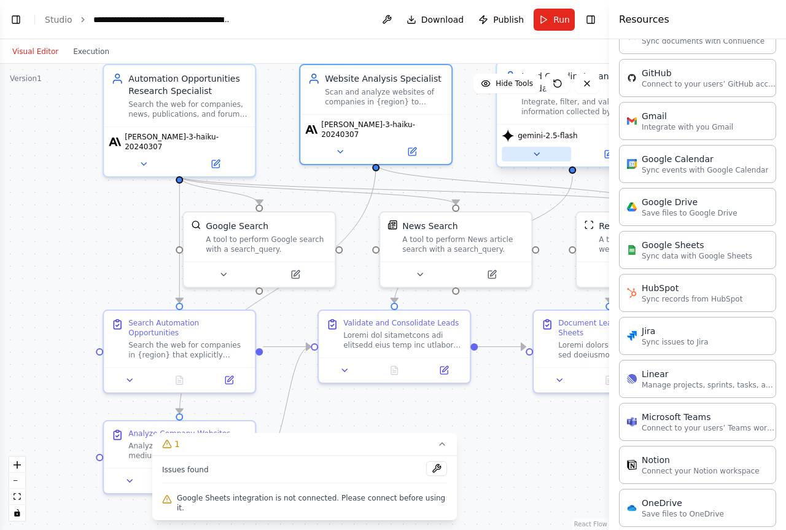
click at [540, 152] on icon at bounding box center [537, 154] width 10 height 10
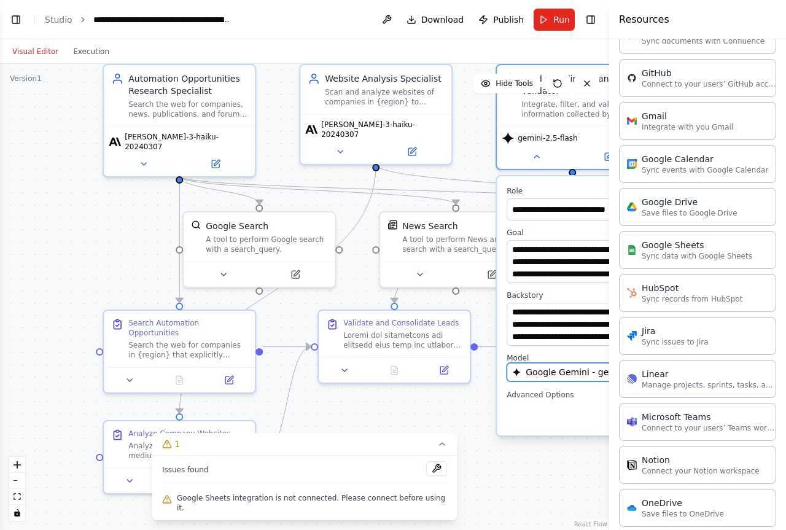
click at [557, 375] on span "Google Gemini - gemini/gemini-2.5-flash" at bounding box center [613, 372] width 174 height 12
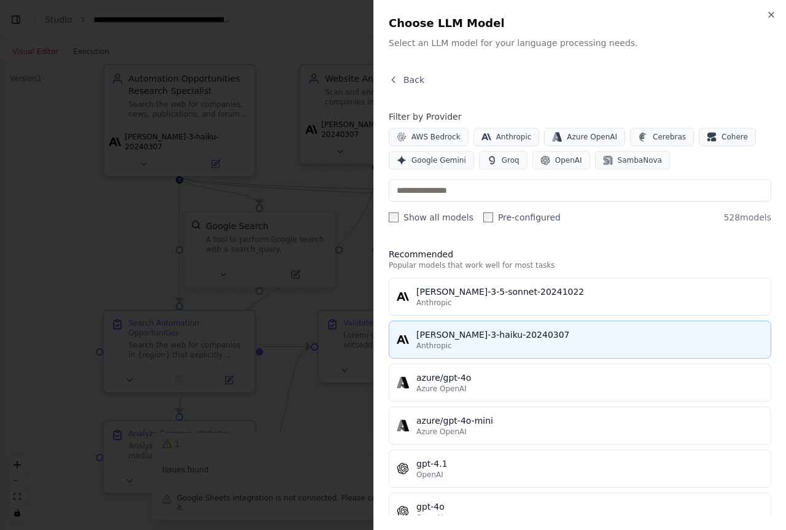
click at [517, 349] on div "Anthropic" at bounding box center [590, 346] width 347 height 10
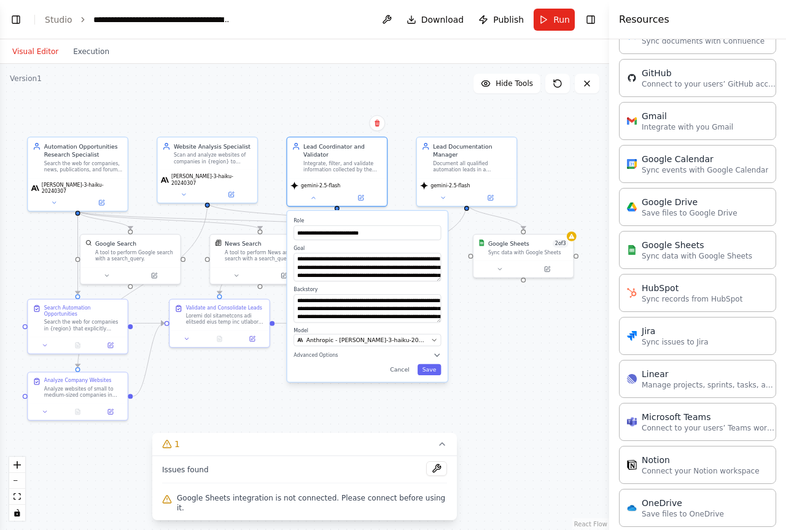
drag, startPoint x: 489, startPoint y: 454, endPoint x: 270, endPoint y: 409, distance: 223.3
click at [267, 410] on div ".deletable-edge-delete-btn { width: 20px; height: 20px; border: 0px solid #ffff…" at bounding box center [304, 297] width 609 height 466
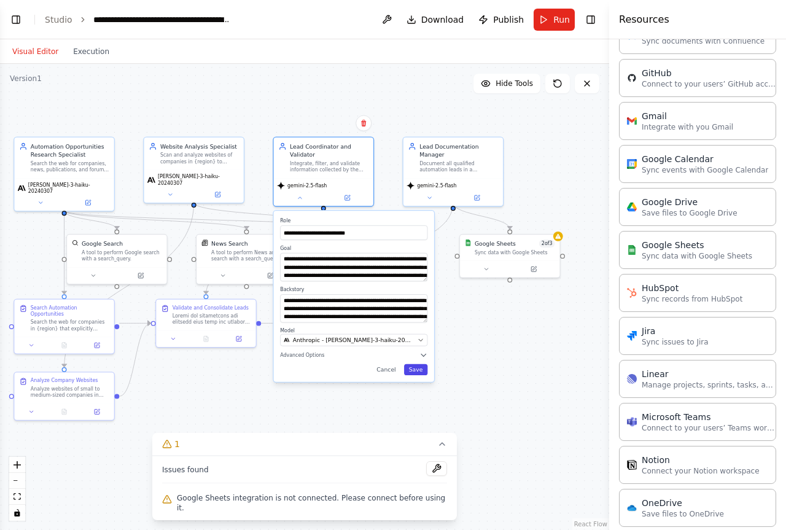
click at [420, 371] on button "Save" at bounding box center [416, 369] width 24 height 11
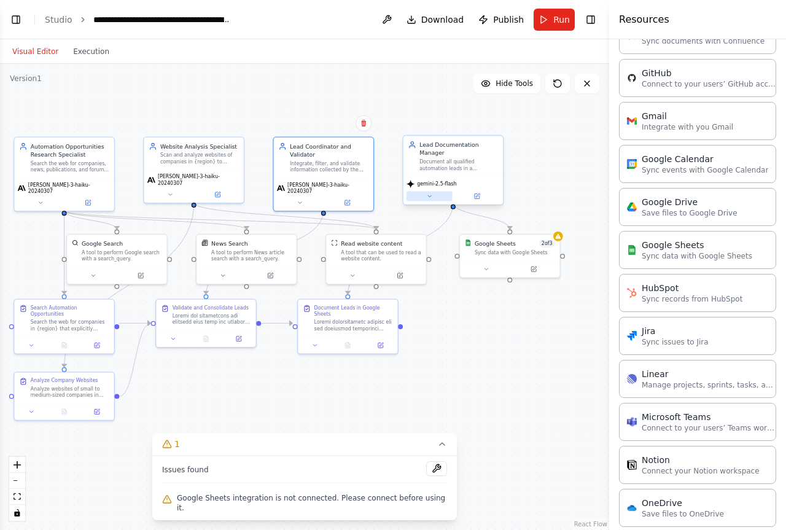
click at [432, 193] on icon at bounding box center [429, 196] width 7 height 7
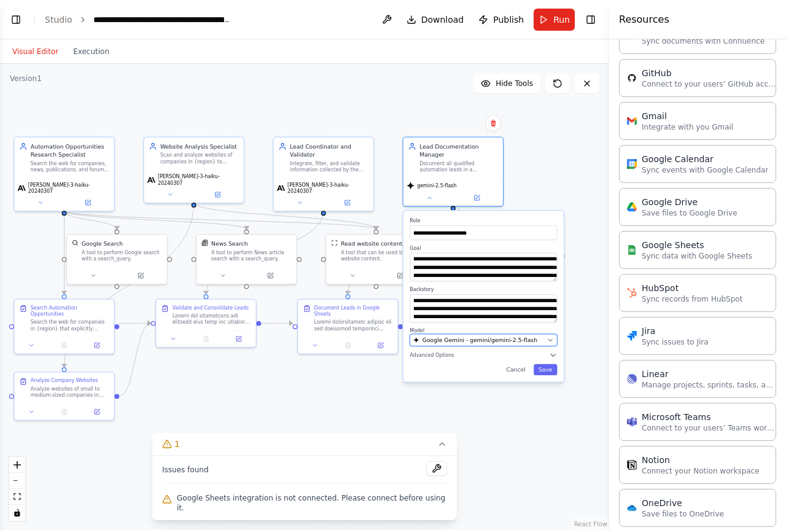
click at [552, 337] on icon "button" at bounding box center [550, 340] width 7 height 7
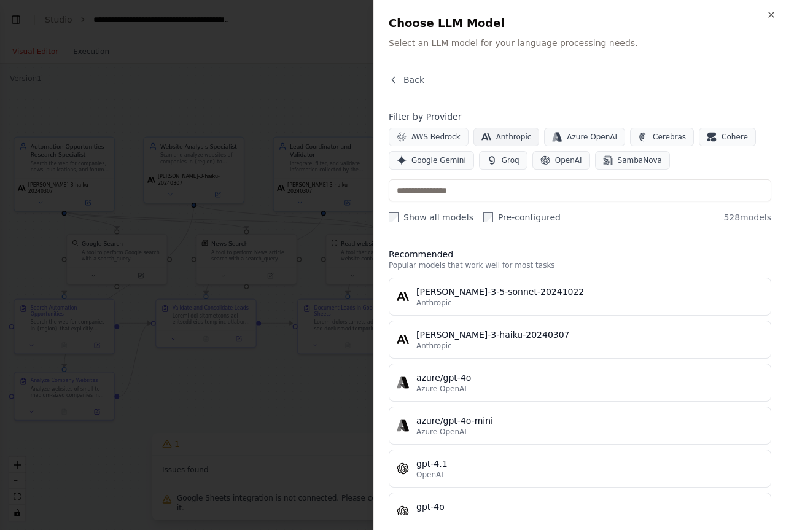
click at [508, 138] on span "Anthropic" at bounding box center [514, 137] width 36 height 10
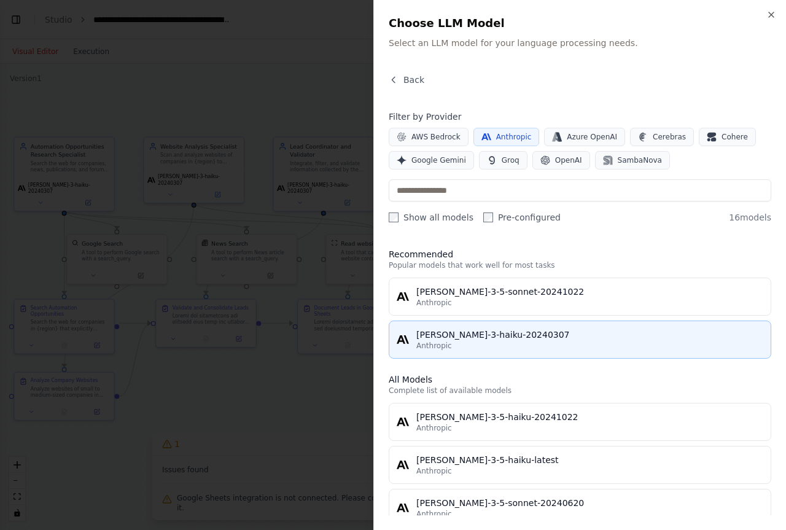
click at [510, 343] on div "Anthropic" at bounding box center [590, 346] width 347 height 10
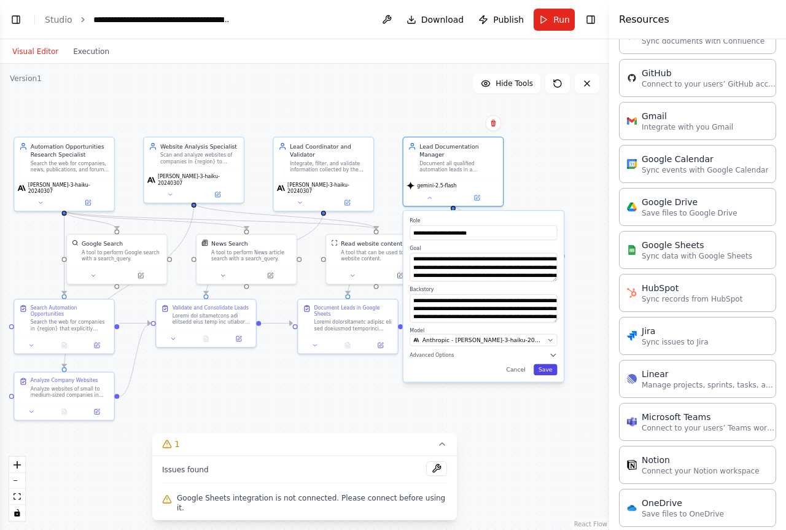
click at [546, 364] on button "Save" at bounding box center [546, 369] width 24 height 11
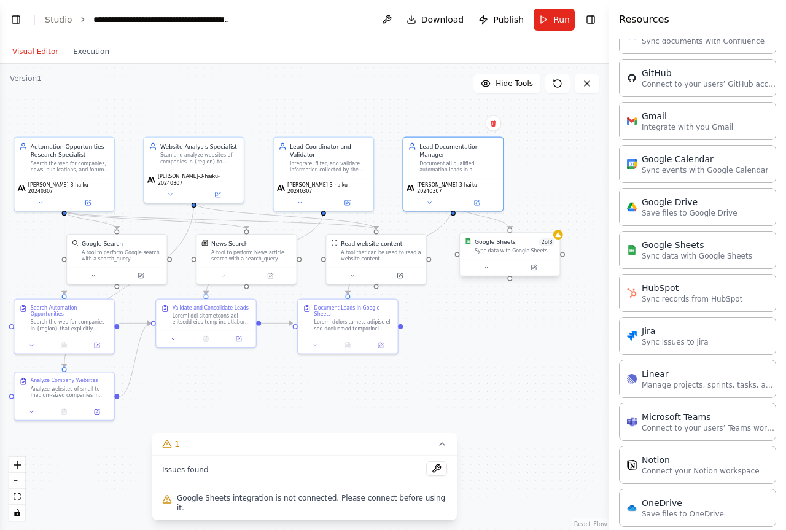
click at [554, 259] on div at bounding box center [510, 267] width 100 height 17
click at [542, 260] on div at bounding box center [510, 267] width 100 height 17
click at [488, 271] on button at bounding box center [486, 268] width 46 height 10
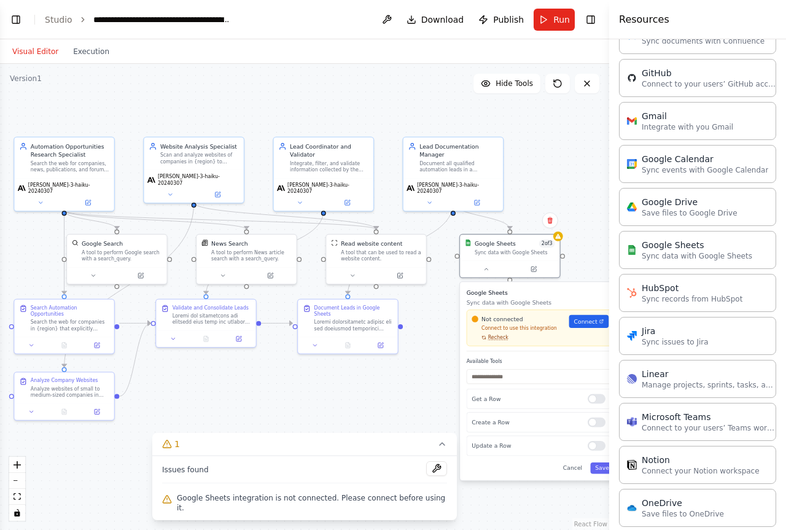
click at [496, 341] on span "Recheck" at bounding box center [498, 337] width 20 height 7
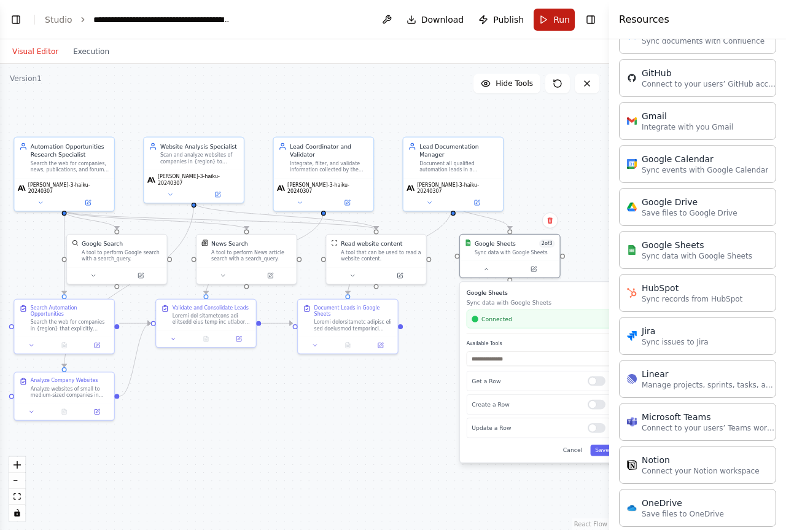
click at [558, 17] on span "Run" at bounding box center [562, 20] width 17 height 12
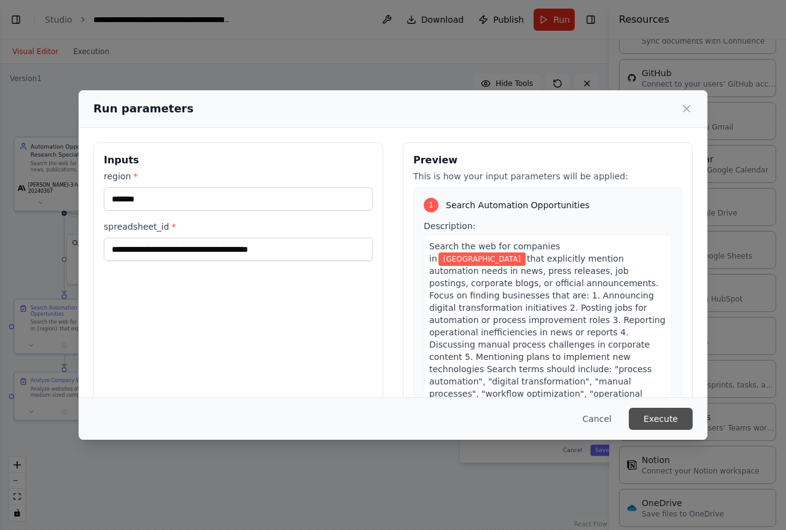
click at [653, 416] on button "Execute" at bounding box center [661, 419] width 64 height 22
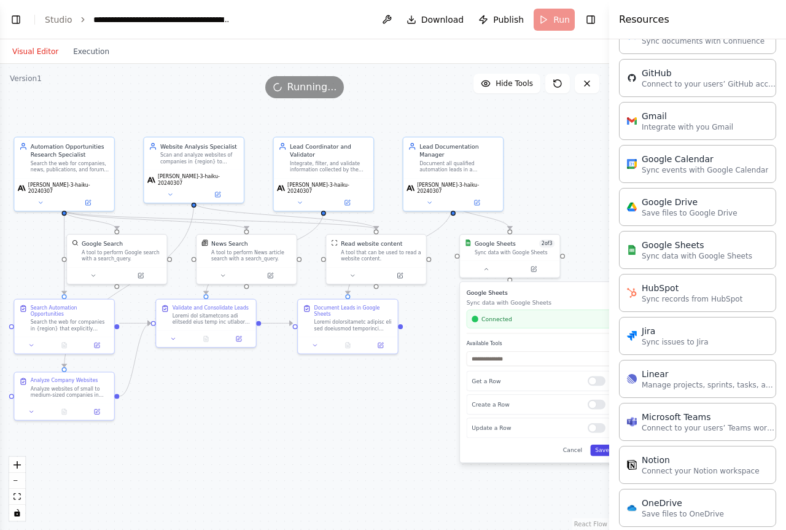
click at [603, 452] on button "Save" at bounding box center [602, 450] width 24 height 11
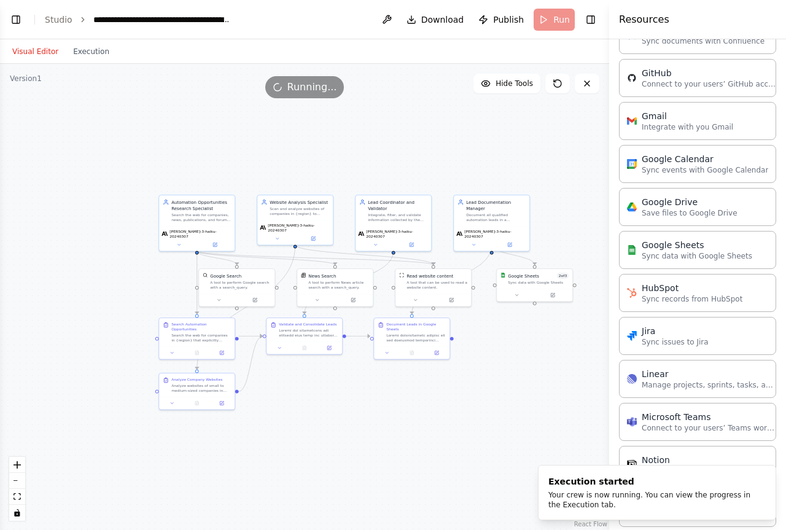
drag, startPoint x: 439, startPoint y: 399, endPoint x: 475, endPoint y: 397, distance: 36.3
click at [475, 397] on div ".deletable-edge-delete-btn { width: 20px; height: 20px; border: 0px solid #ffff…" at bounding box center [304, 297] width 609 height 466
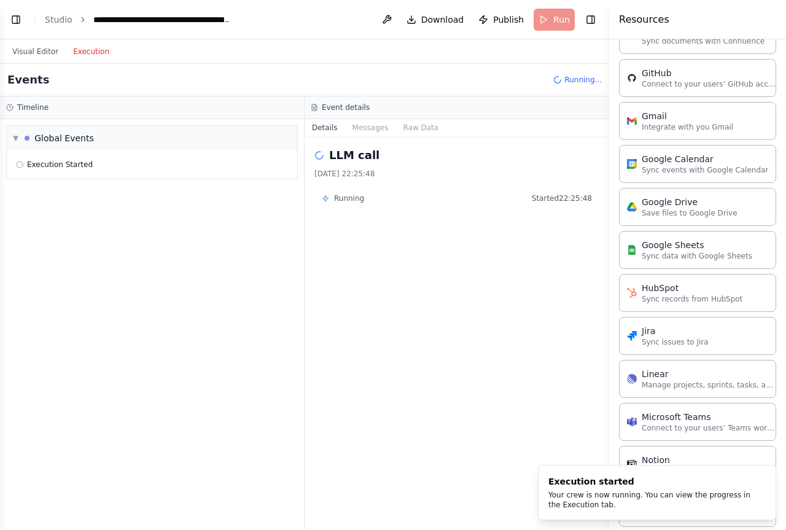
click at [84, 45] on button "Execution" at bounding box center [91, 51] width 51 height 15
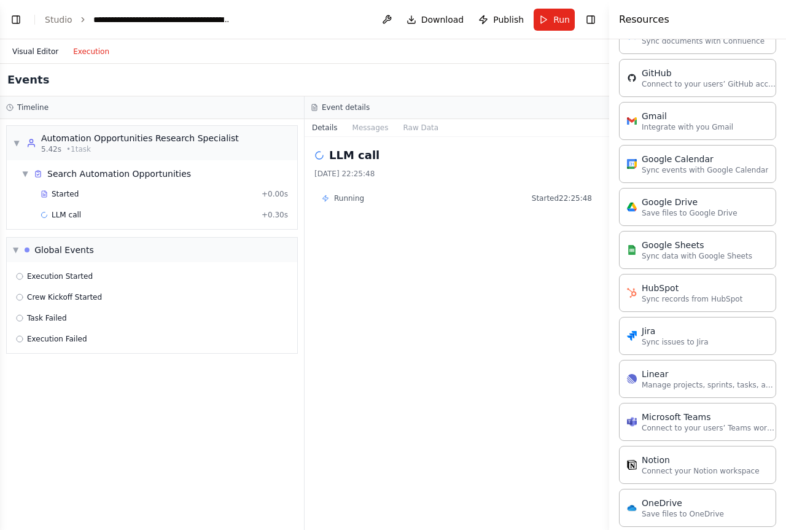
click at [37, 49] on button "Visual Editor" at bounding box center [35, 51] width 61 height 15
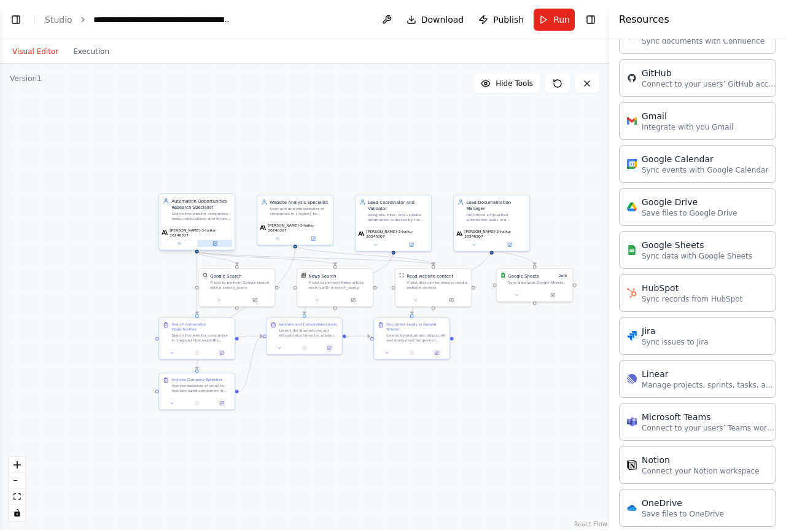
click at [206, 243] on button at bounding box center [215, 243] width 35 height 7
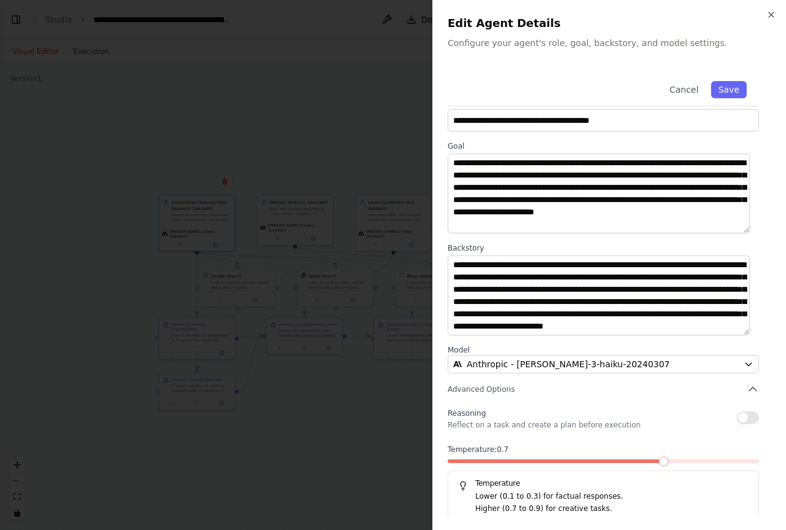
scroll to position [26, 0]
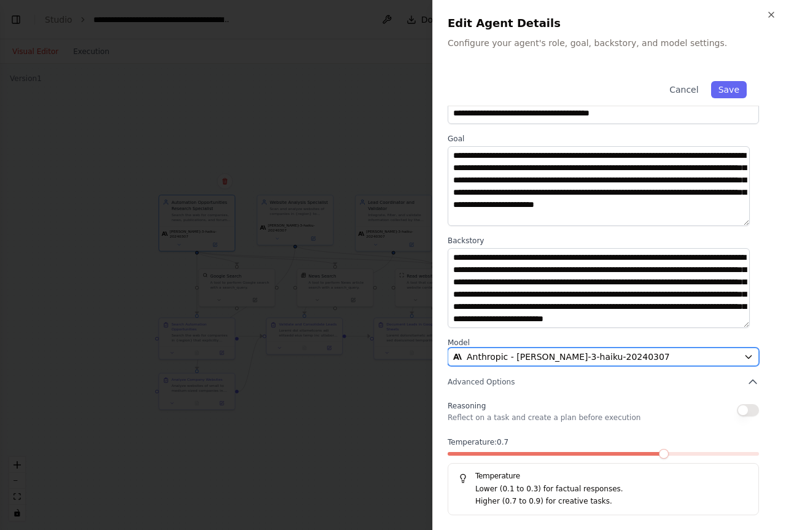
click at [656, 349] on button "Anthropic - [PERSON_NAME]-3-haiku-20240307" at bounding box center [603, 357] width 311 height 18
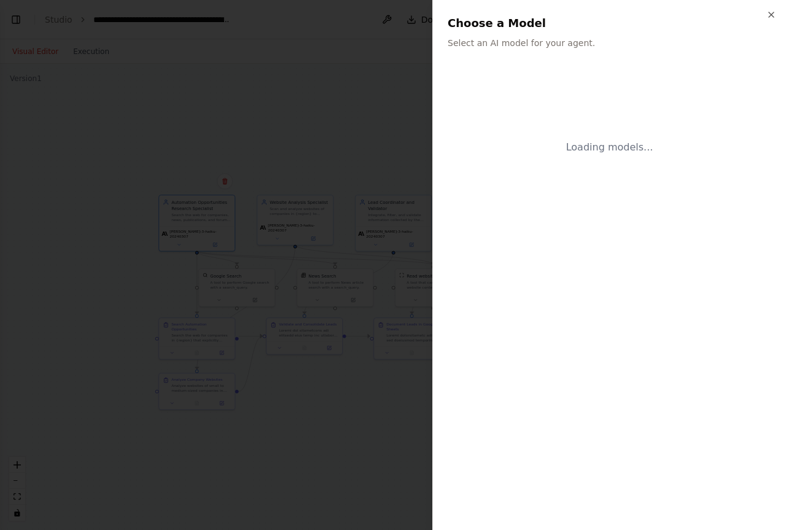
scroll to position [0, 0]
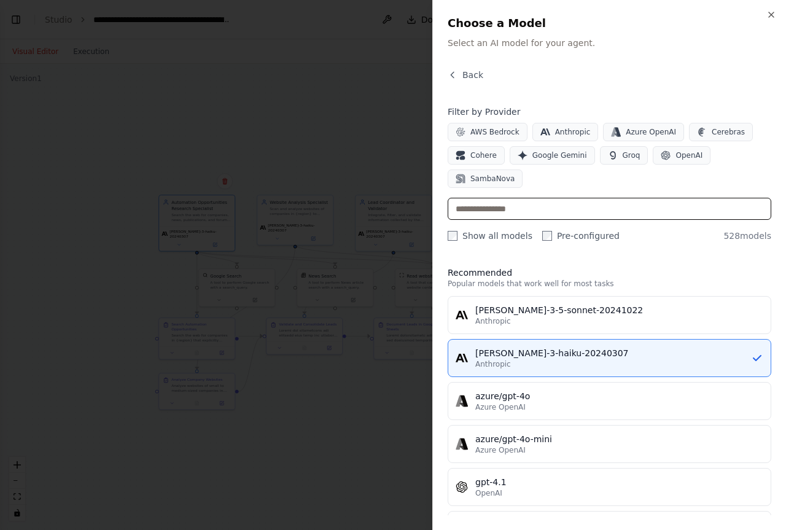
click at [569, 211] on input "text" at bounding box center [610, 209] width 324 height 22
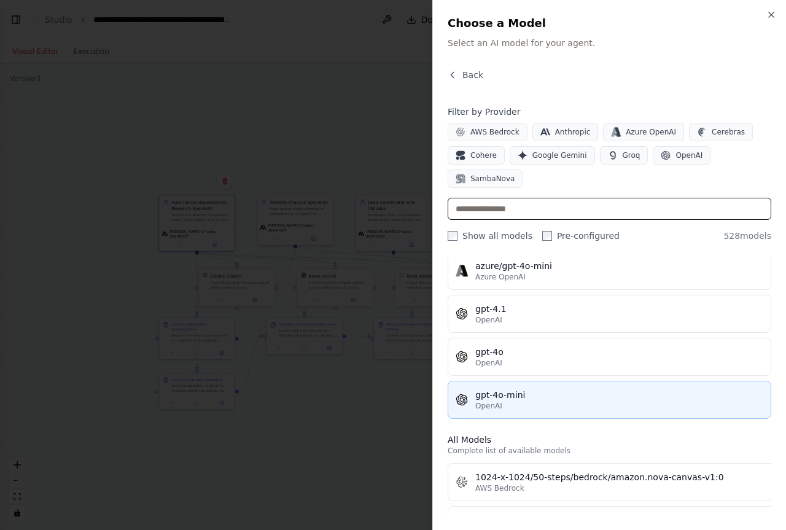
scroll to position [184, 0]
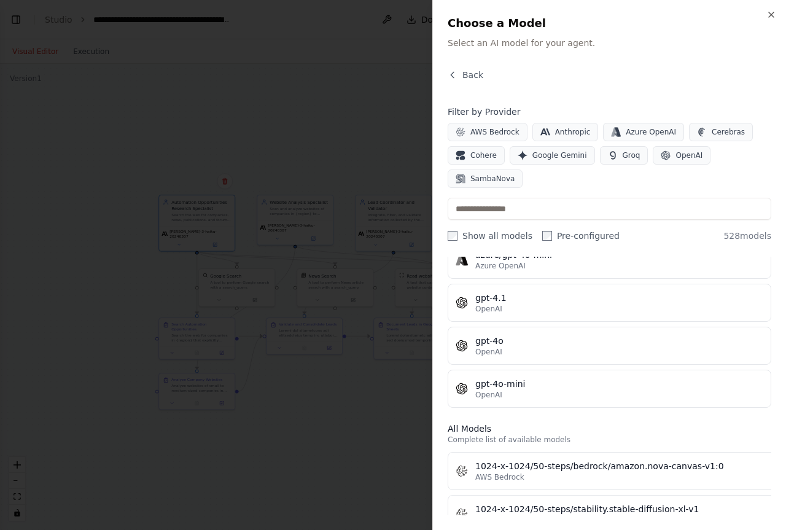
click at [85, 159] on div at bounding box center [393, 265] width 786 height 530
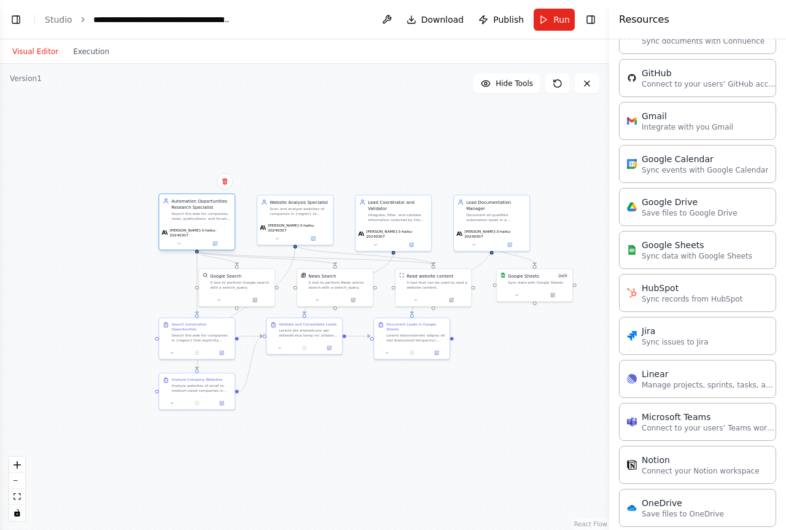
click at [182, 246] on div "[PERSON_NAME]-3-haiku-20240307" at bounding box center [197, 237] width 76 height 25
click at [179, 245] on div "[PERSON_NAME]-3-haiku-20240307" at bounding box center [197, 237] width 76 height 25
click at [181, 241] on icon at bounding box center [178, 243] width 5 height 5
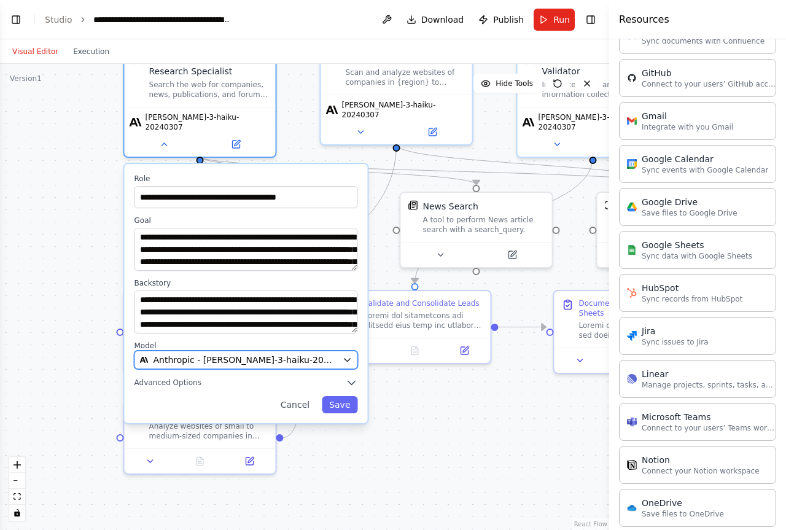
click at [349, 355] on icon "button" at bounding box center [348, 360] width 10 height 10
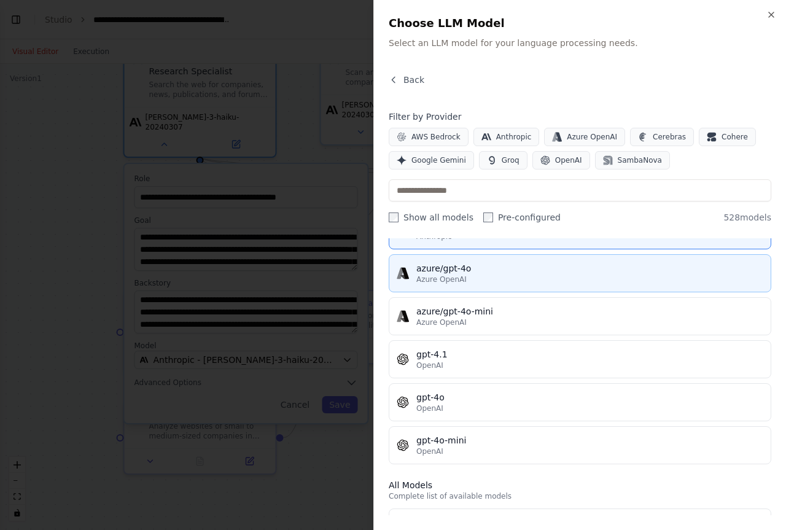
scroll to position [123, 0]
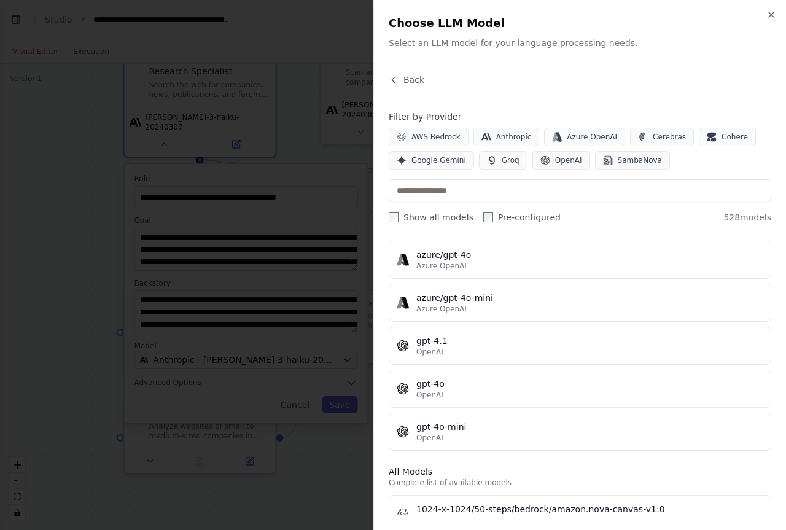
click at [443, 219] on label "Show all models" at bounding box center [431, 217] width 85 height 12
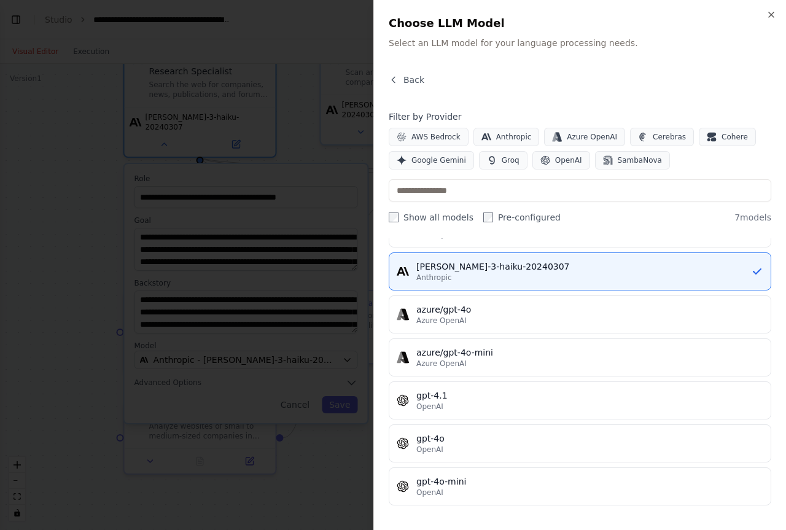
click at [499, 217] on label "Pre-configured" at bounding box center [521, 217] width 77 height 12
click at [515, 217] on label "Pre-configured" at bounding box center [521, 217] width 77 height 12
click at [411, 217] on label "Show all models" at bounding box center [431, 217] width 85 height 12
click at [487, 219] on label "Pre-configured" at bounding box center [521, 217] width 77 height 12
click at [497, 219] on label "Pre-configured" at bounding box center [521, 217] width 77 height 12
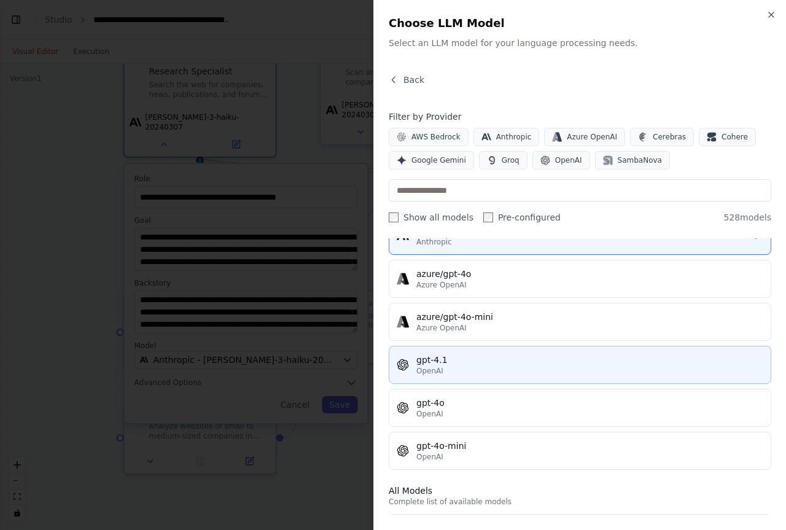
scroll to position [191, 0]
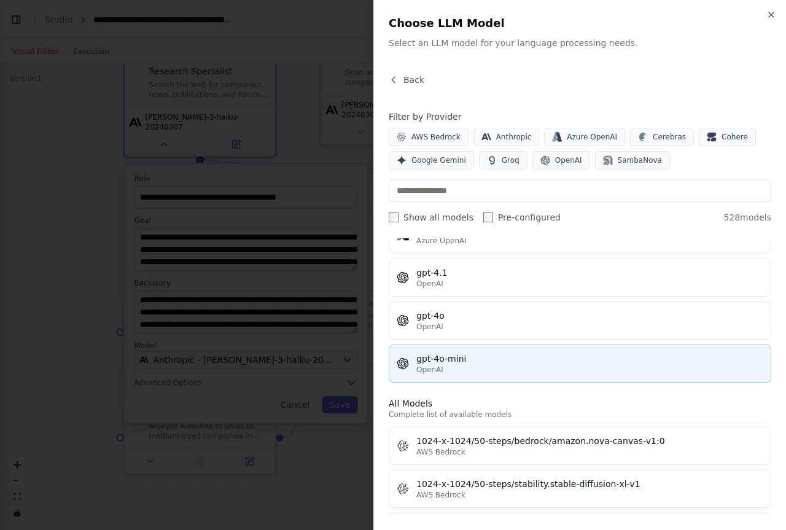
click at [498, 365] on div "OpenAI" at bounding box center [590, 370] width 347 height 10
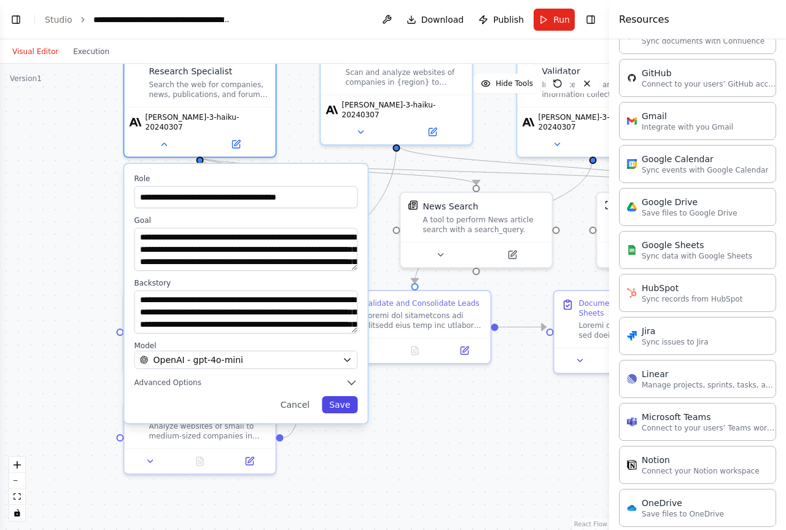
click at [343, 397] on button "Save" at bounding box center [340, 404] width 36 height 17
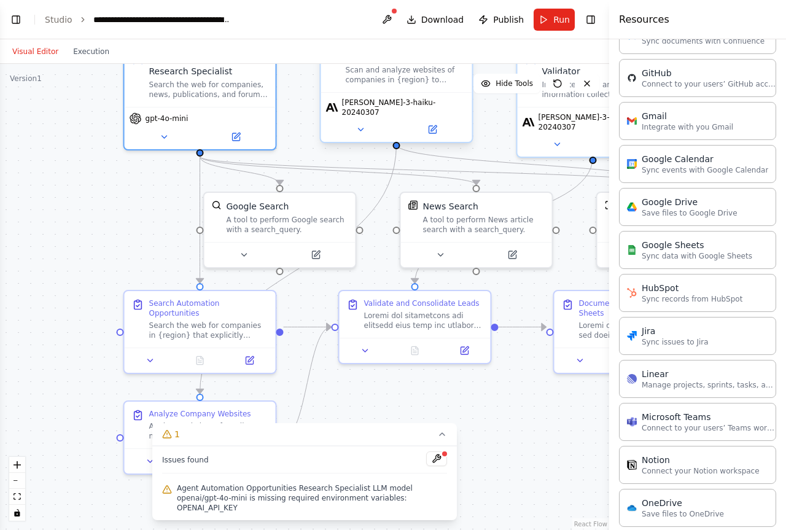
click at [395, 108] on span "[PERSON_NAME]-3-haiku-20240307" at bounding box center [404, 108] width 125 height 20
click at [358, 125] on icon at bounding box center [361, 130] width 10 height 10
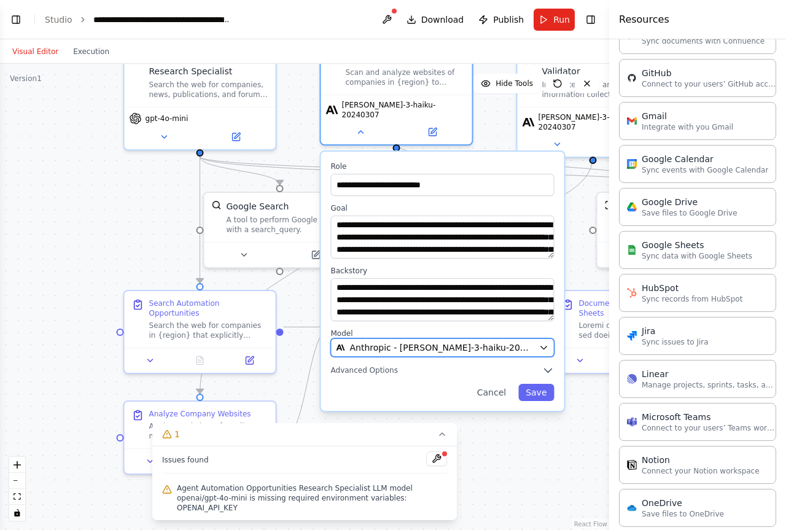
click at [421, 342] on span "Anthropic - [PERSON_NAME]-3-haiku-20240307" at bounding box center [442, 348] width 184 height 12
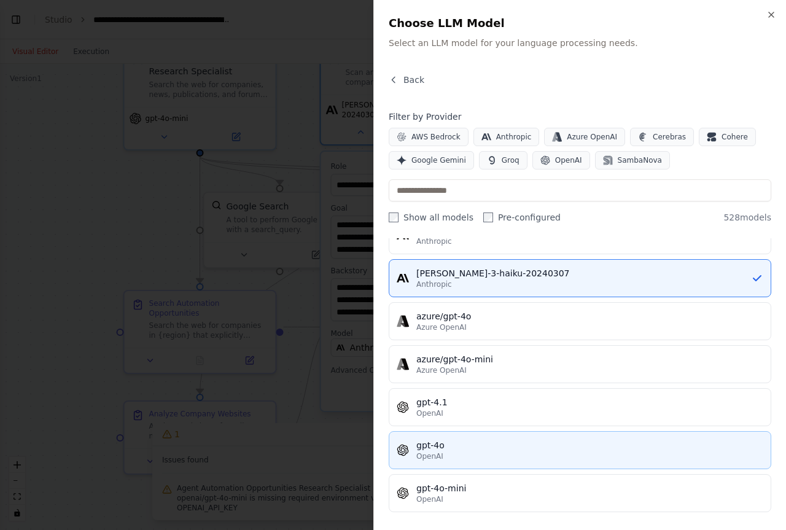
scroll to position [123, 0]
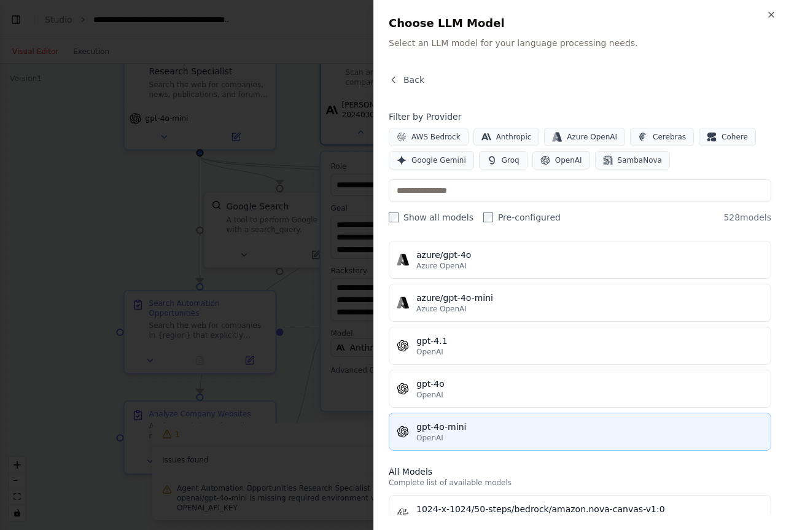
click at [489, 442] on div "OpenAI" at bounding box center [590, 438] width 347 height 10
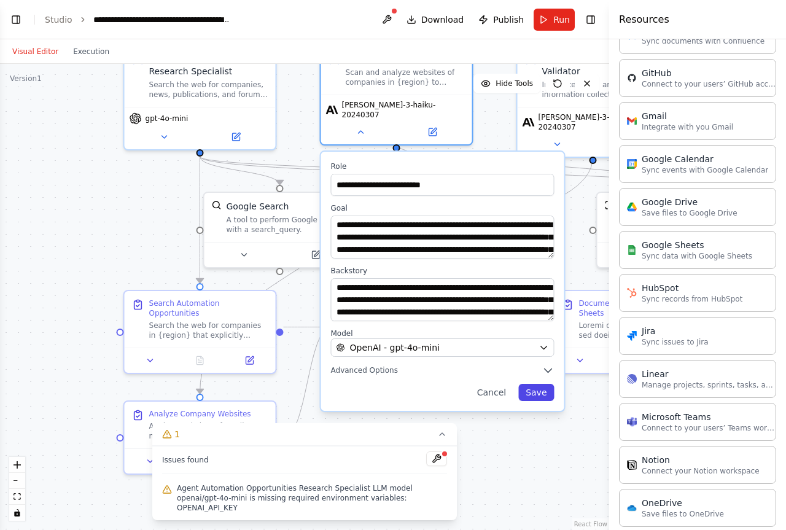
click at [542, 386] on button "Save" at bounding box center [537, 392] width 36 height 17
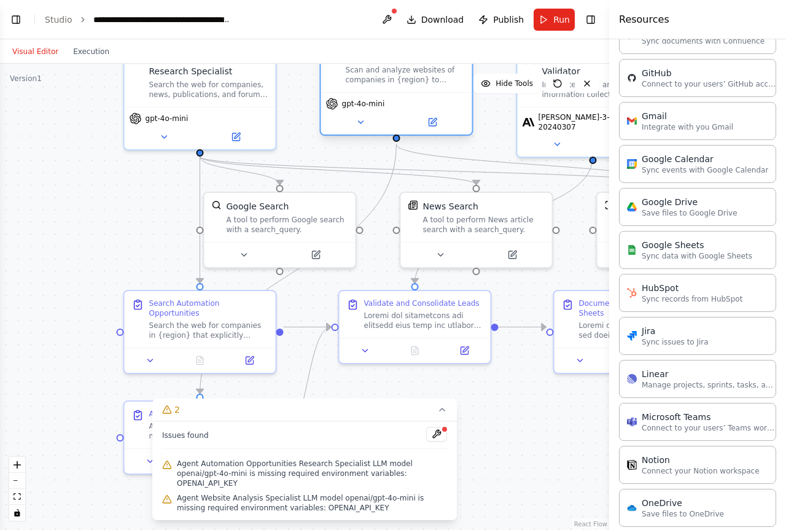
click at [376, 106] on span "gpt-4o-mini" at bounding box center [363, 104] width 43 height 10
click at [362, 122] on icon at bounding box center [360, 122] width 5 height 2
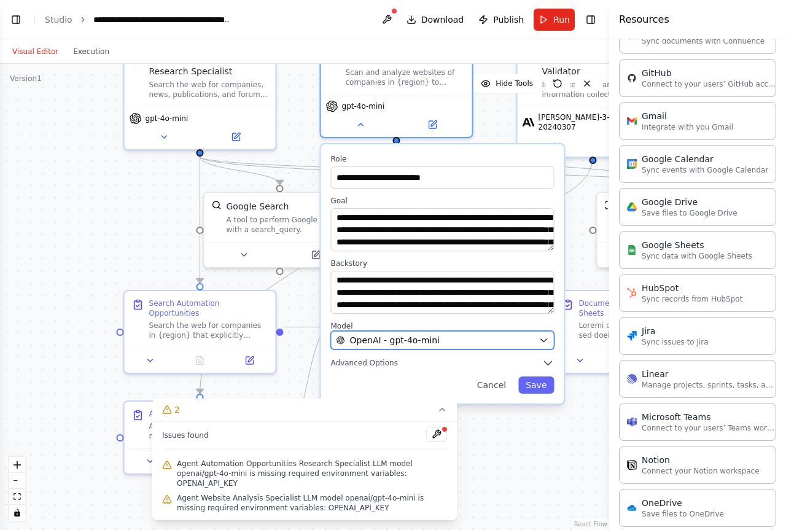
click at [498, 344] on div "OpenAI - gpt-4o-mini" at bounding box center [436, 340] width 198 height 12
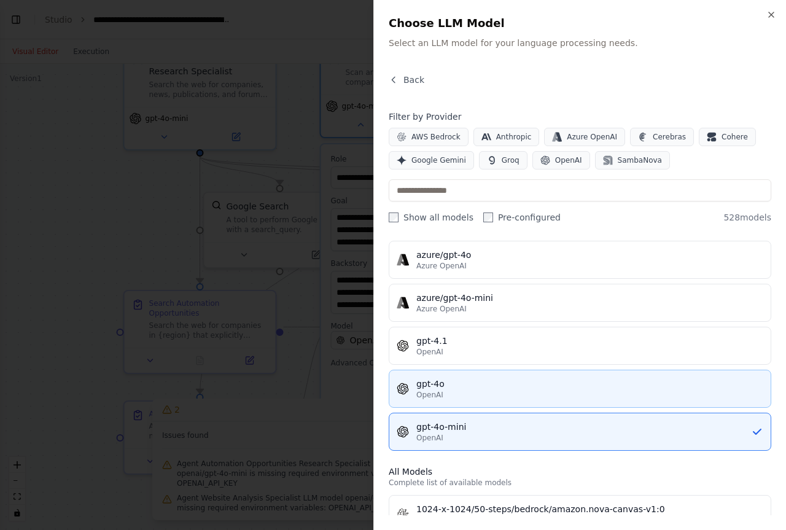
click at [457, 402] on button "gpt-4o OpenAI" at bounding box center [580, 389] width 383 height 38
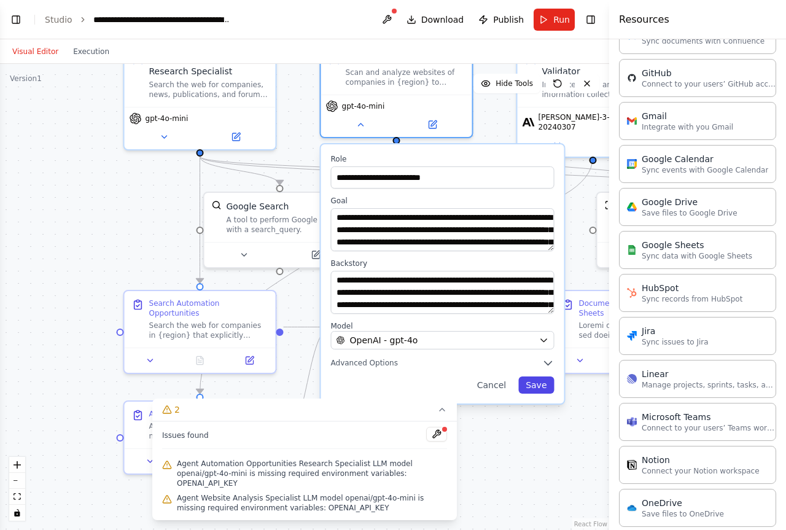
click at [541, 385] on button "Save" at bounding box center [537, 385] width 36 height 17
click at [531, 381] on button "Save" at bounding box center [537, 385] width 36 height 17
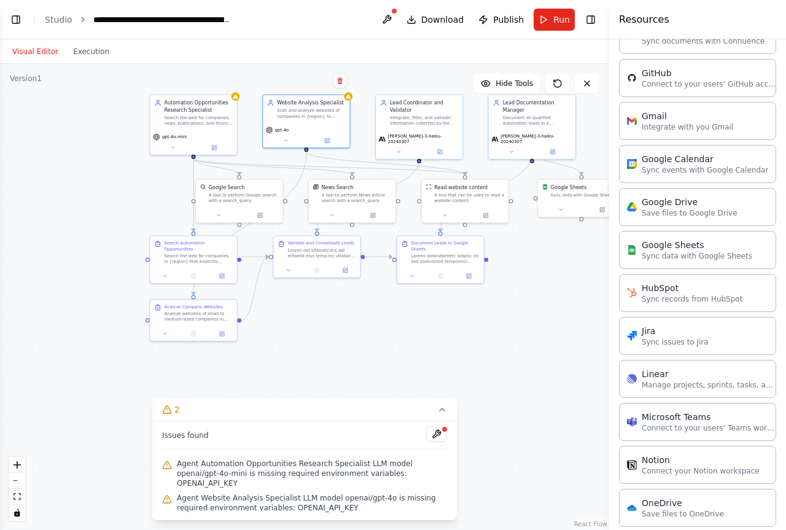
drag, startPoint x: 507, startPoint y: 318, endPoint x: 400, endPoint y: 321, distance: 107.6
click at [400, 321] on div ".deletable-edge-delete-btn { width: 20px; height: 20px; border: 0px solid #ffff…" at bounding box center [304, 297] width 609 height 466
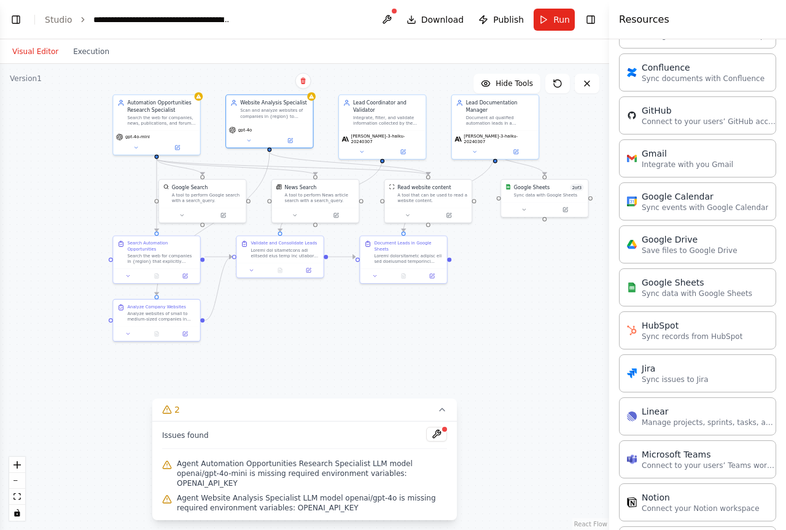
scroll to position [314, 0]
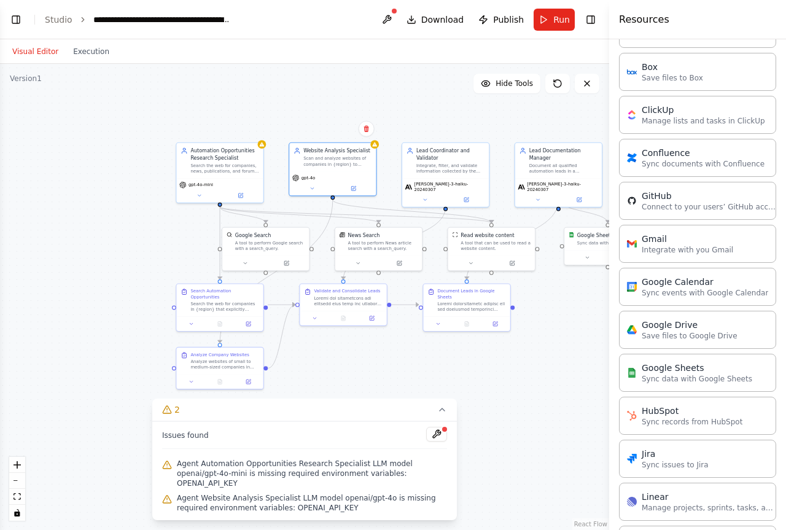
drag, startPoint x: 363, startPoint y: 294, endPoint x: 428, endPoint y: 343, distance: 80.7
click at [428, 343] on div ".deletable-edge-delete-btn { width: 20px; height: 20px; border: 0px solid #ffff…" at bounding box center [304, 297] width 609 height 466
click at [393, 19] on button at bounding box center [387, 20] width 20 height 22
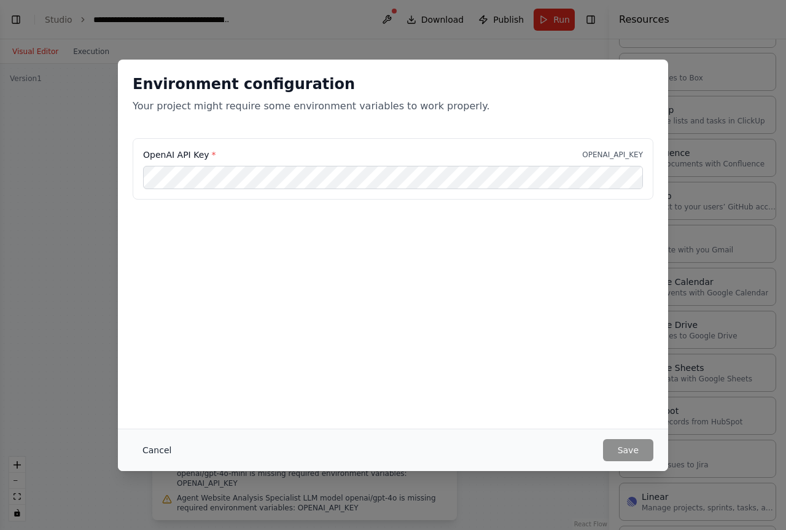
click at [155, 445] on button "Cancel" at bounding box center [157, 450] width 49 height 22
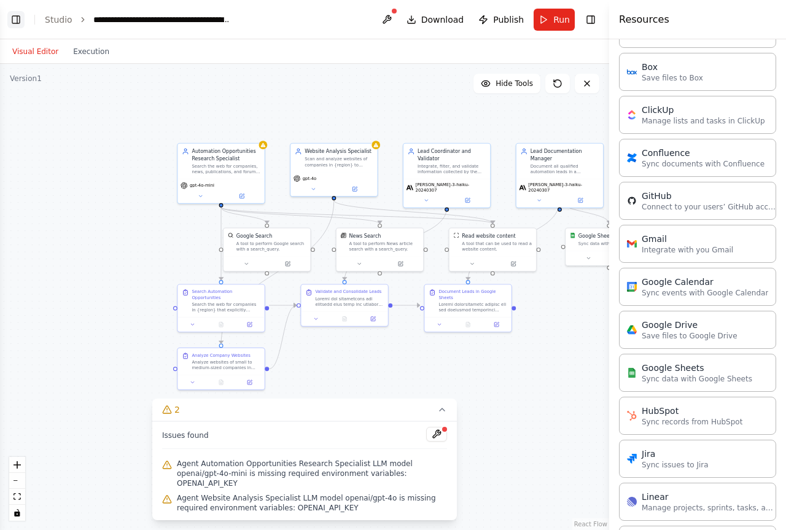
click at [17, 17] on button "Toggle Left Sidebar" at bounding box center [15, 19] width 17 height 17
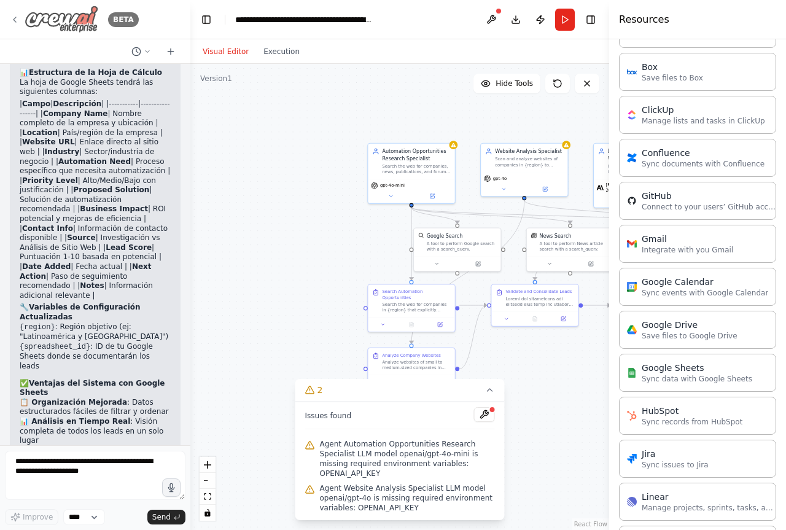
click at [13, 19] on icon at bounding box center [15, 20] width 10 height 10
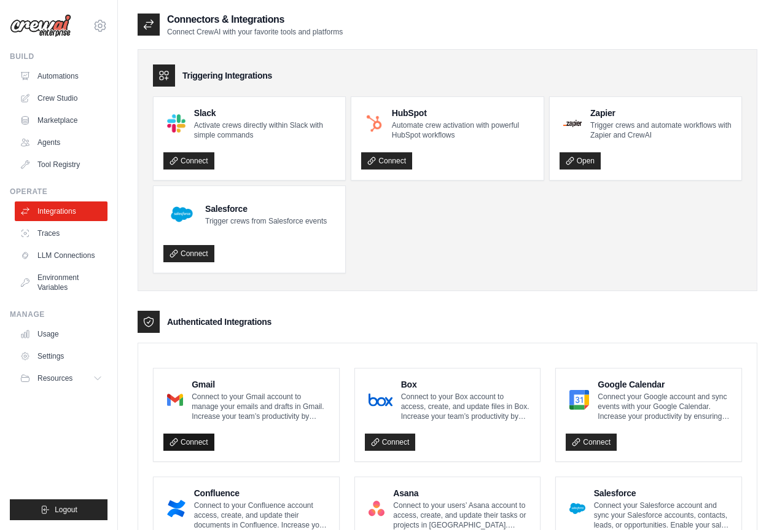
click at [187, 443] on link "Connect" at bounding box center [188, 442] width 51 height 17
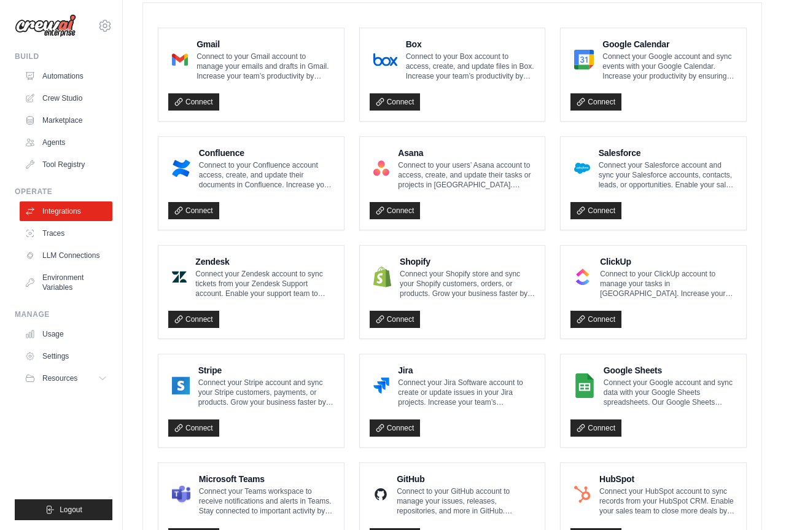
scroll to position [381, 0]
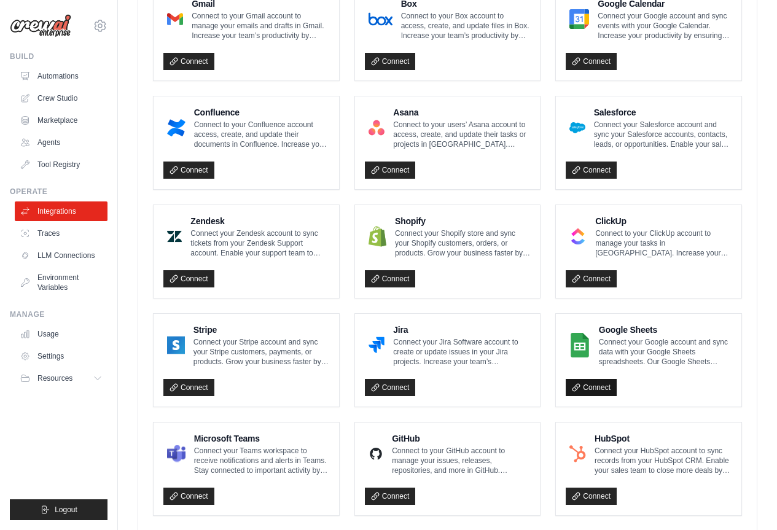
click at [590, 386] on link "Connect" at bounding box center [591, 387] width 51 height 17
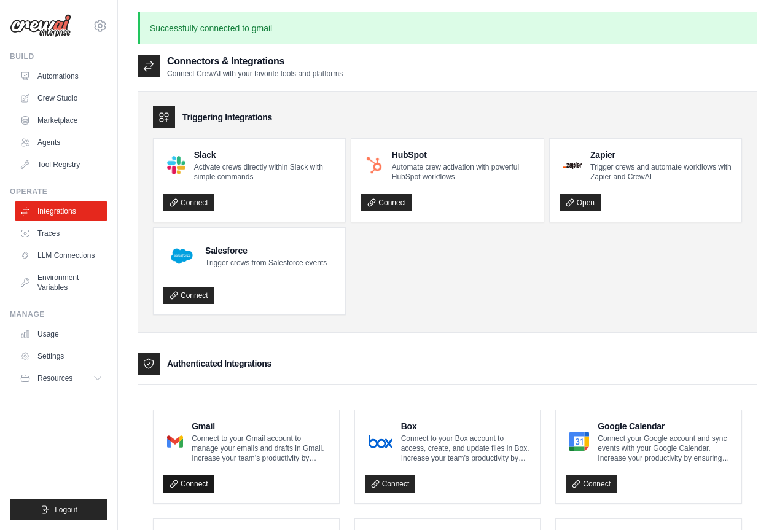
click at [193, 483] on link "Connect" at bounding box center [188, 484] width 51 height 17
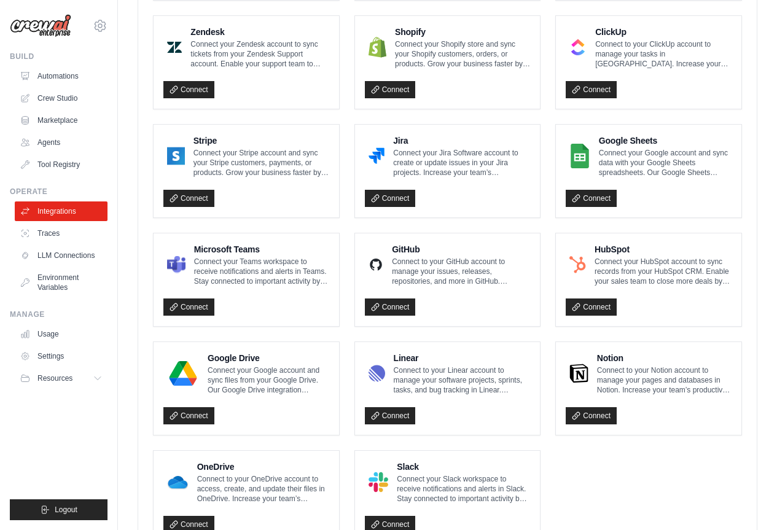
scroll to position [668, 0]
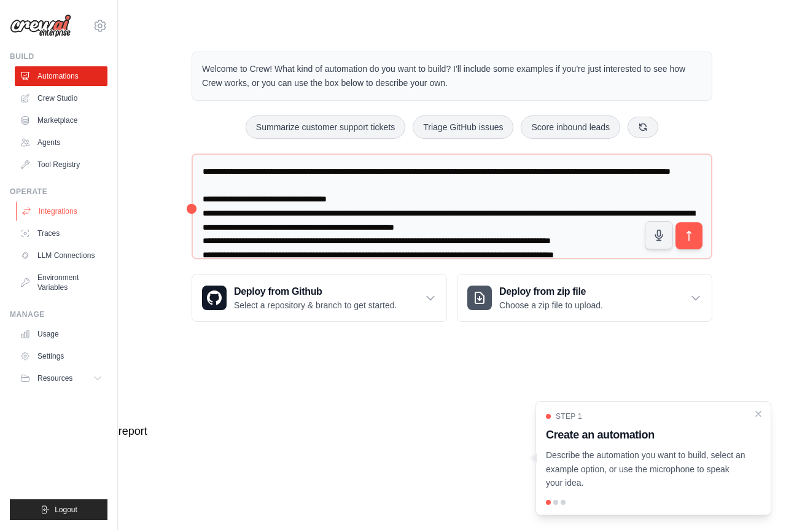
click at [70, 212] on link "Integrations" at bounding box center [62, 212] width 93 height 20
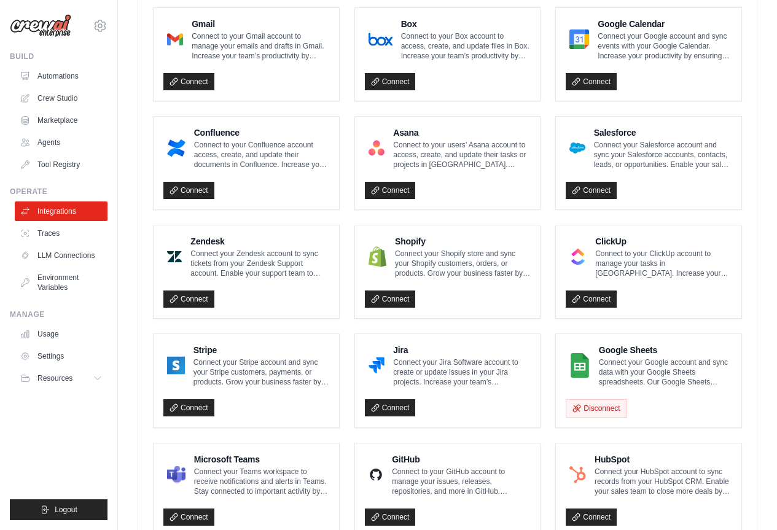
scroll to position [369, 0]
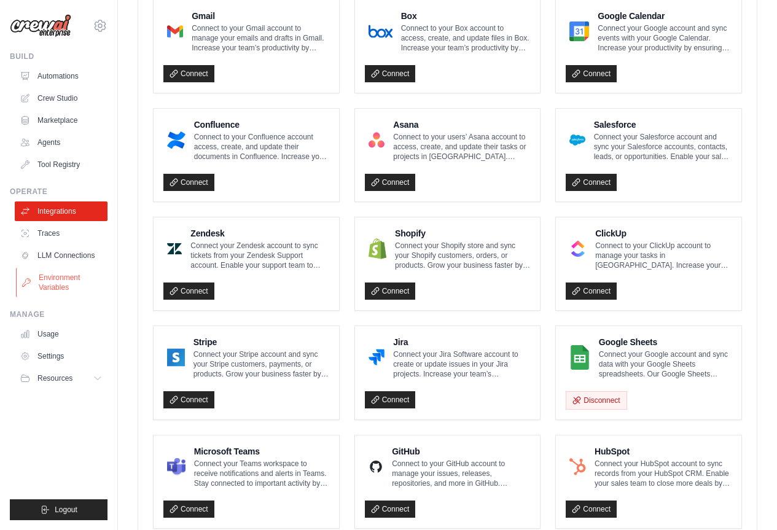
click at [72, 272] on link "Environment Variables" at bounding box center [62, 282] width 93 height 29
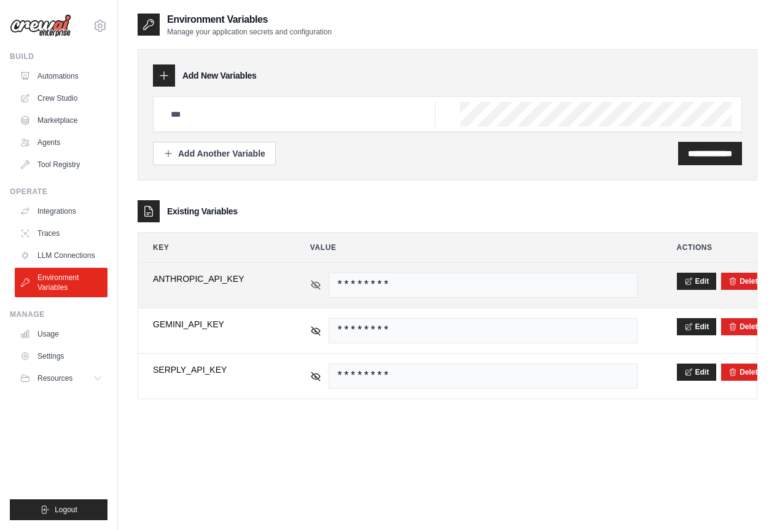
click at [317, 283] on icon at bounding box center [315, 285] width 9 height 6
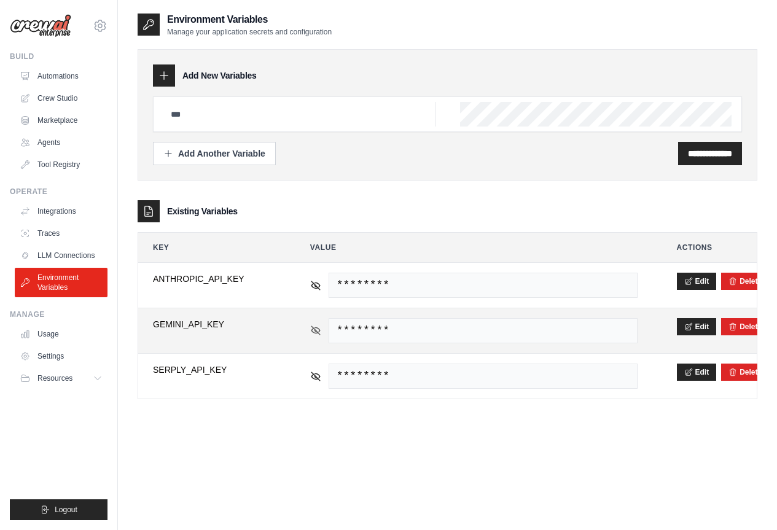
click at [313, 327] on icon at bounding box center [315, 330] width 11 height 11
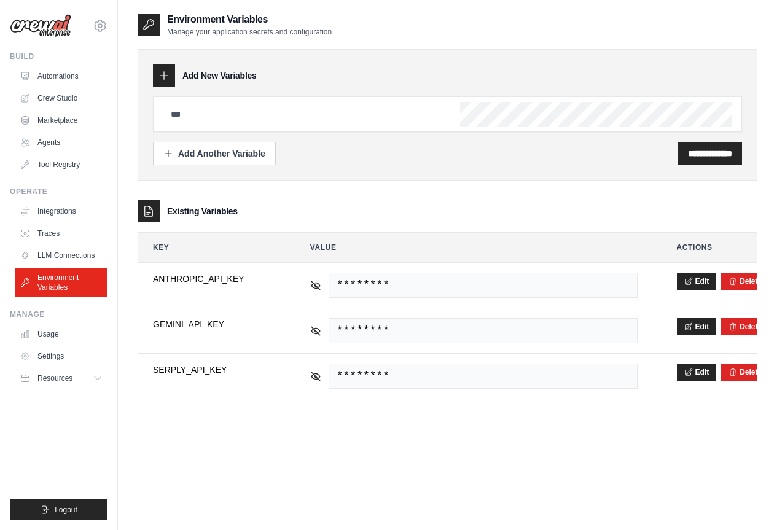
drag, startPoint x: 741, startPoint y: 278, endPoint x: 442, endPoint y: 46, distance: 378.2
click at [742, 278] on button "Delete" at bounding box center [745, 281] width 33 height 10
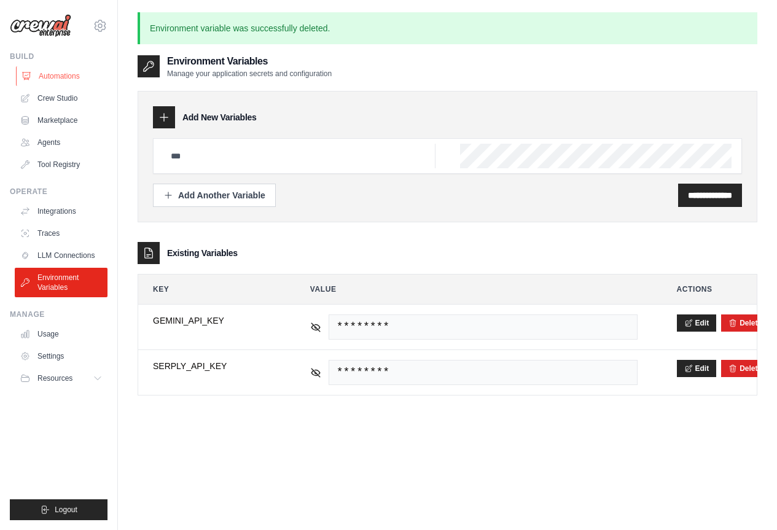
click at [57, 76] on link "Automations" at bounding box center [62, 76] width 93 height 20
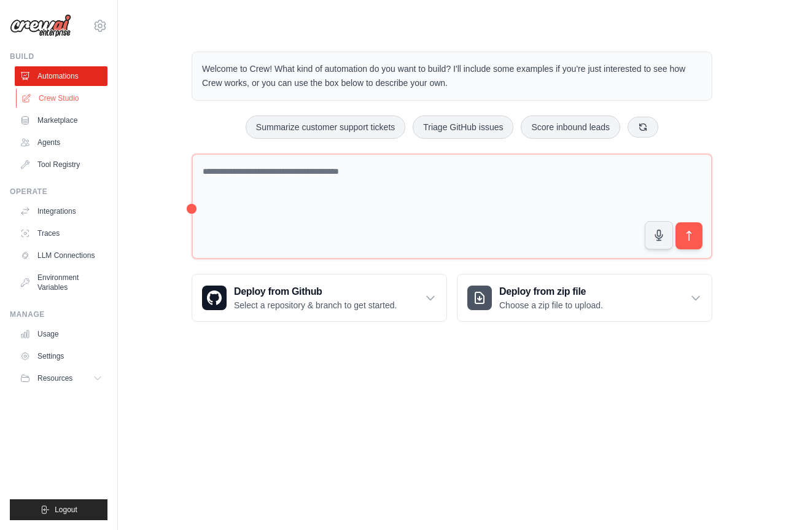
click at [61, 98] on link "Crew Studio" at bounding box center [62, 98] width 93 height 20
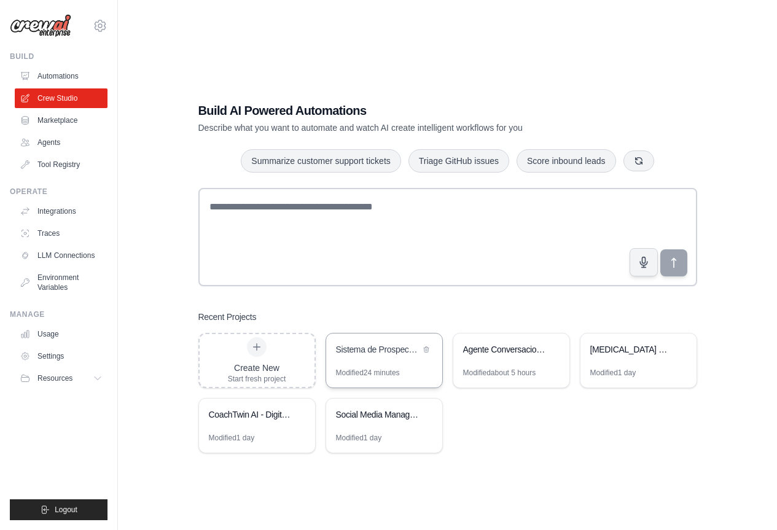
click at [389, 365] on div "Sistema de Prospeccion Automatizada - Leads de Automatizacion" at bounding box center [384, 351] width 116 height 34
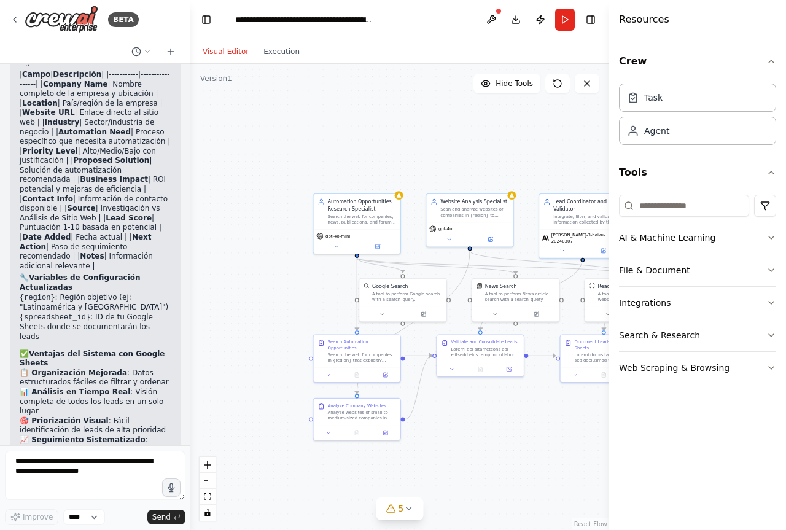
scroll to position [3648, 0]
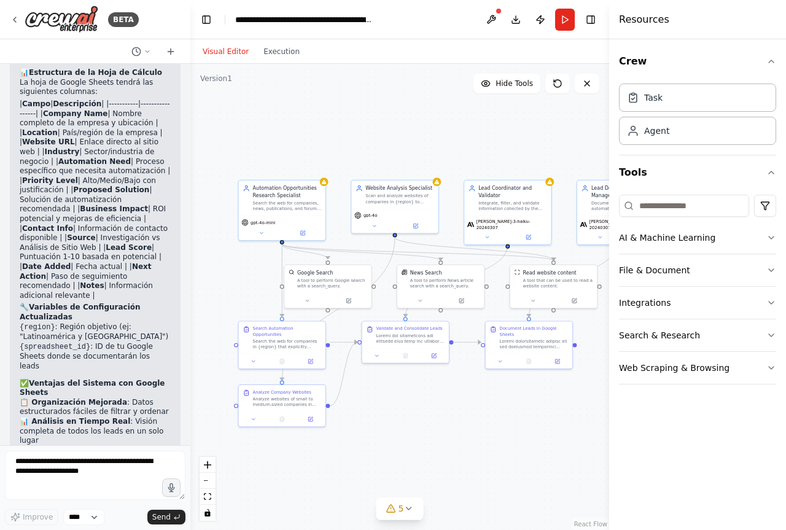
drag, startPoint x: 561, startPoint y: 439, endPoint x: 488, endPoint y: 426, distance: 73.7
click at [488, 426] on div ".deletable-edge-delete-btn { width: 20px; height: 20px; border: 0px solid #ffff…" at bounding box center [399, 297] width 419 height 466
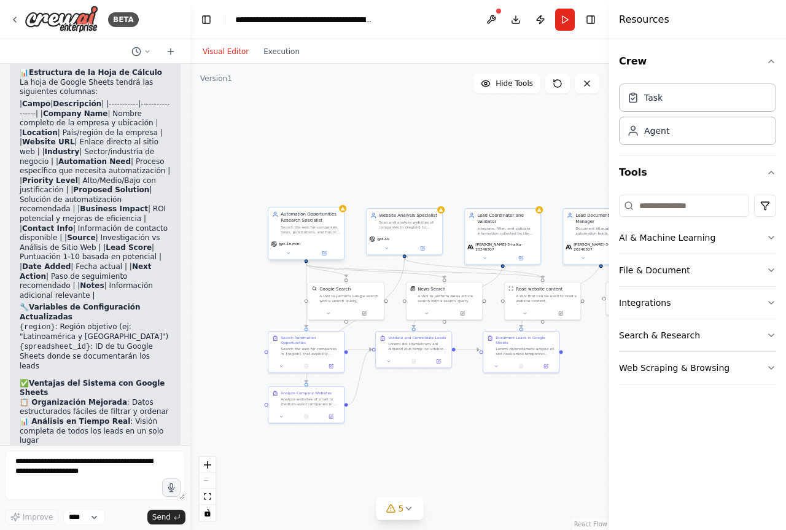
click at [314, 237] on div "Automation Opportunities Research Specialist Search the web for companies, news…" at bounding box center [306, 223] width 76 height 31
click at [305, 246] on div "gpt-4o-mini" at bounding box center [306, 244] width 71 height 6
click at [294, 253] on button at bounding box center [288, 252] width 35 height 7
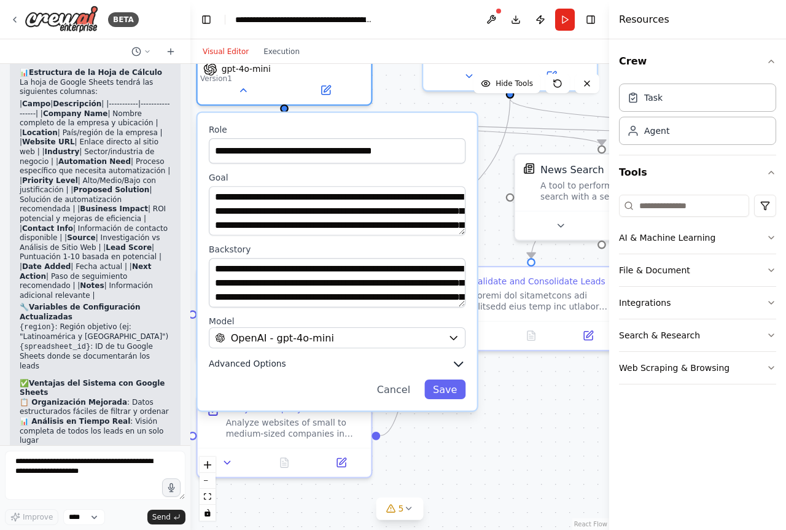
click at [256, 362] on span "Advanced Options" at bounding box center [247, 363] width 77 height 11
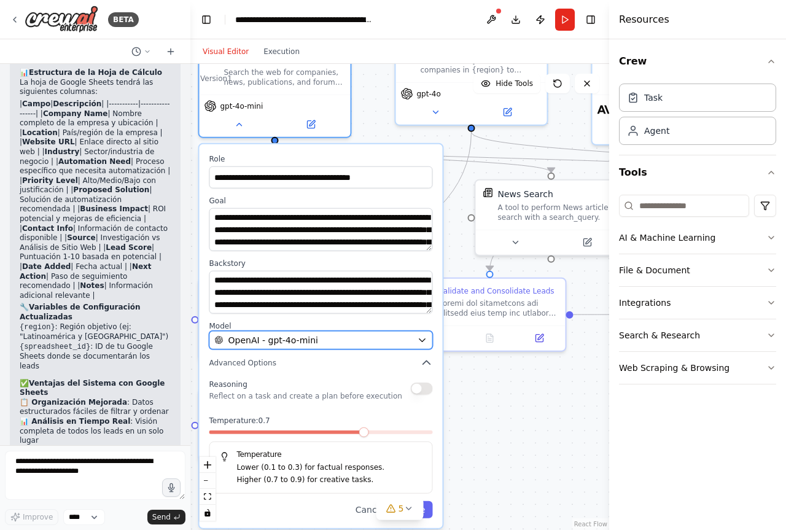
click at [398, 333] on button "OpenAI - gpt-4o-mini" at bounding box center [321, 340] width 224 height 18
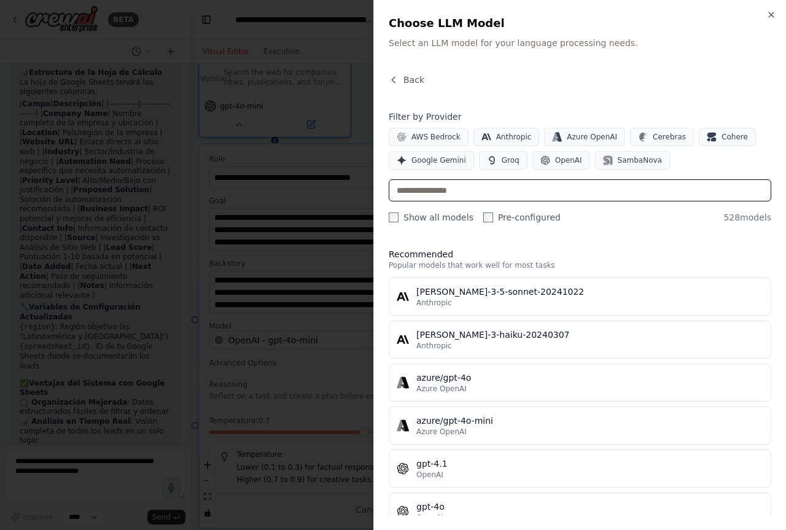
click at [671, 192] on input "text" at bounding box center [580, 190] width 383 height 22
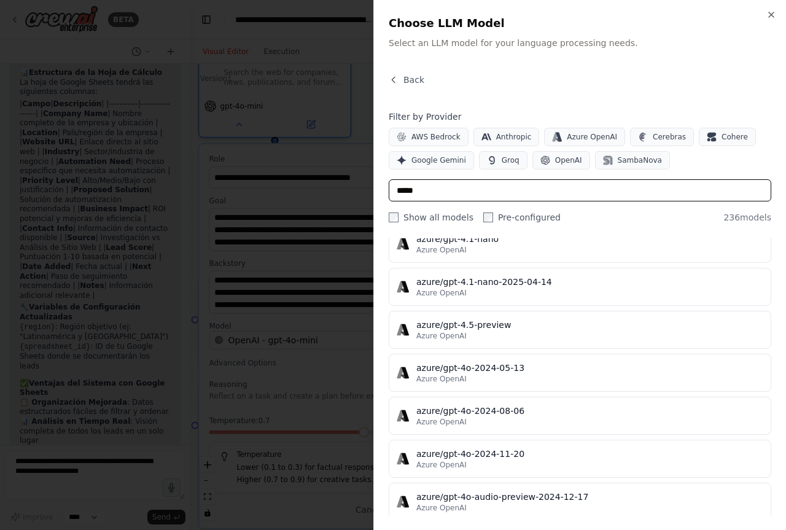
scroll to position [0, 0]
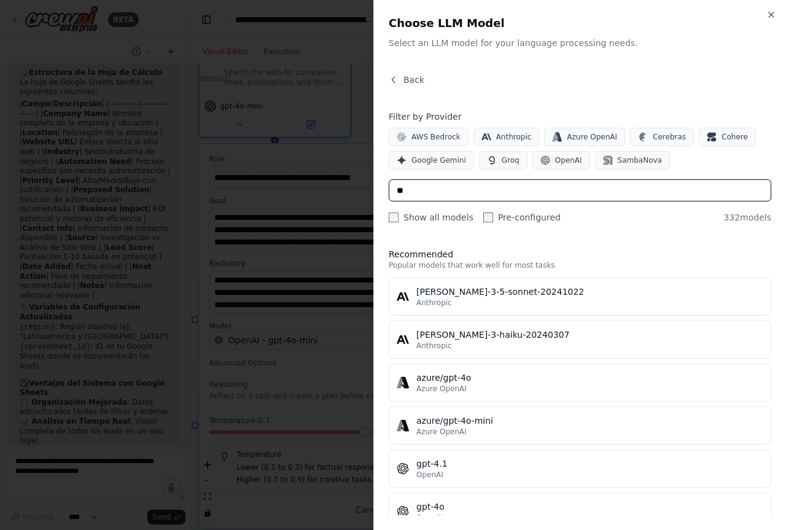
type input "*"
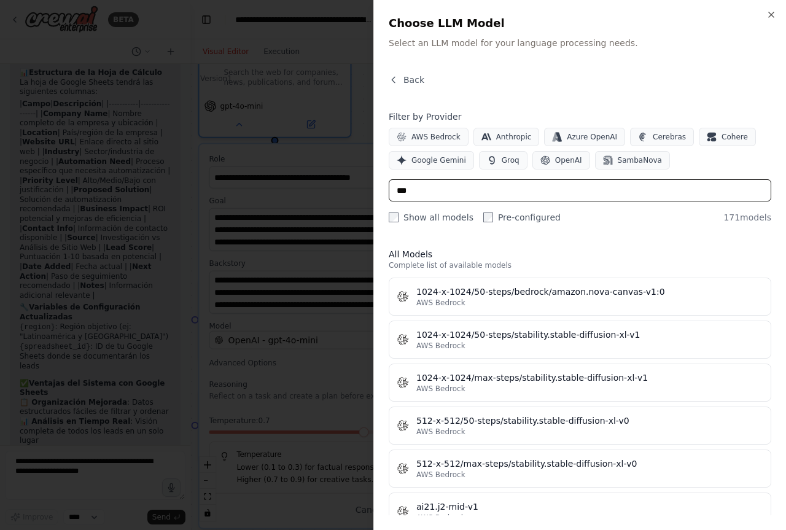
type input "***"
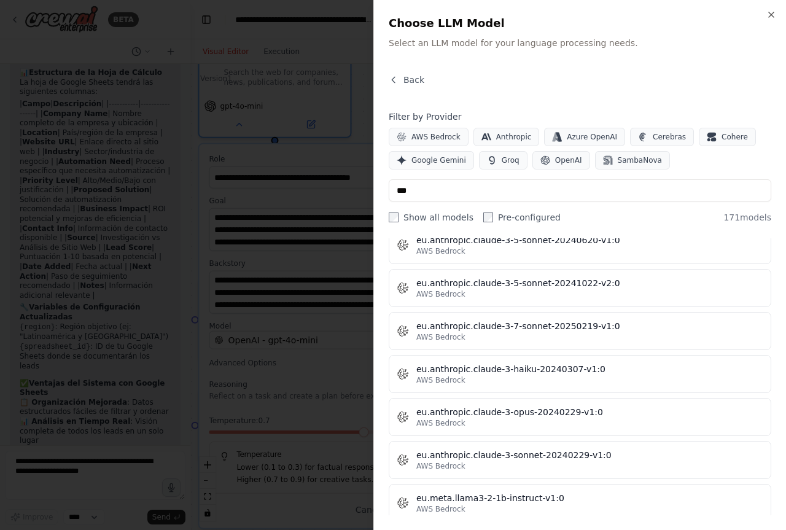
scroll to position [7121, 0]
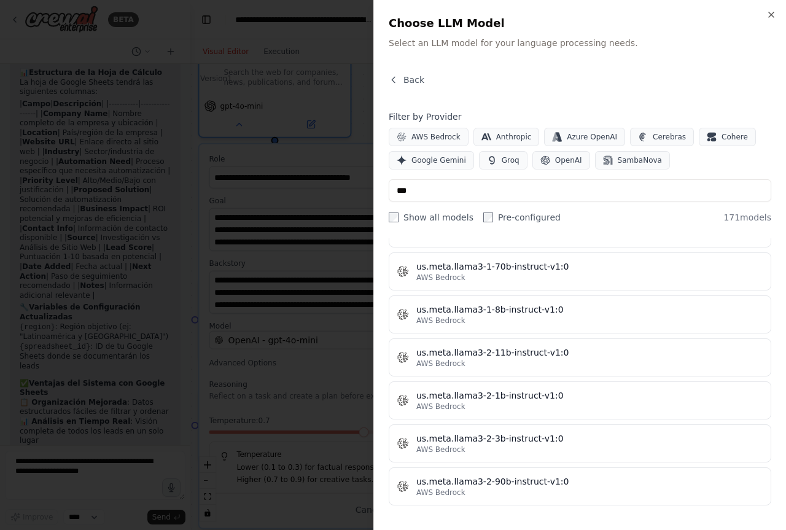
click at [189, 148] on div at bounding box center [393, 265] width 786 height 530
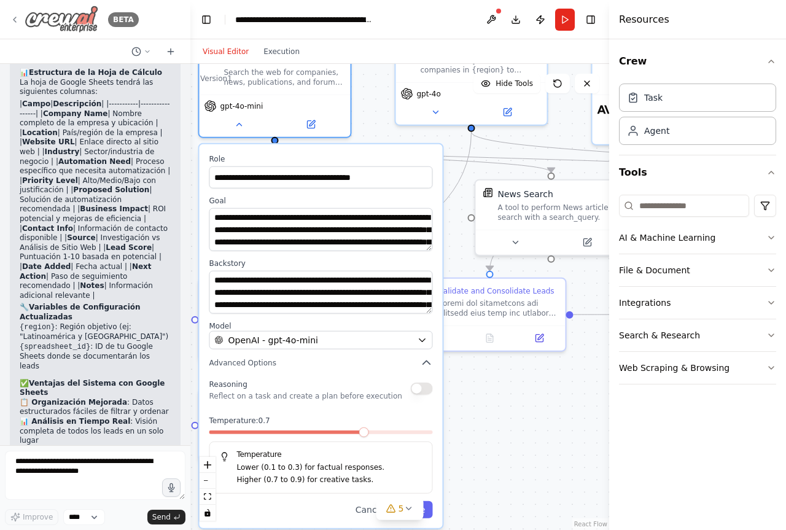
click at [12, 23] on icon at bounding box center [15, 20] width 10 height 10
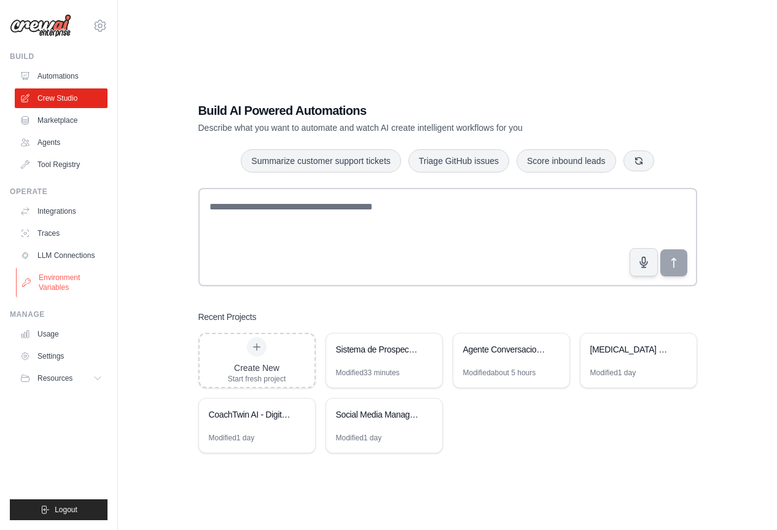
click at [61, 293] on link "Environment Variables" at bounding box center [62, 282] width 93 height 29
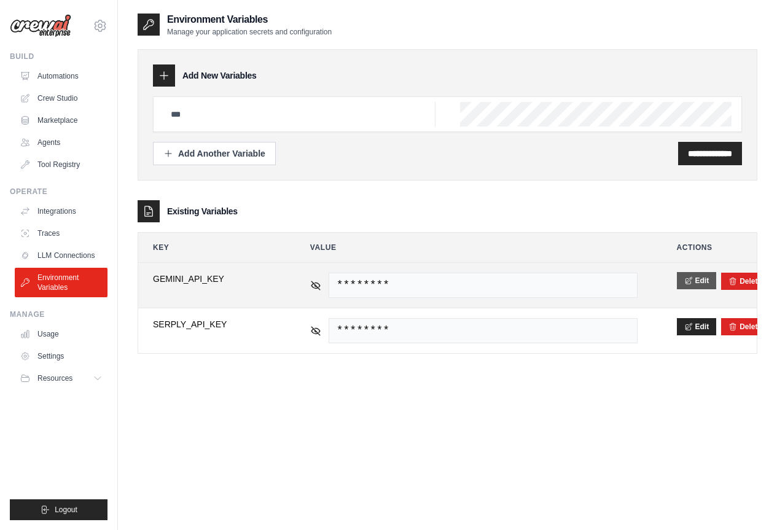
click at [691, 283] on icon at bounding box center [688, 280] width 9 height 9
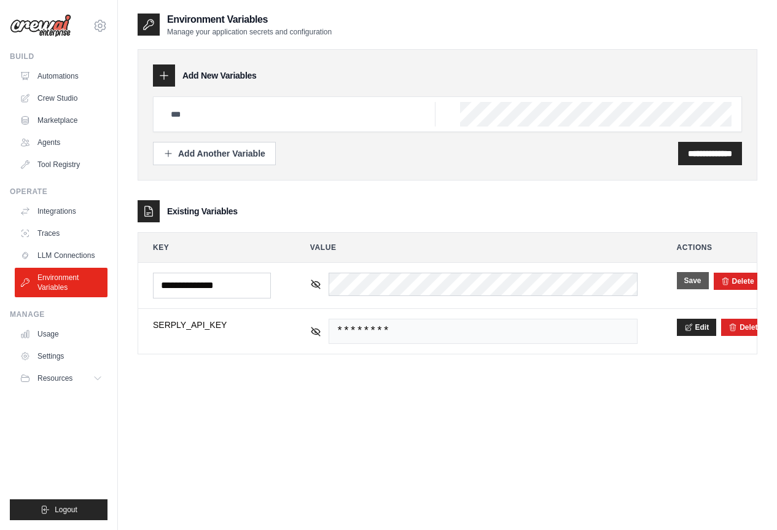
click at [694, 281] on button "Save" at bounding box center [693, 280] width 32 height 17
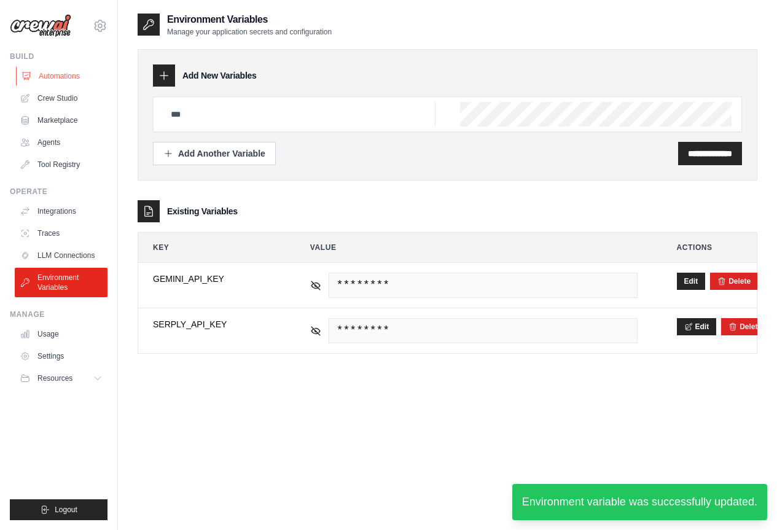
click at [56, 71] on link "Automations" at bounding box center [62, 76] width 93 height 20
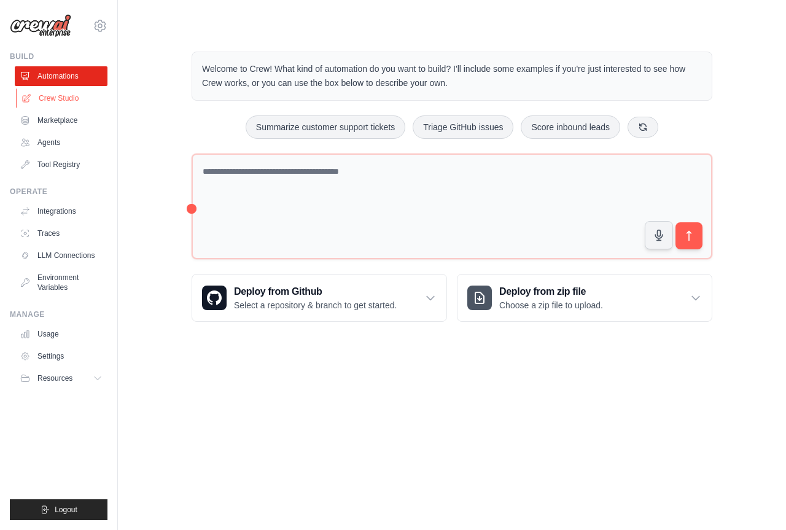
click at [49, 100] on link "Crew Studio" at bounding box center [62, 98] width 93 height 20
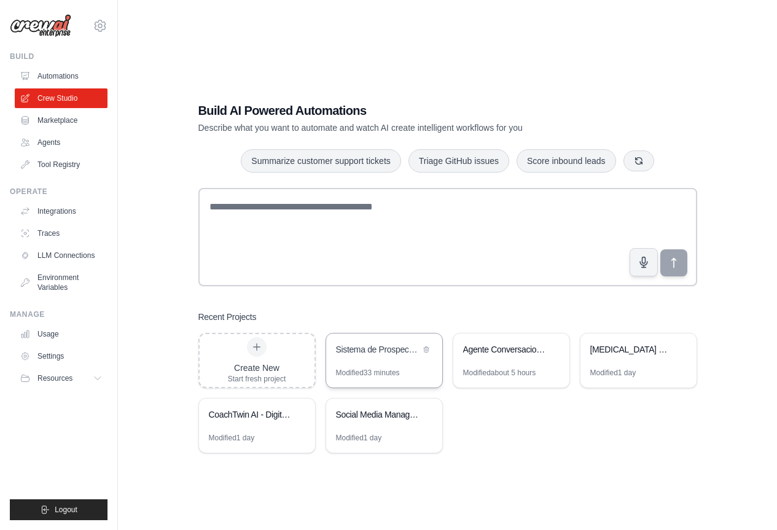
click at [386, 358] on div "Sistema de Prospeccion Automatizada - Leads de Automatizacion" at bounding box center [378, 350] width 84 height 15
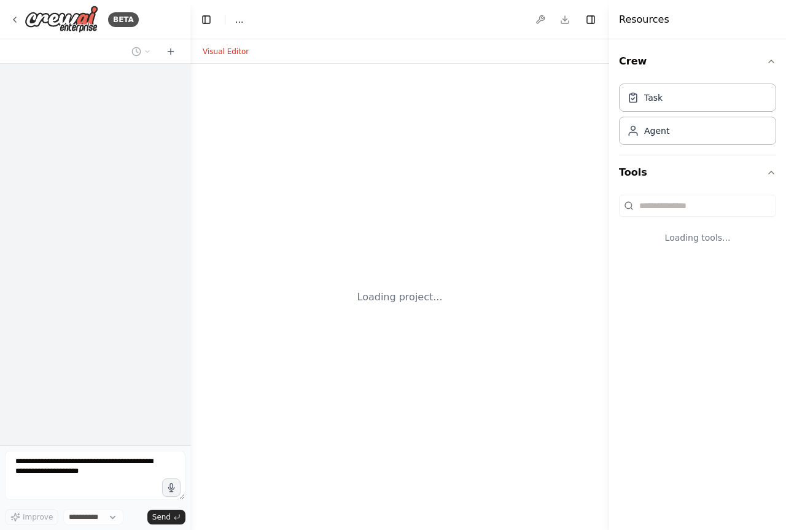
select select "****"
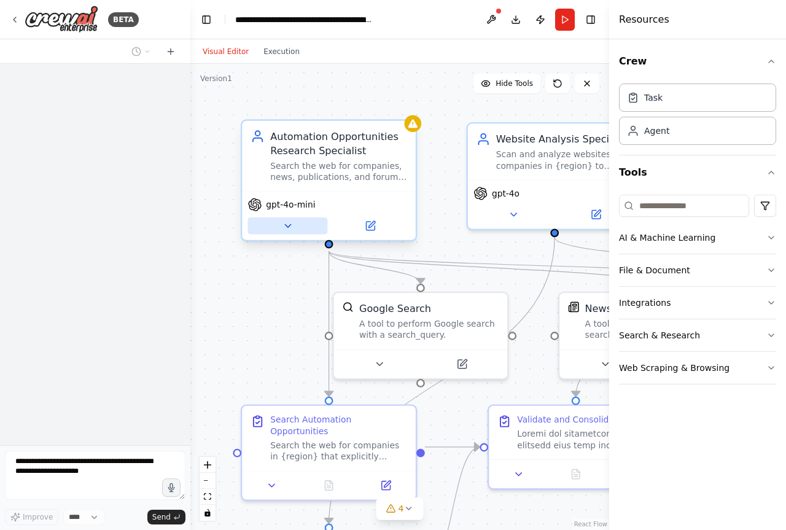
click at [290, 226] on icon at bounding box center [287, 226] width 11 height 11
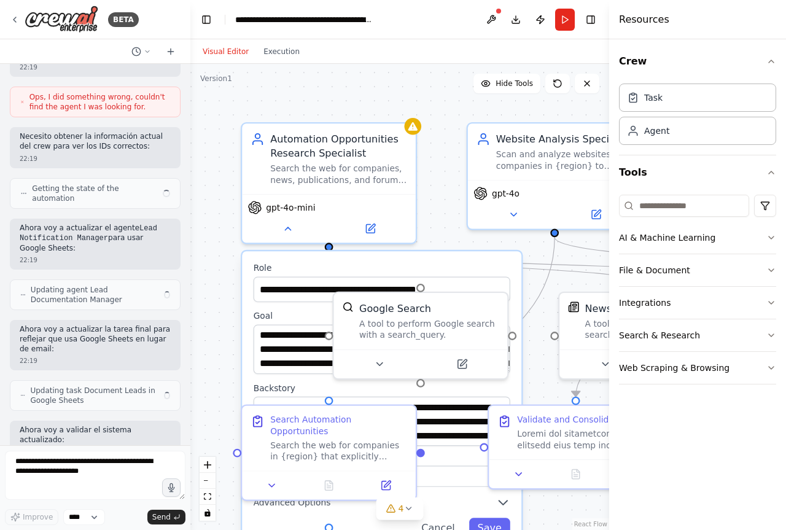
scroll to position [2794, 0]
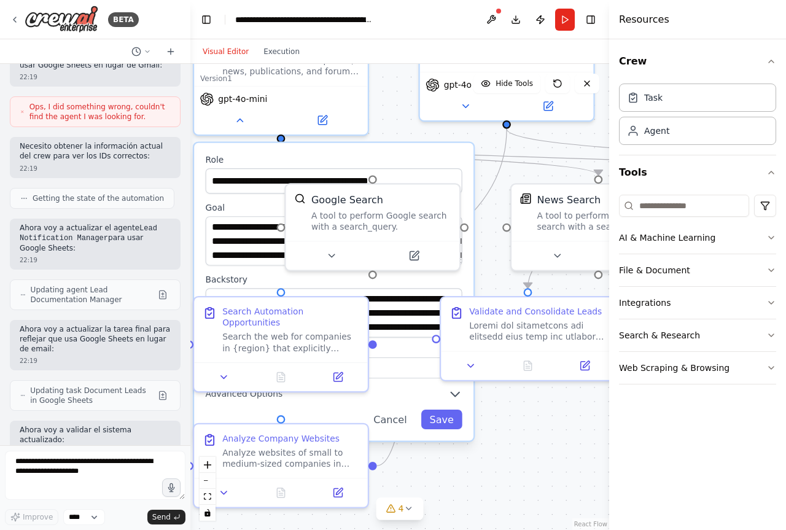
click at [358, 402] on div "**********" at bounding box center [334, 292] width 280 height 298
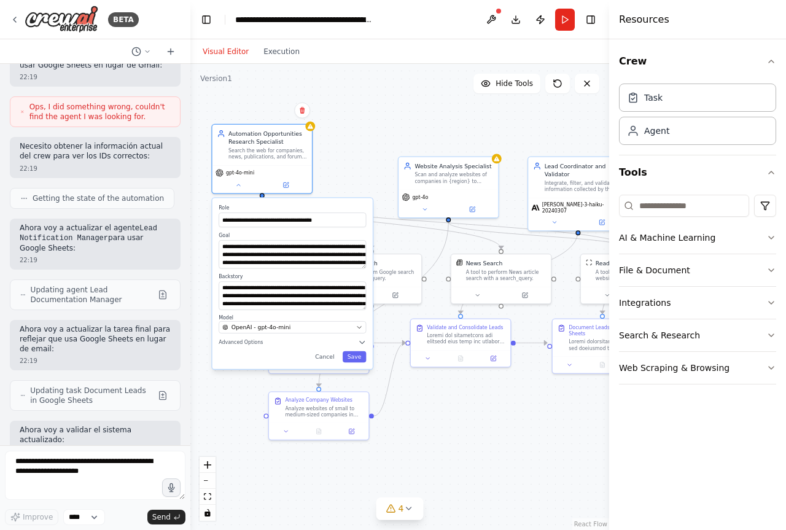
drag, startPoint x: 302, startPoint y: 236, endPoint x: 249, endPoint y: 198, distance: 65.3
click at [249, 198] on div "**********" at bounding box center [293, 283] width 160 height 171
click at [358, 327] on icon "button" at bounding box center [359, 327] width 7 height 7
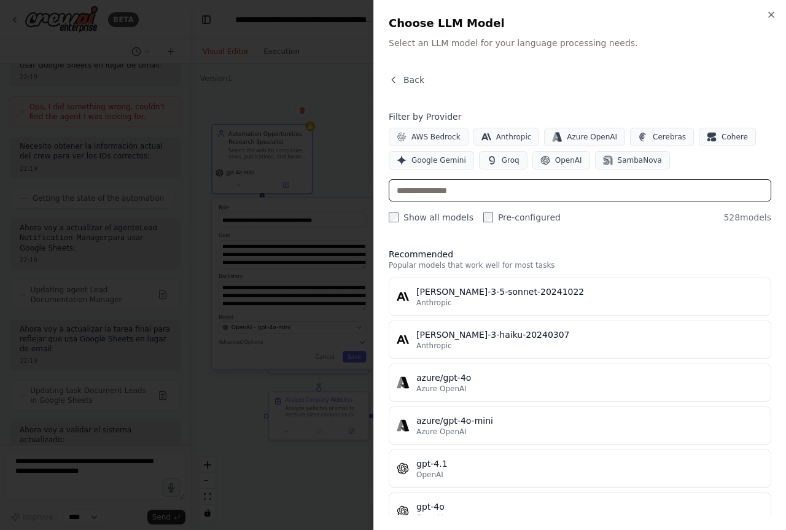
click at [514, 194] on input "text" at bounding box center [580, 190] width 383 height 22
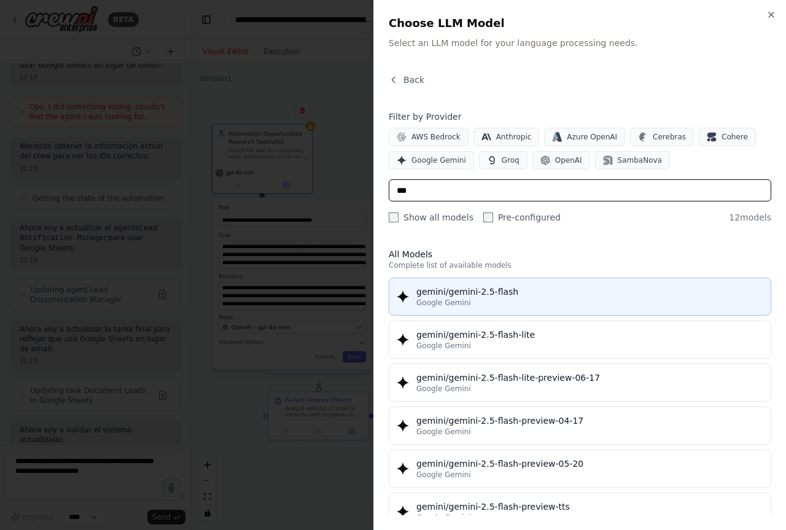
type input "***"
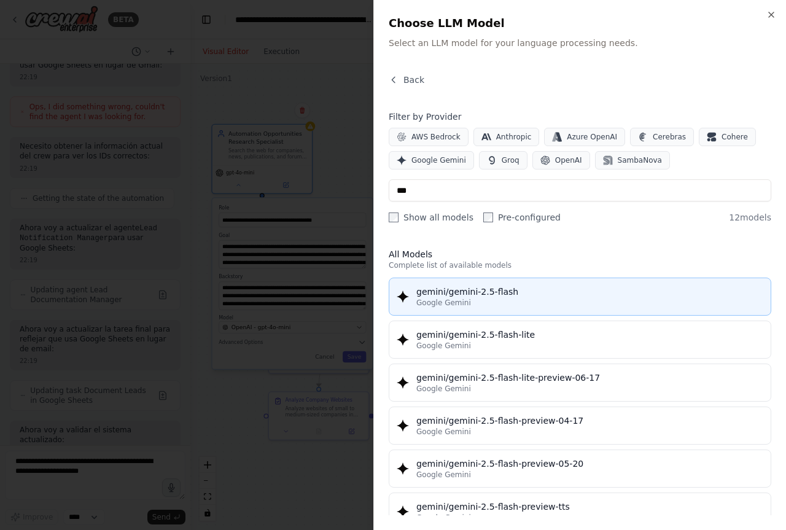
click at [506, 295] on div "gemini/gemini-2.5-flash" at bounding box center [590, 292] width 347 height 12
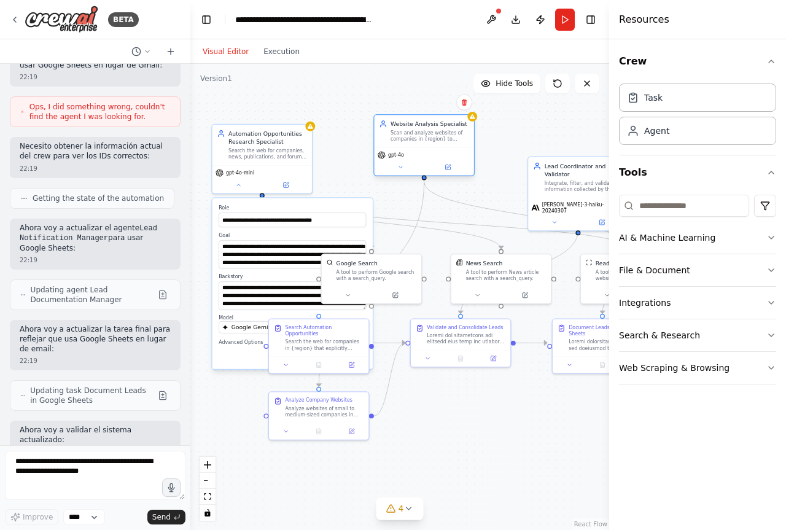
drag, startPoint x: 436, startPoint y: 164, endPoint x: 410, endPoint y: 118, distance: 53.1
click at [410, 120] on div "Website Analysis Specialist" at bounding box center [430, 124] width 79 height 8
click at [224, 358] on div "Cancel Save" at bounding box center [292, 356] width 147 height 11
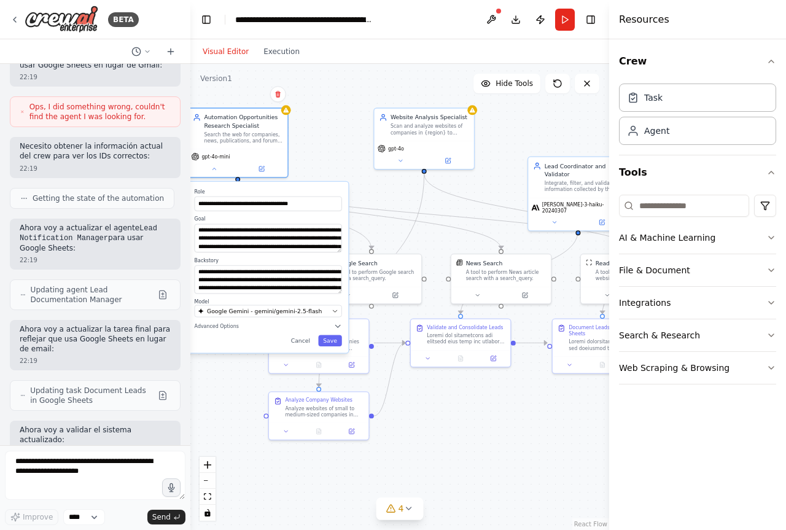
drag, startPoint x: 238, startPoint y: 351, endPoint x: 224, endPoint y: 339, distance: 19.2
click at [216, 337] on div "Cancel Save" at bounding box center [268, 340] width 147 height 11
click at [332, 342] on button "Save" at bounding box center [330, 340] width 24 height 11
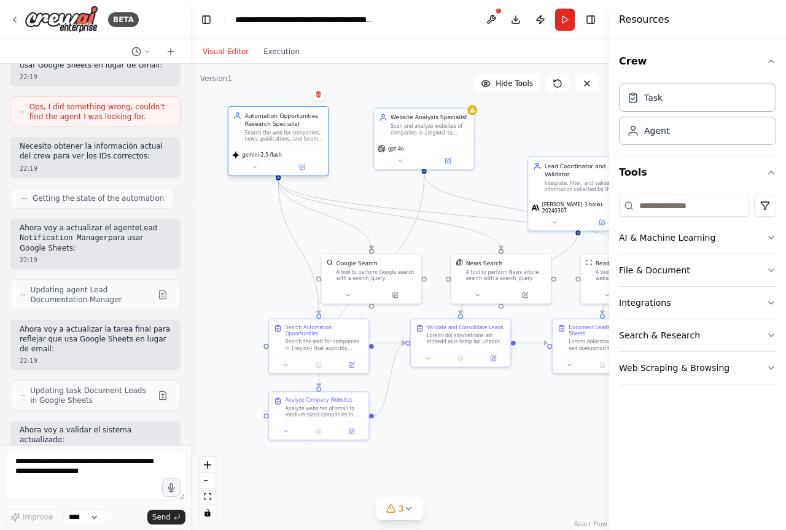
drag, startPoint x: 280, startPoint y: 149, endPoint x: 323, endPoint y: 152, distance: 43.7
click at [323, 152] on div "gemini-2.5-flash" at bounding box center [279, 161] width 100 height 28
click at [399, 160] on icon at bounding box center [400, 159] width 7 height 7
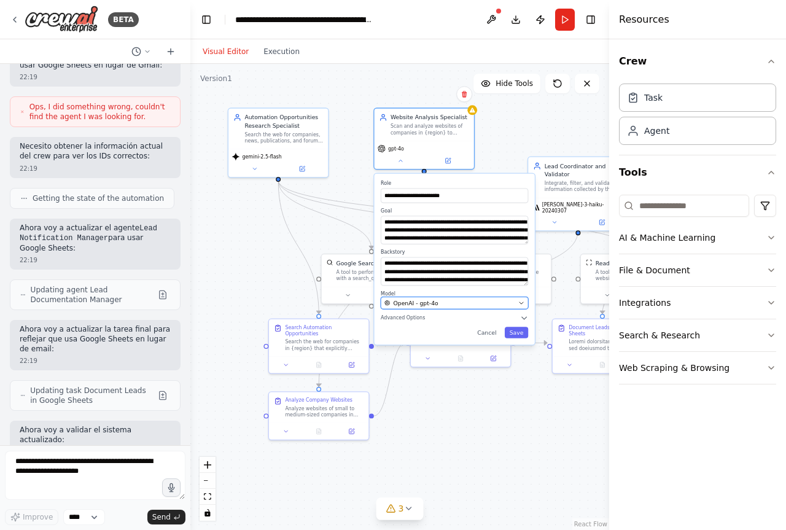
click at [522, 300] on icon "button" at bounding box center [522, 303] width 7 height 7
click at [522, 304] on icon "button" at bounding box center [522, 303] width 7 height 7
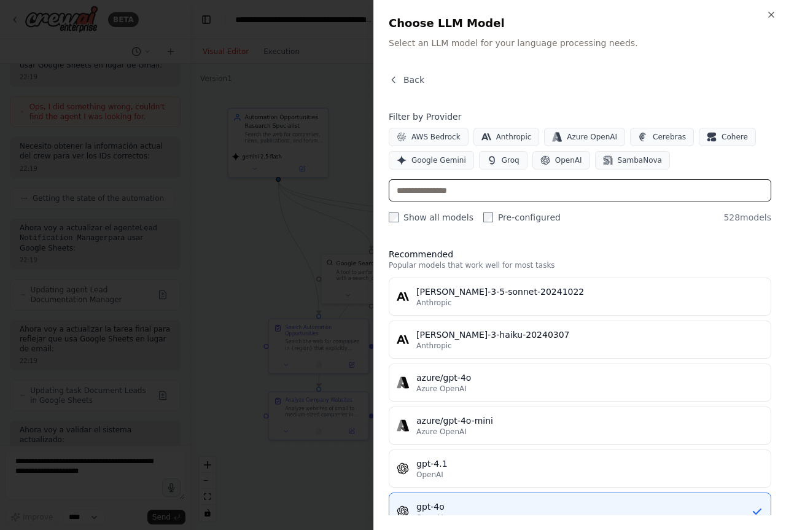
click at [486, 198] on input "text" at bounding box center [580, 190] width 383 height 22
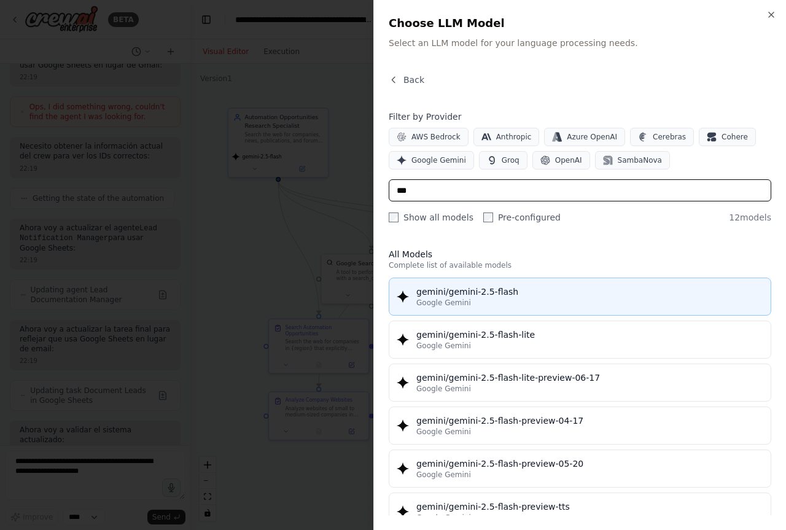
type input "***"
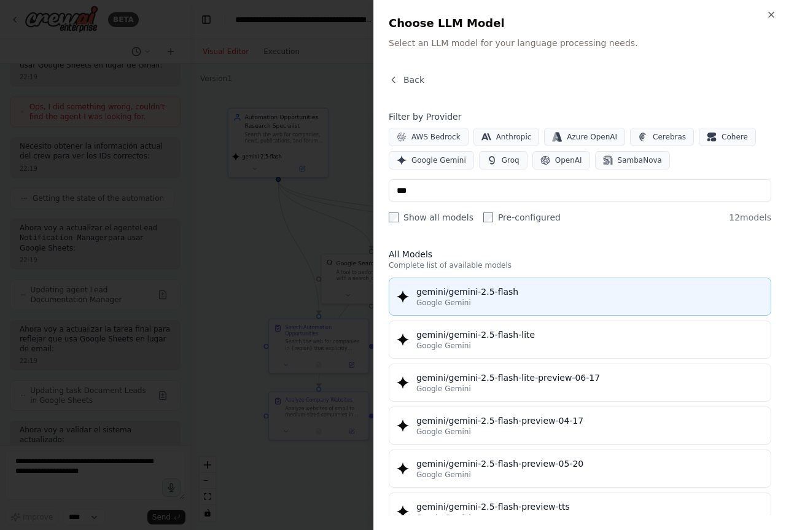
click at [514, 297] on div "gemini/gemini-2.5-flash" at bounding box center [590, 292] width 347 height 12
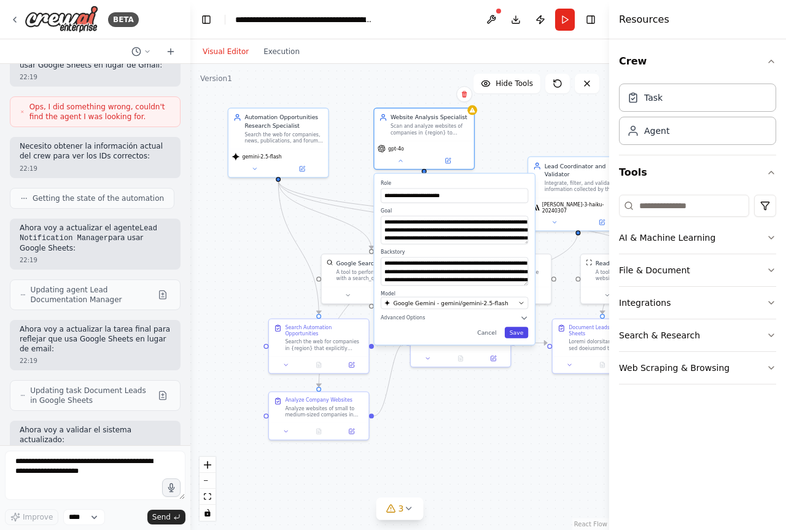
click at [522, 329] on button "Save" at bounding box center [517, 332] width 24 height 11
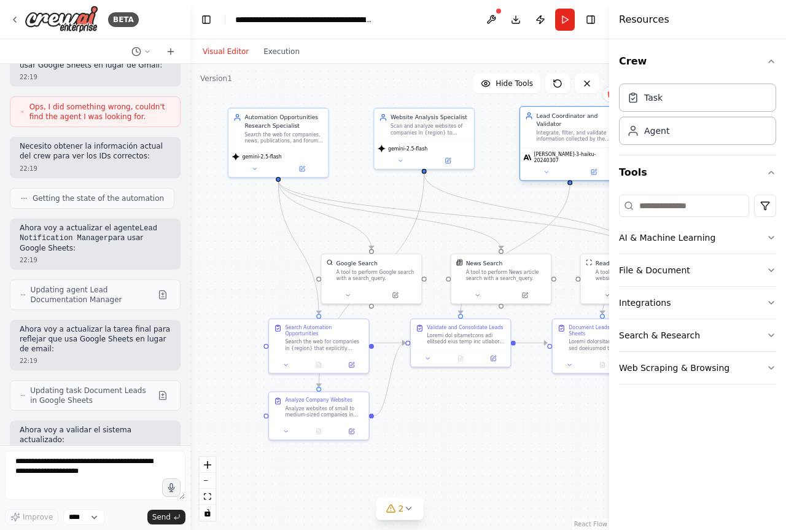
drag, startPoint x: 553, startPoint y: 165, endPoint x: 542, endPoint y: 136, distance: 31.5
click at [543, 113] on div "Lead Coordinator and Validator" at bounding box center [575, 120] width 79 height 16
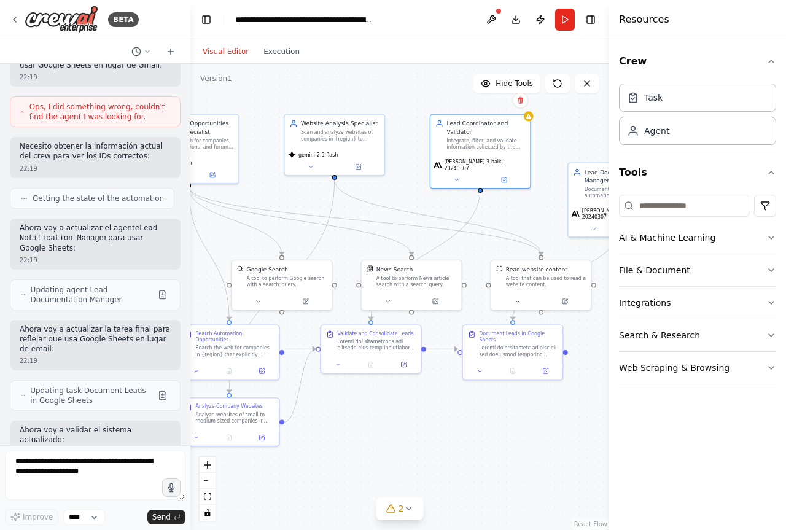
drag, startPoint x: 493, startPoint y: 179, endPoint x: 403, endPoint y: 185, distance: 89.9
click at [403, 185] on div ".deletable-edge-delete-btn { width: 20px; height: 20px; border: 0px solid #ffff…" at bounding box center [399, 297] width 419 height 466
click at [456, 175] on icon at bounding box center [456, 178] width 7 height 7
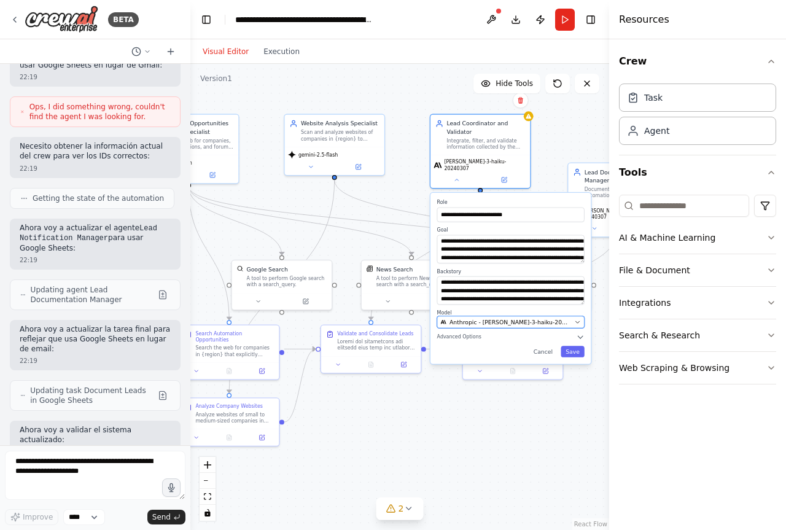
click at [501, 319] on span "Anthropic - [PERSON_NAME]-3-haiku-20240307" at bounding box center [511, 322] width 122 height 8
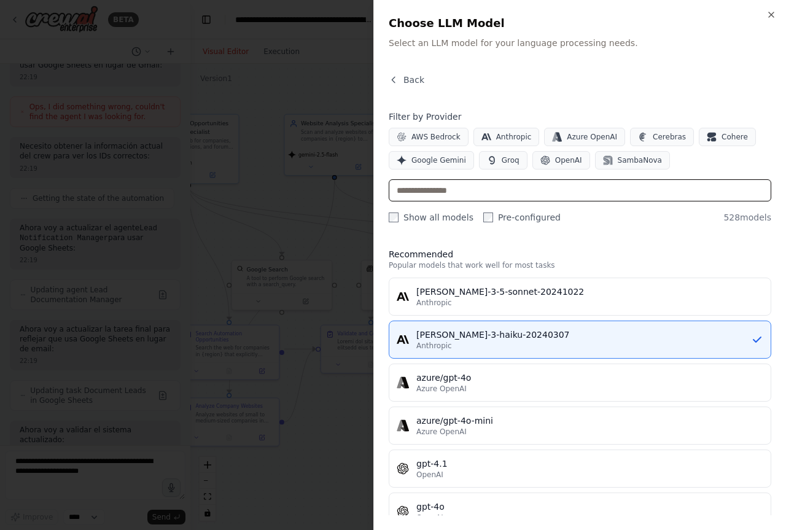
click at [440, 190] on input "text" at bounding box center [580, 190] width 383 height 22
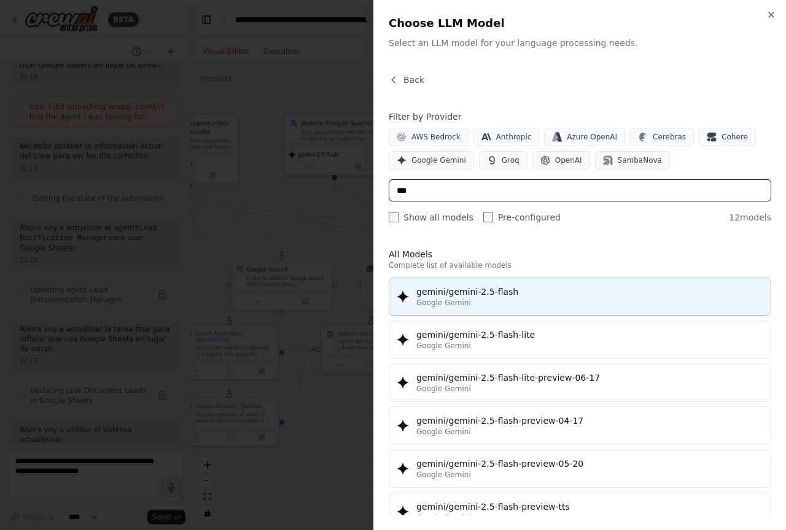
type input "***"
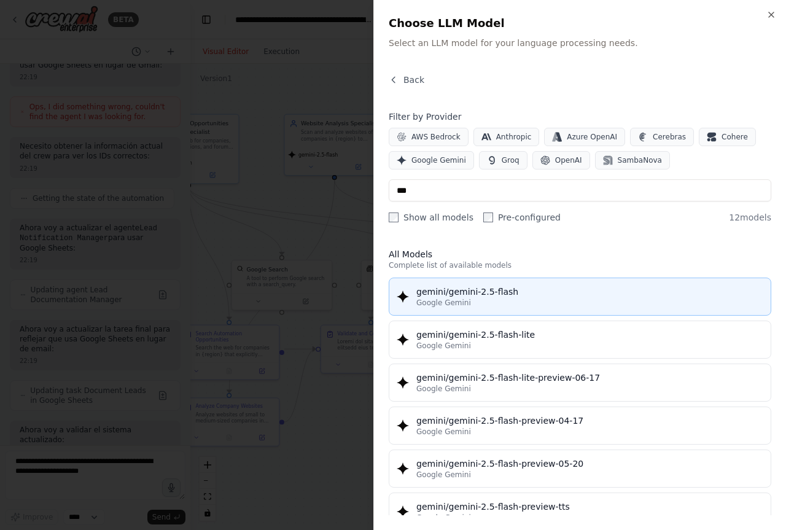
click at [515, 291] on div "gemini/gemini-2.5-flash" at bounding box center [590, 292] width 347 height 12
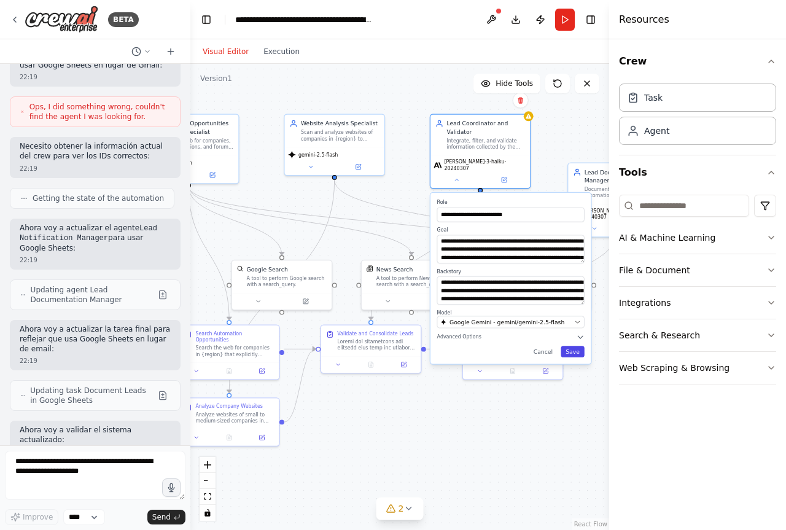
click at [576, 347] on button "Save" at bounding box center [573, 351] width 24 height 11
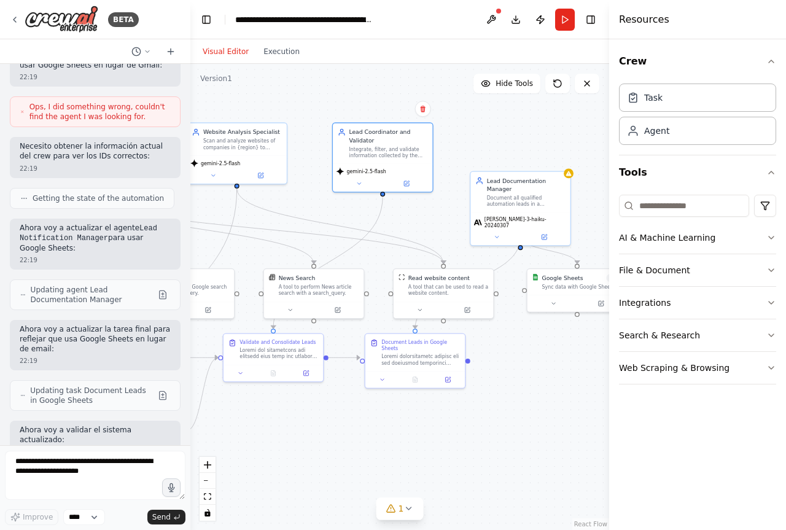
drag, startPoint x: 550, startPoint y: 444, endPoint x: 444, endPoint y: 453, distance: 106.0
click at [444, 453] on div ".deletable-edge-delete-btn { width: 20px; height: 20px; border: 0px solid #ffff…" at bounding box center [399, 297] width 419 height 466
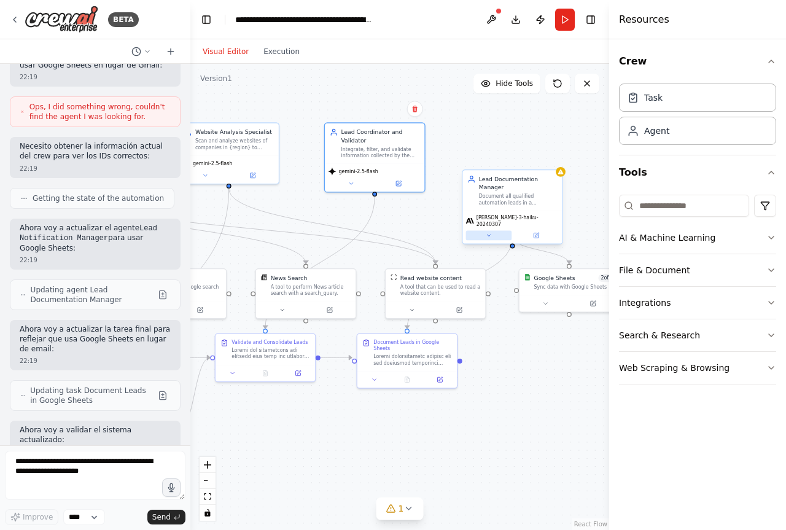
click at [486, 230] on button at bounding box center [489, 235] width 46 height 10
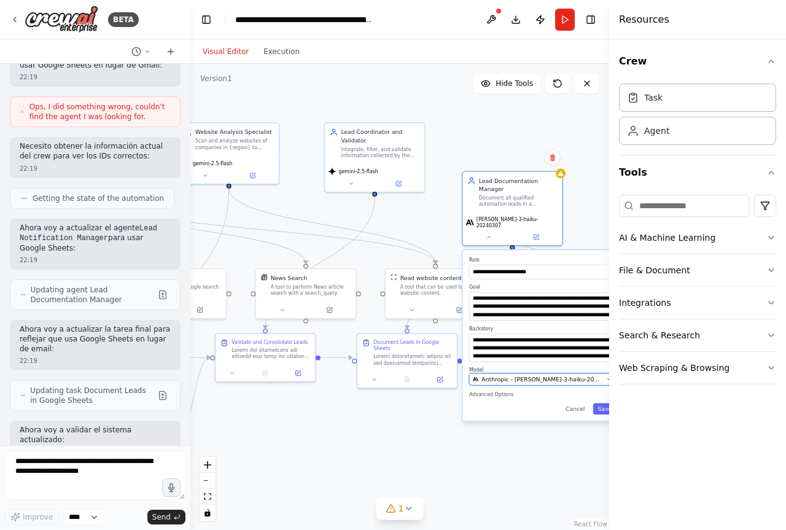
click at [519, 375] on span "Anthropic - [PERSON_NAME]-3-haiku-20240307" at bounding box center [543, 379] width 122 height 8
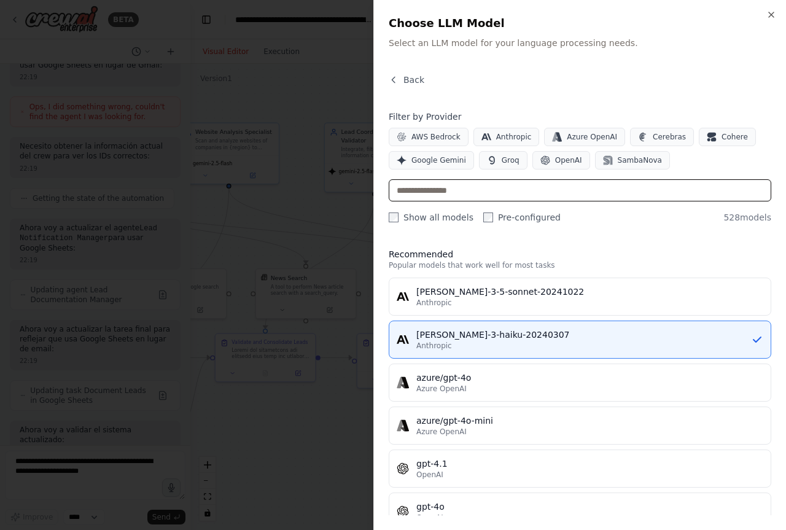
click at [535, 189] on input "text" at bounding box center [580, 190] width 383 height 22
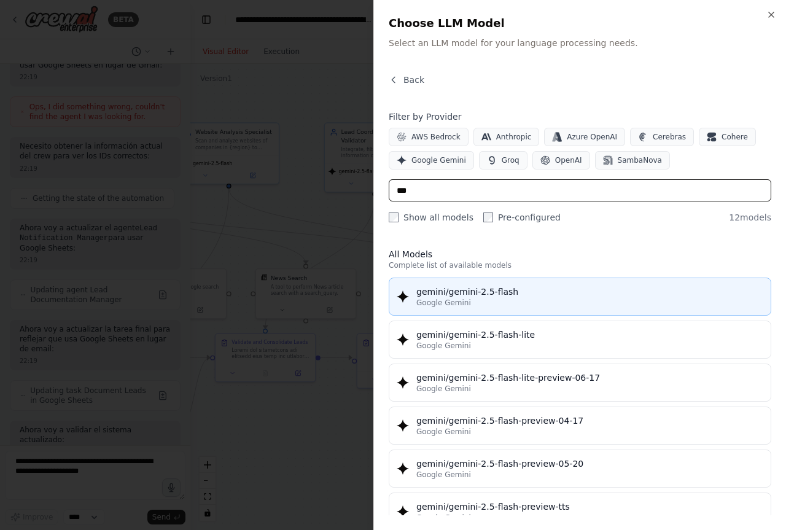
type input "***"
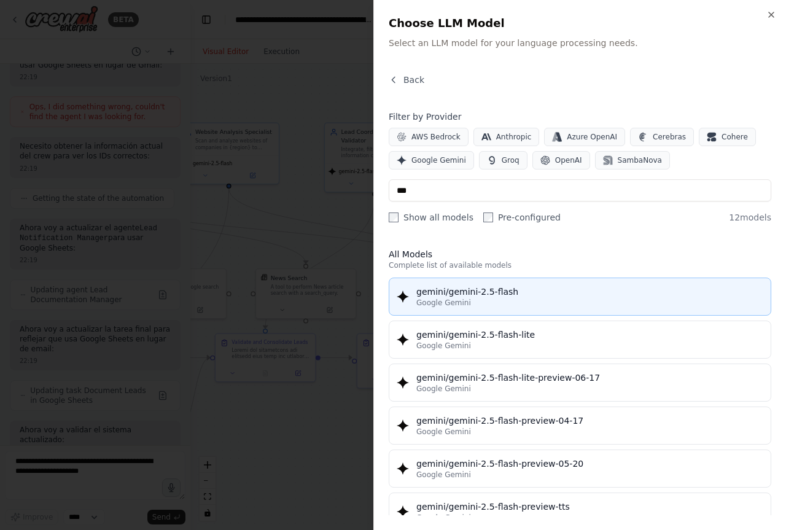
click at [533, 306] on div "Google Gemini" at bounding box center [590, 303] width 347 height 10
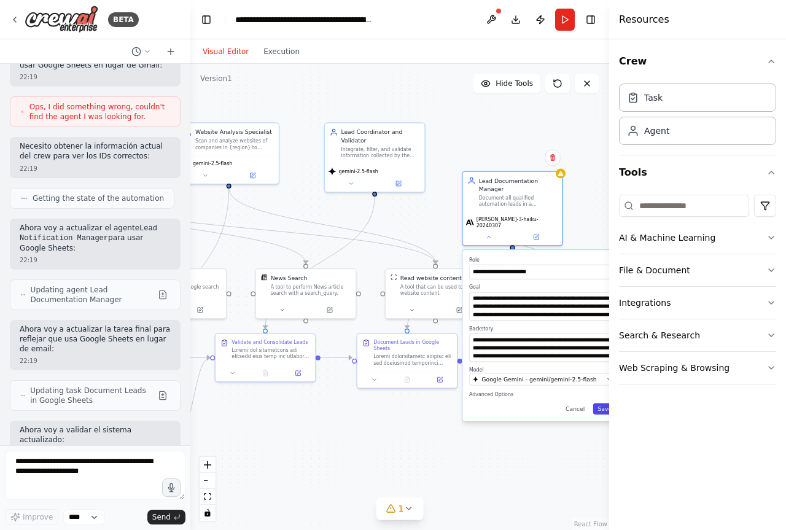
click at [601, 404] on button "Save" at bounding box center [605, 409] width 24 height 11
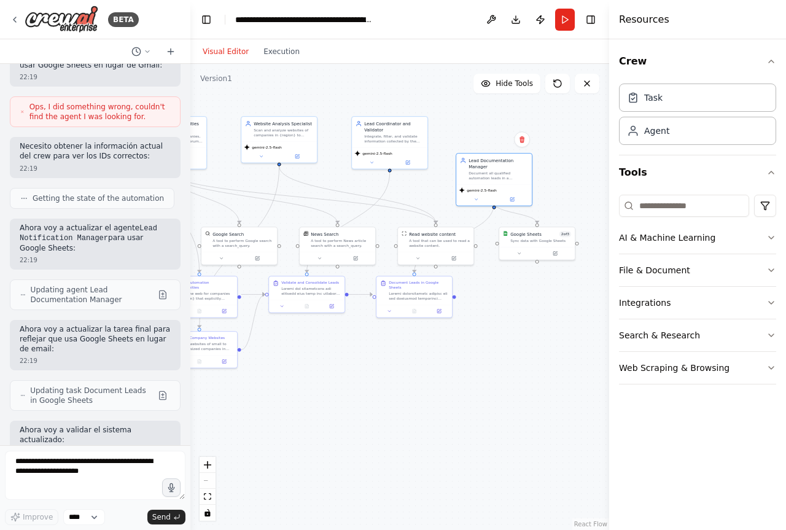
drag, startPoint x: 471, startPoint y: 410, endPoint x: 435, endPoint y: 355, distance: 66.1
click at [435, 355] on div ".deletable-edge-delete-btn { width: 20px; height: 20px; border: 0px solid #ffff…" at bounding box center [399, 297] width 419 height 466
click at [435, 377] on div ".deletable-edge-delete-btn { width: 20px; height: 20px; border: 0px solid #ffff…" at bounding box center [399, 297] width 419 height 466
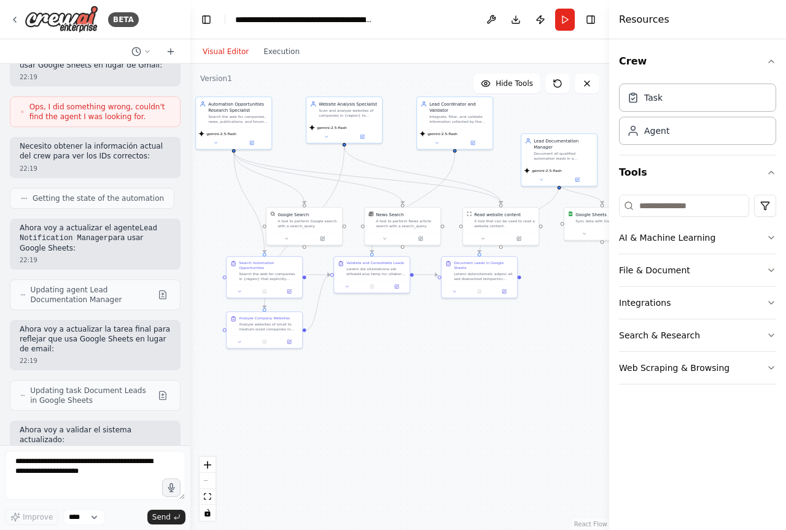
drag, startPoint x: 412, startPoint y: 355, endPoint x: 439, endPoint y: 68, distance: 288.8
click at [476, 334] on div ".deletable-edge-delete-btn { width: 20px; height: 20px; border: 0px solid #ffff…" at bounding box center [399, 297] width 419 height 466
click at [491, 14] on button at bounding box center [492, 20] width 20 height 22
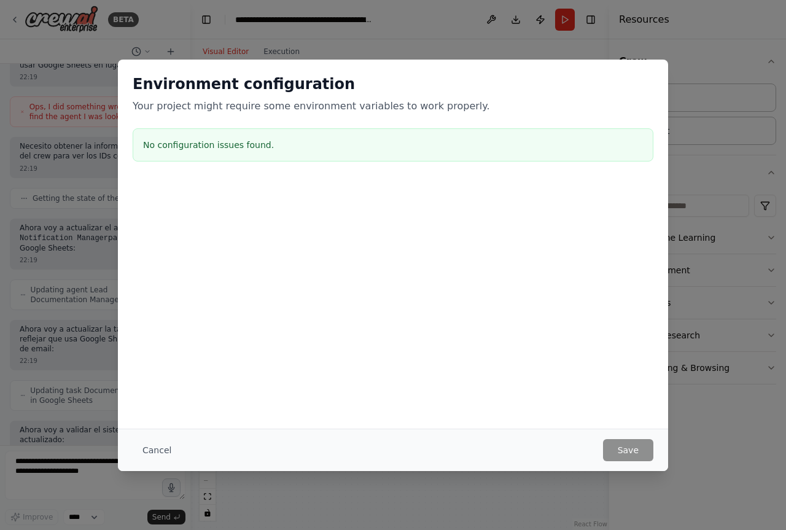
click at [525, 482] on div "Environment configuration Your project might require some environment variables…" at bounding box center [393, 265] width 786 height 530
click at [157, 453] on button "Cancel" at bounding box center [157, 450] width 49 height 22
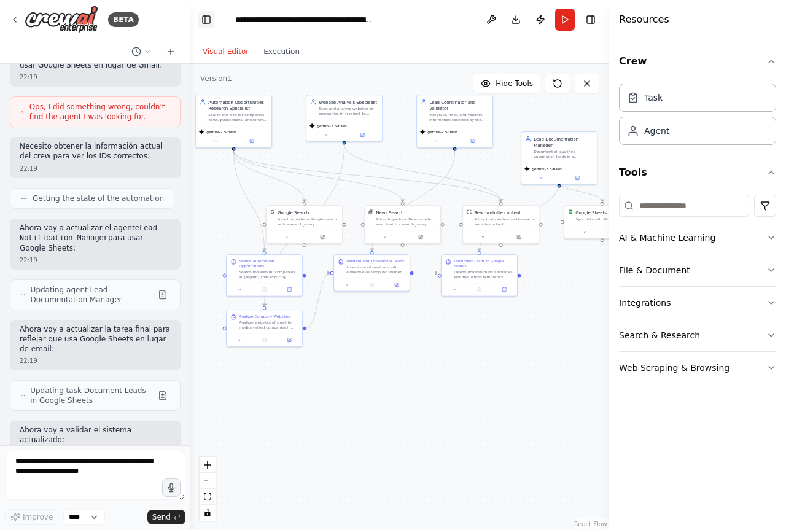
click at [205, 23] on button "Toggle Left Sidebar" at bounding box center [206, 19] width 17 height 17
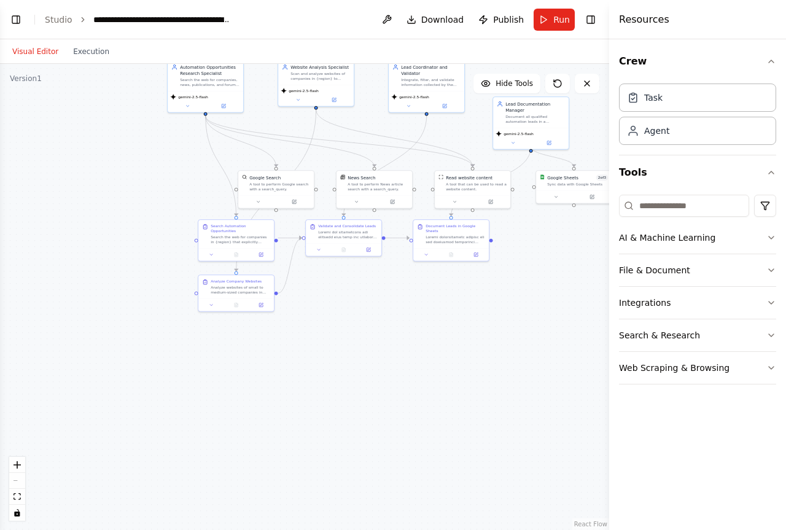
drag, startPoint x: 324, startPoint y: 386, endPoint x: 501, endPoint y: 362, distance: 178.5
click at [501, 362] on div ".deletable-edge-delete-btn { width: 20px; height: 20px; border: 0px solid #ffff…" at bounding box center [304, 297] width 609 height 466
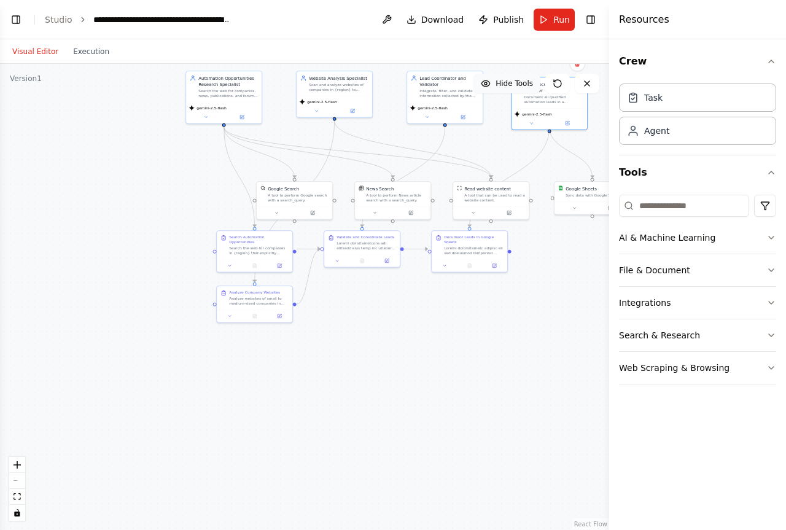
drag, startPoint x: 533, startPoint y: 122, endPoint x: 534, endPoint y: 88, distance: 33.2
click at [534, 88] on div "Version 1 Hide Tools .deletable-edge-delete-btn { width: 20px; height: 20px; bo…" at bounding box center [304, 297] width 609 height 466
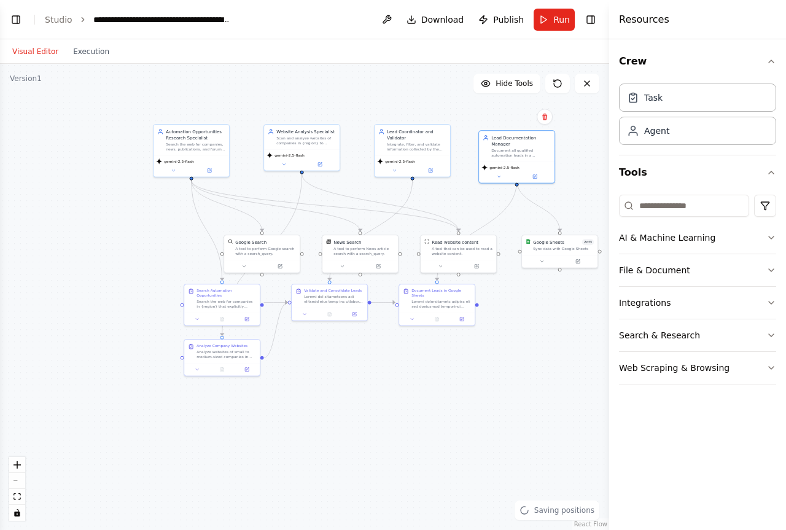
drag, startPoint x: 541, startPoint y: 279, endPoint x: 514, endPoint y: 318, distance: 46.9
click at [515, 321] on div ".deletable-edge-delete-btn { width: 20px; height: 20px; border: 0px solid #ffff…" at bounding box center [304, 297] width 609 height 466
click at [551, 18] on button "Run" at bounding box center [554, 20] width 41 height 22
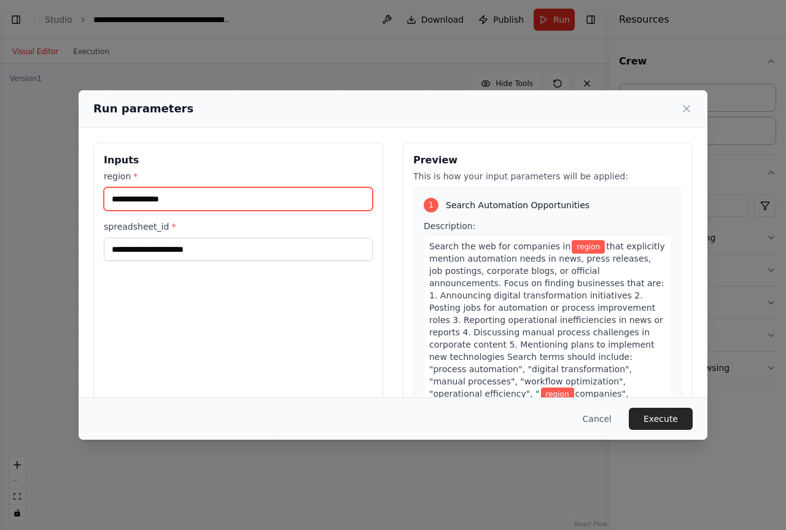
click at [294, 203] on input "region *" at bounding box center [238, 198] width 269 height 23
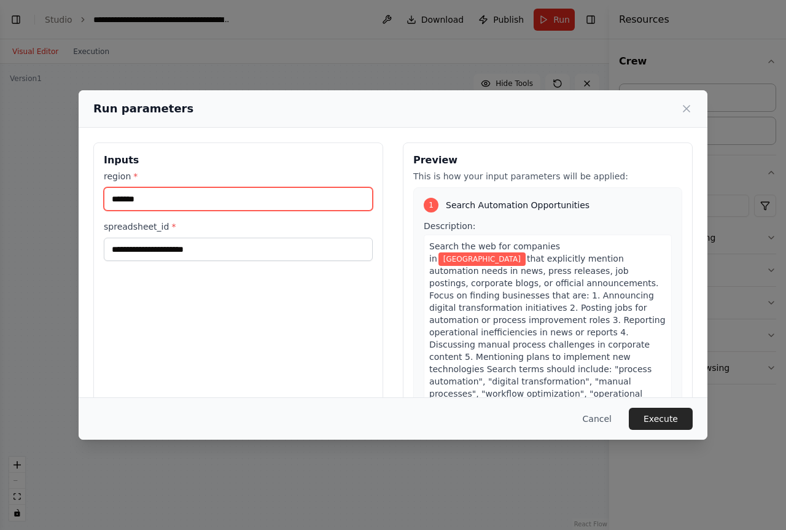
type input "*******"
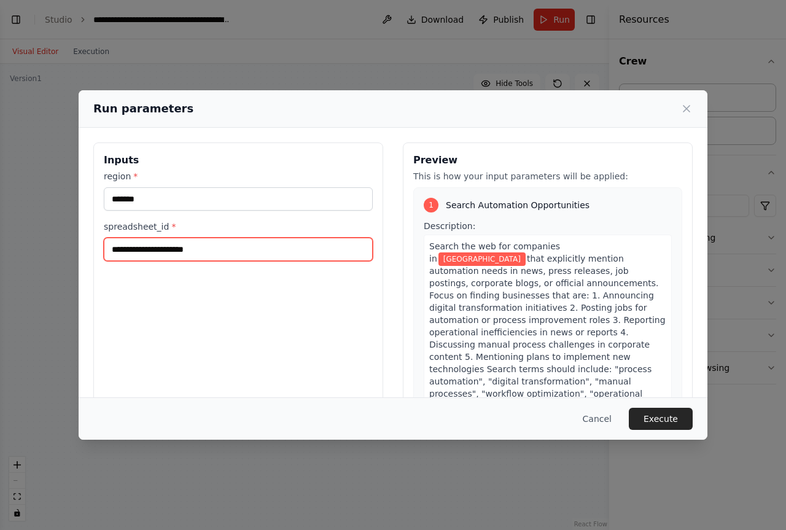
click at [194, 249] on input "spreadsheet_id *" at bounding box center [238, 249] width 269 height 23
paste input "**********"
type input "**********"
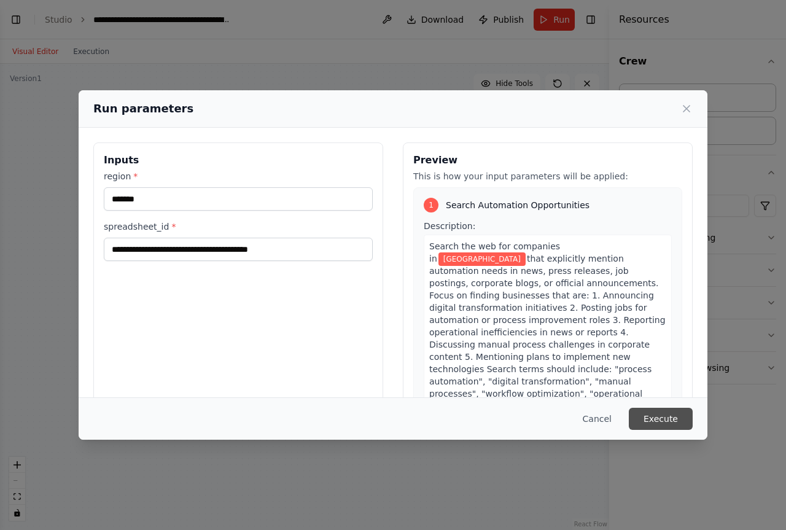
click at [669, 421] on button "Execute" at bounding box center [661, 419] width 64 height 22
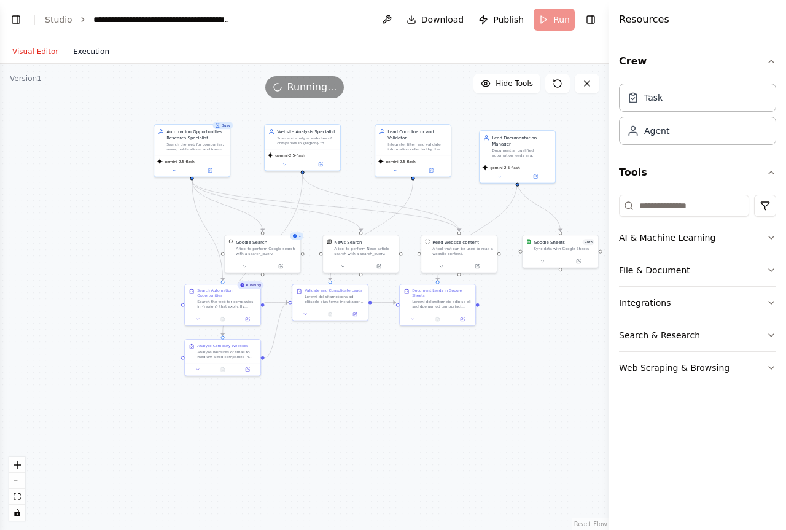
click at [86, 49] on button "Execution" at bounding box center [91, 51] width 51 height 15
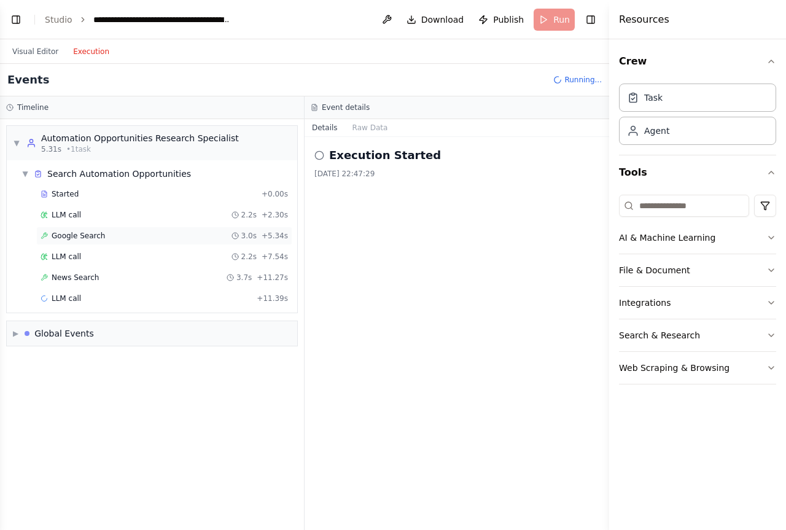
click at [108, 234] on div "Google Search 3.0s + 5.34s" at bounding box center [165, 236] width 248 height 10
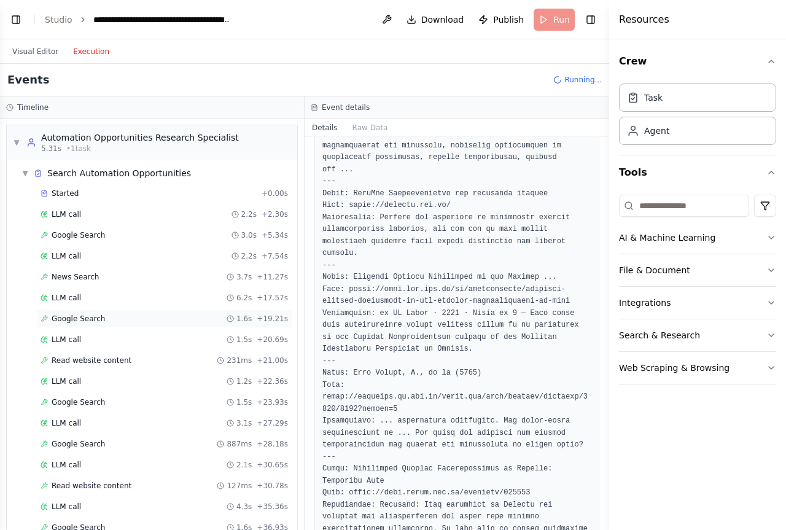
scroll to position [0, 0]
click at [96, 282] on div "News Search 3.7s + 11.27s" at bounding box center [165, 278] width 248 height 10
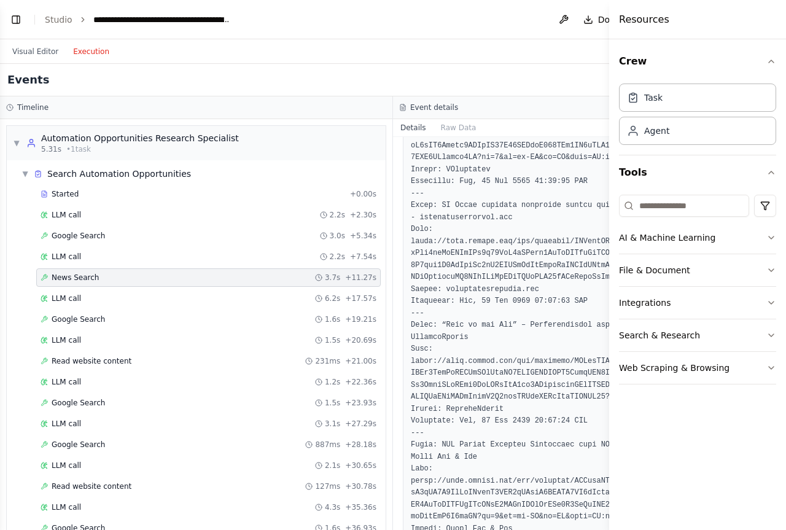
scroll to position [746, 0]
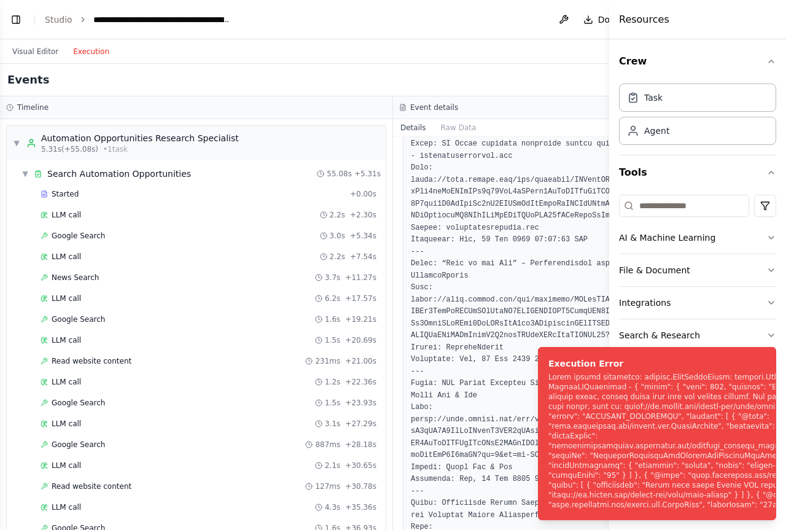
click at [402, 238] on div "News Search [DATE] 22:47:45 Input { "search_query": "Ecuador companies \"proces…" at bounding box center [589, 333] width 393 height 393
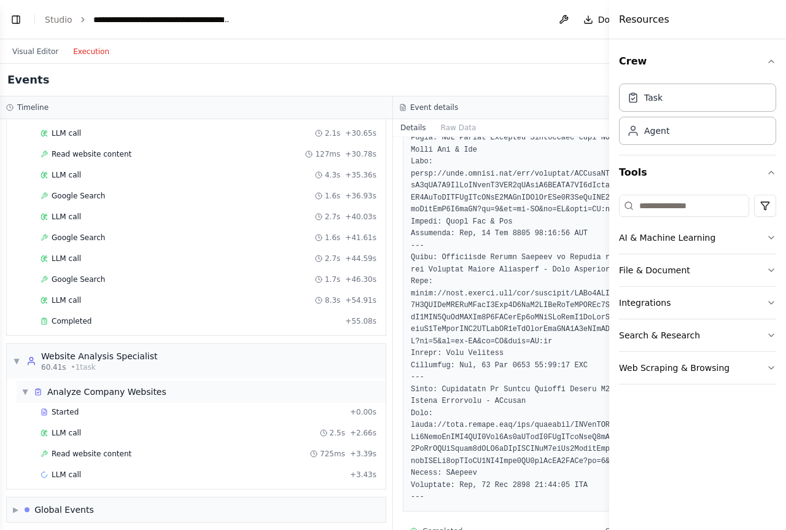
scroll to position [339, 0]
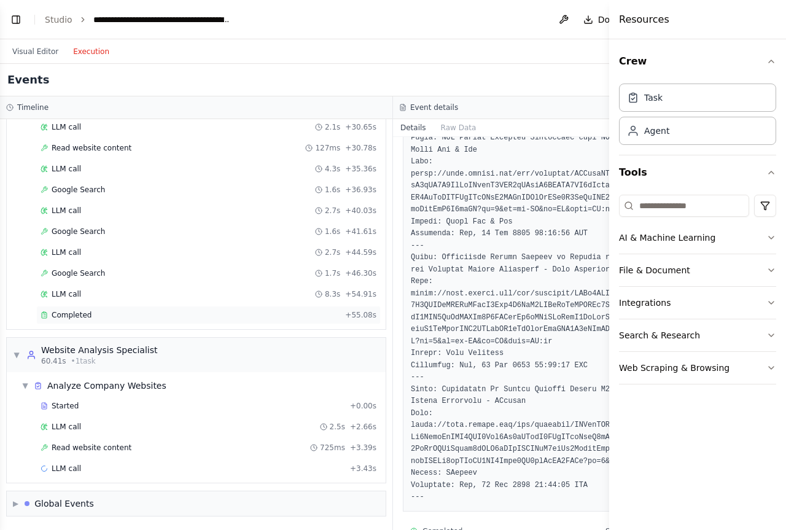
click at [135, 317] on div "Completed" at bounding box center [191, 315] width 300 height 10
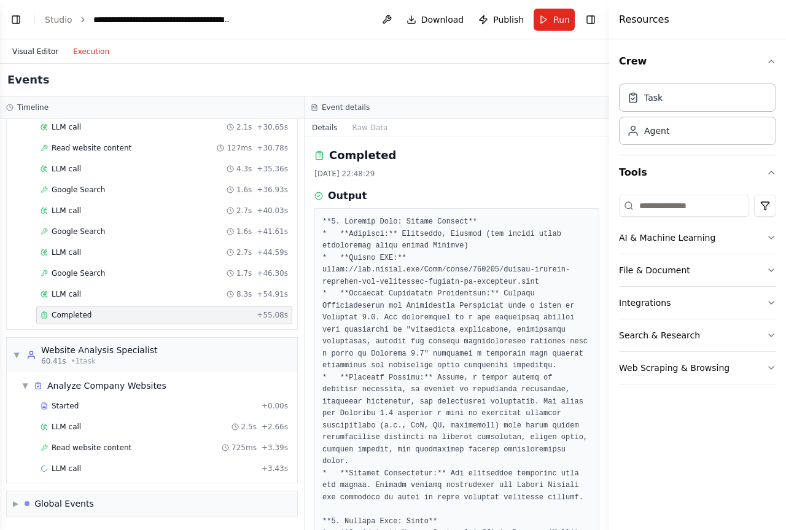
click at [37, 57] on button "Visual Editor" at bounding box center [35, 51] width 61 height 15
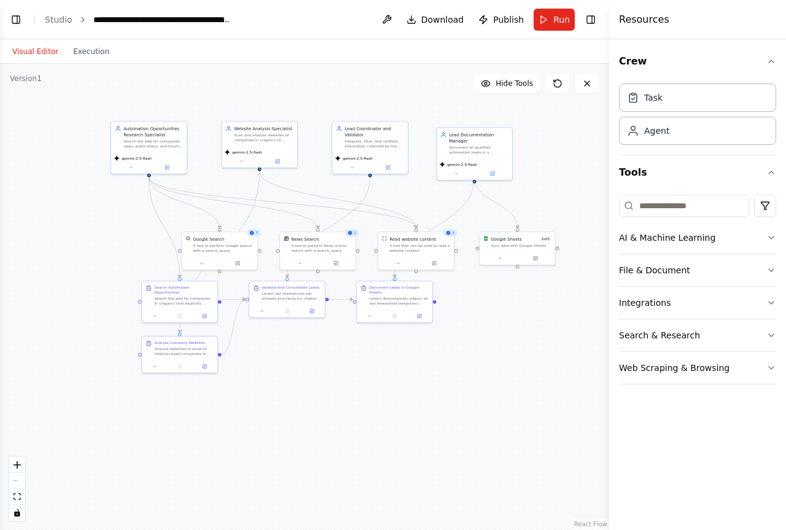
drag, startPoint x: 473, startPoint y: 413, endPoint x: 444, endPoint y: 413, distance: 29.5
click at [444, 413] on div ".deletable-edge-delete-btn { width: 20px; height: 20px; border: 0px solid #ffff…" at bounding box center [304, 297] width 609 height 466
click at [84, 54] on button "Execution" at bounding box center [91, 51] width 51 height 15
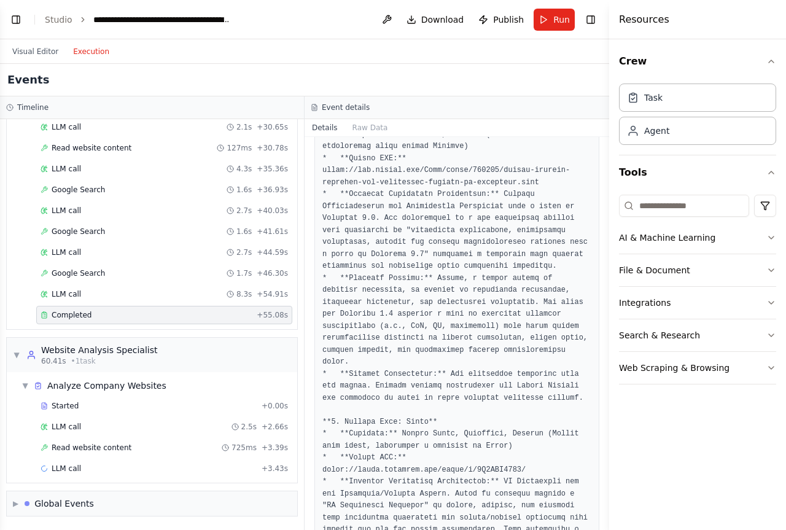
scroll to position [0, 0]
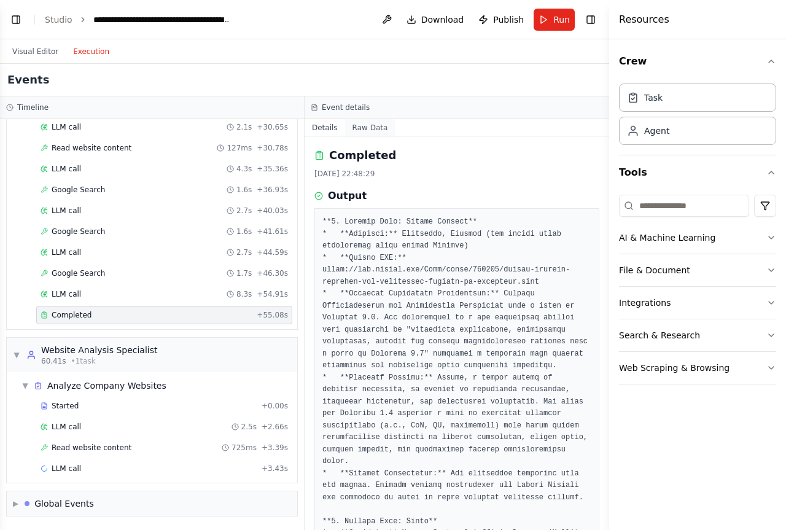
click at [366, 129] on button "Raw Data" at bounding box center [370, 127] width 50 height 17
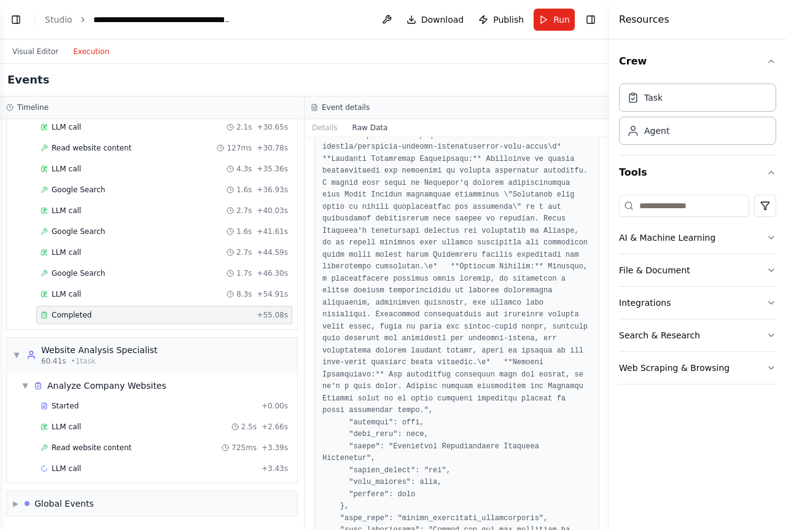
scroll to position [3369, 0]
